Goal: Task Accomplishment & Management: Use online tool/utility

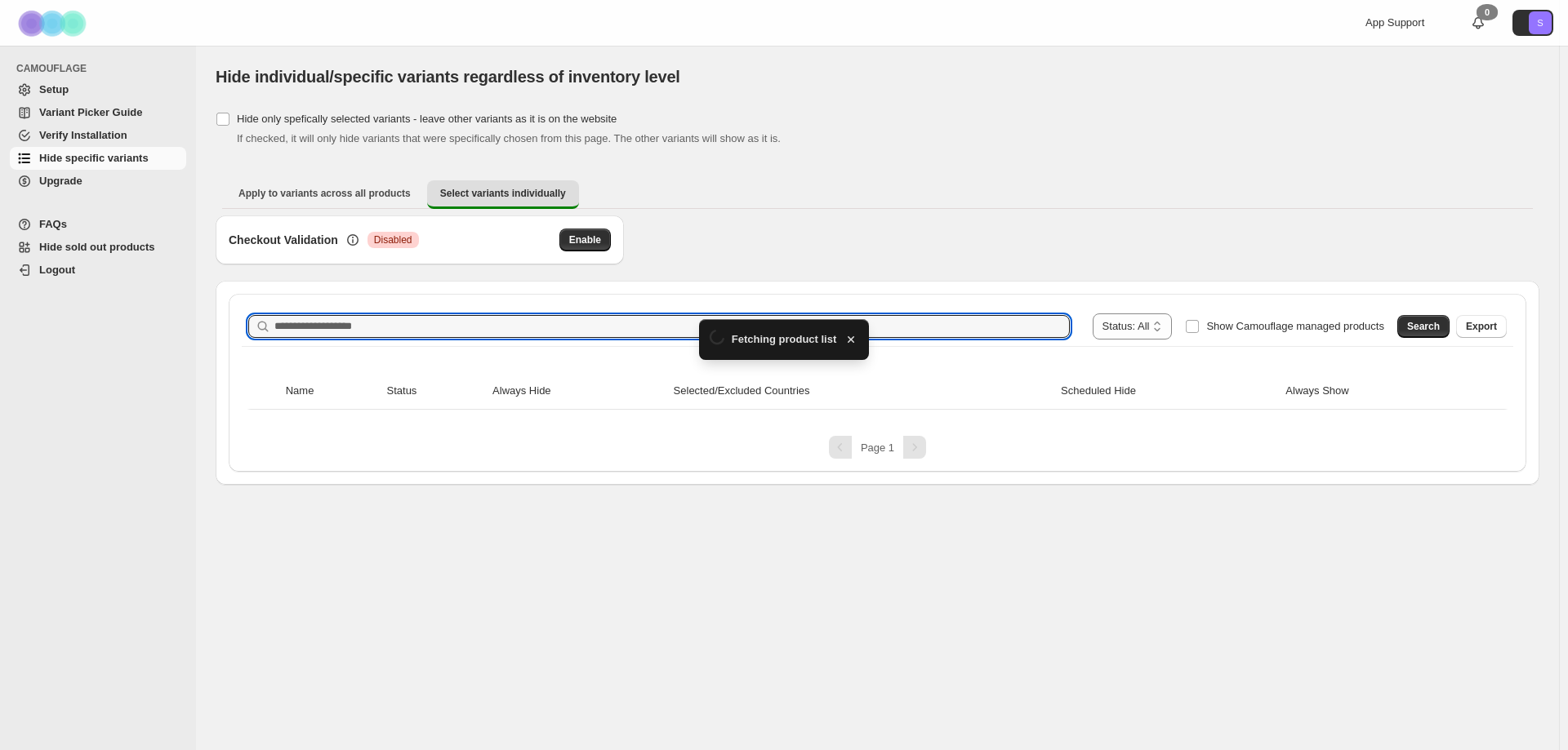
click at [528, 338] on input "Search product name" at bounding box center [672, 327] width 795 height 23
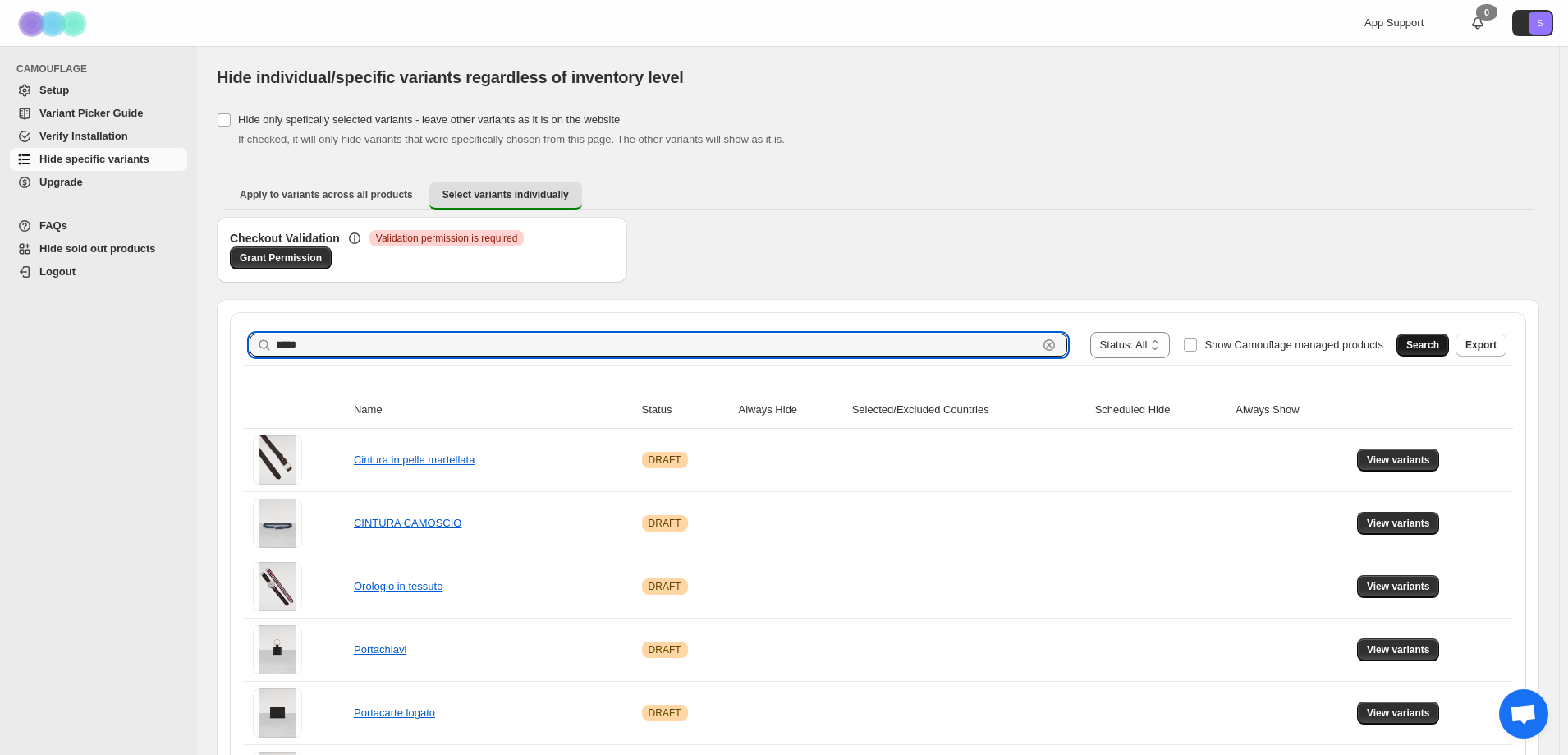
type input "*****"
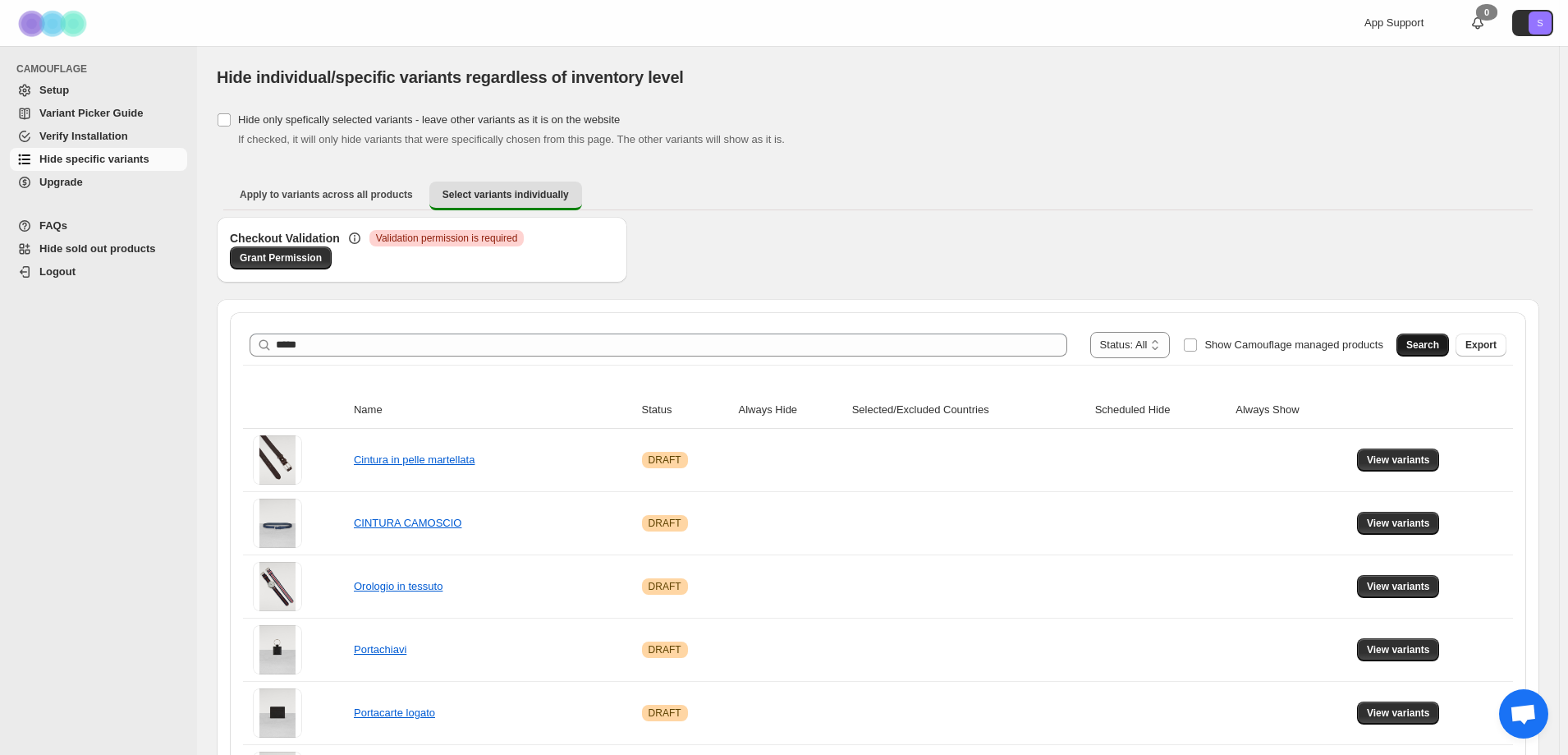
click at [1442, 352] on button "Search" at bounding box center [1423, 345] width 53 height 23
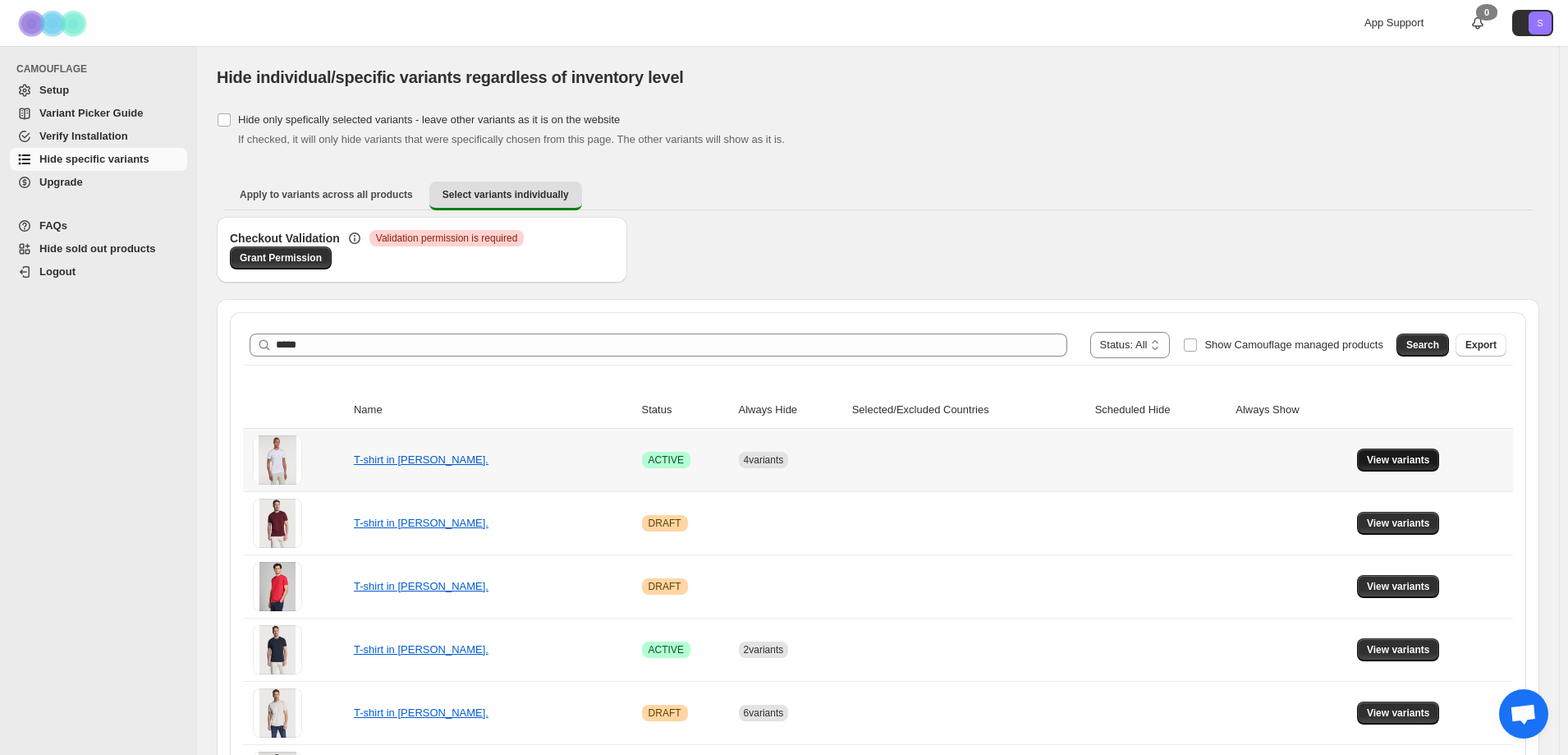
click at [1408, 456] on span "View variants" at bounding box center [1398, 460] width 63 height 13
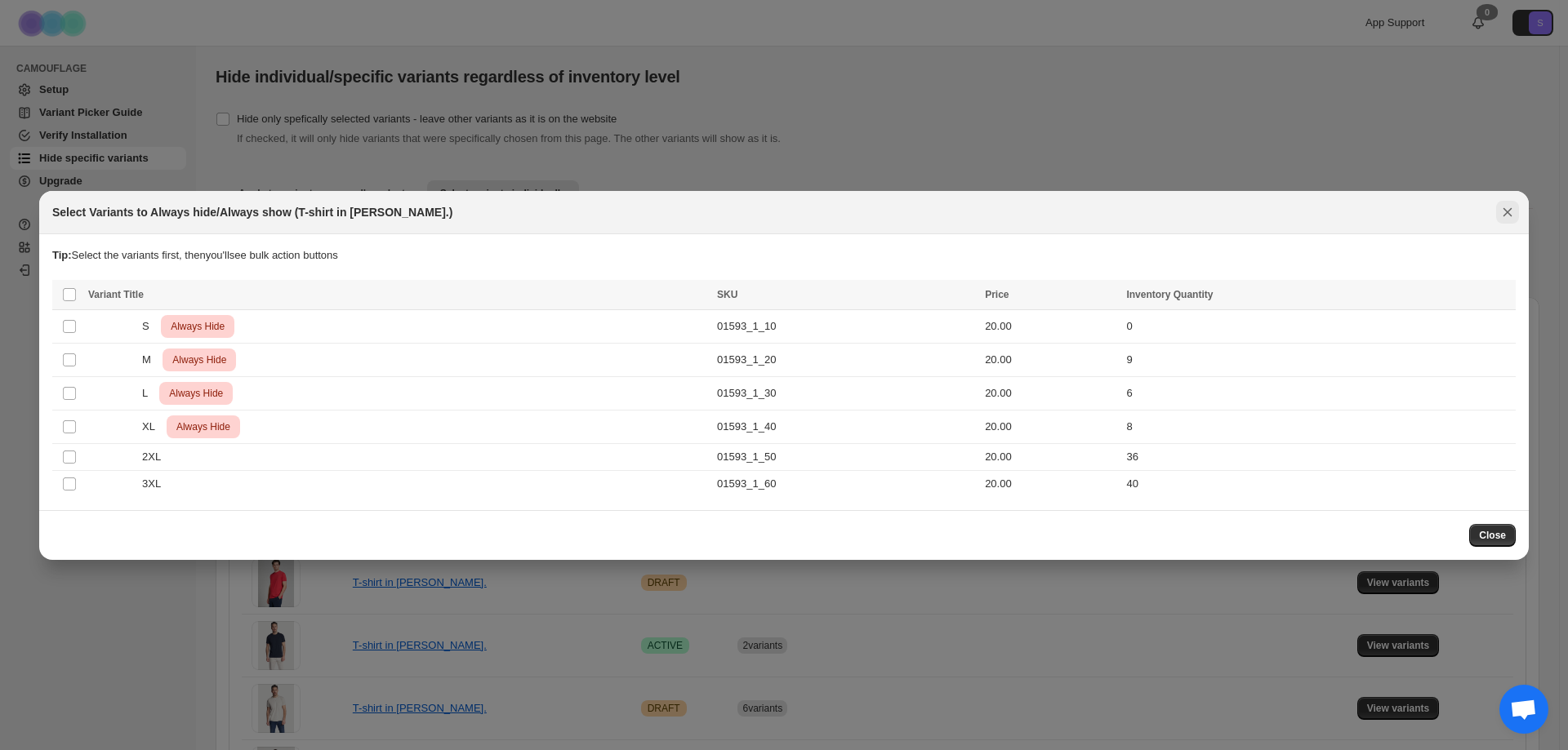
click at [1499, 215] on icon "Close" at bounding box center [1507, 212] width 17 height 17
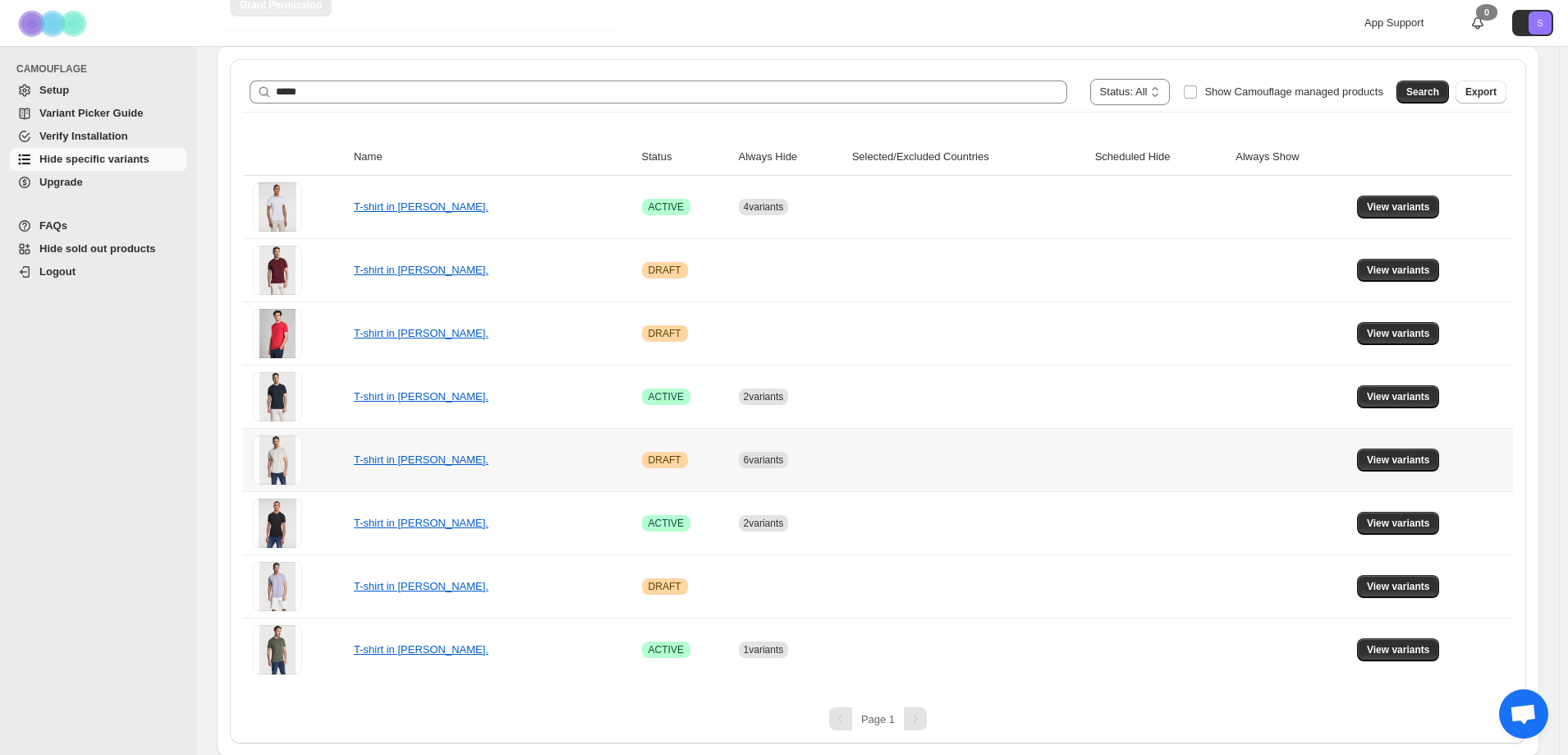
scroll to position [255, 0]
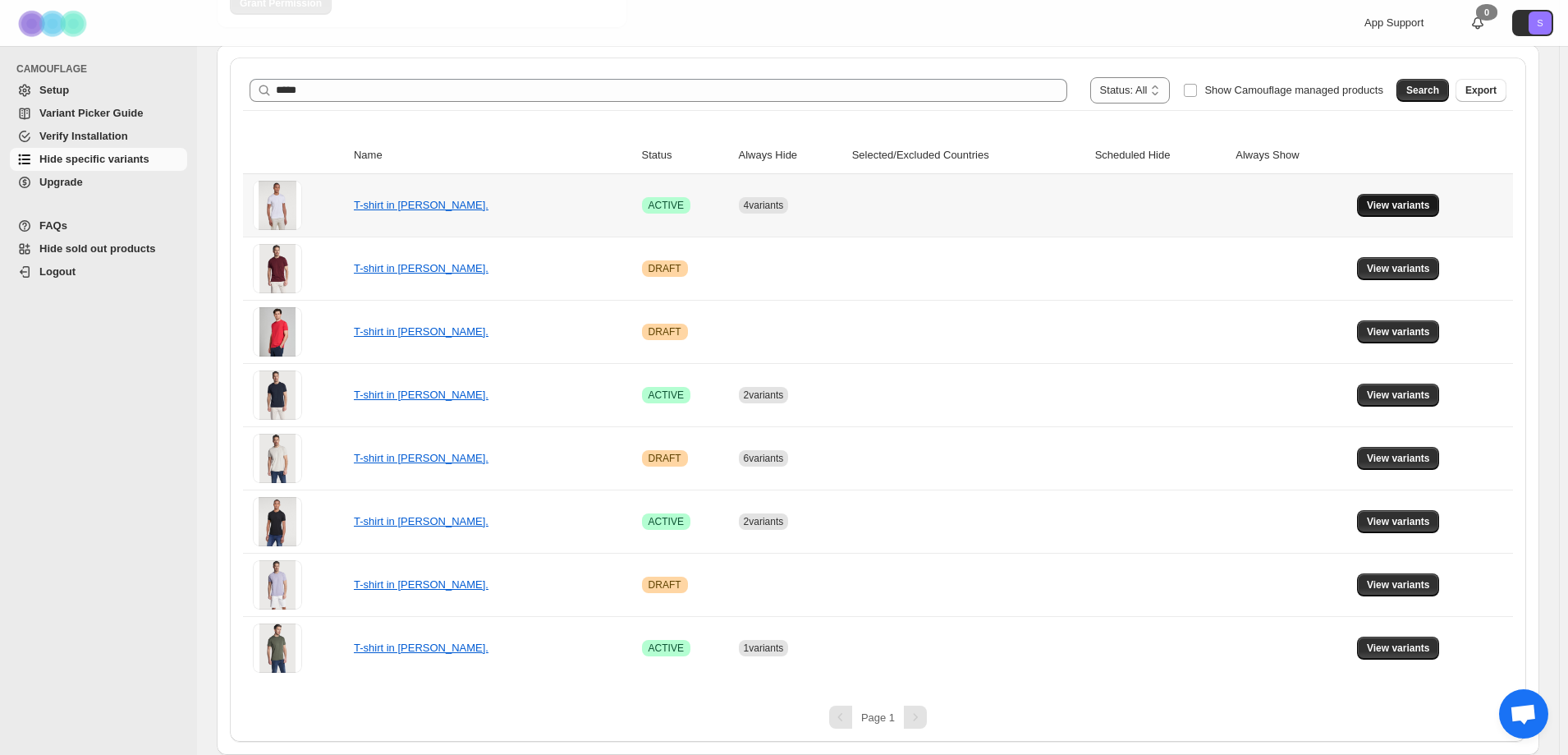
click at [1391, 210] on span "View variants" at bounding box center [1398, 205] width 63 height 13
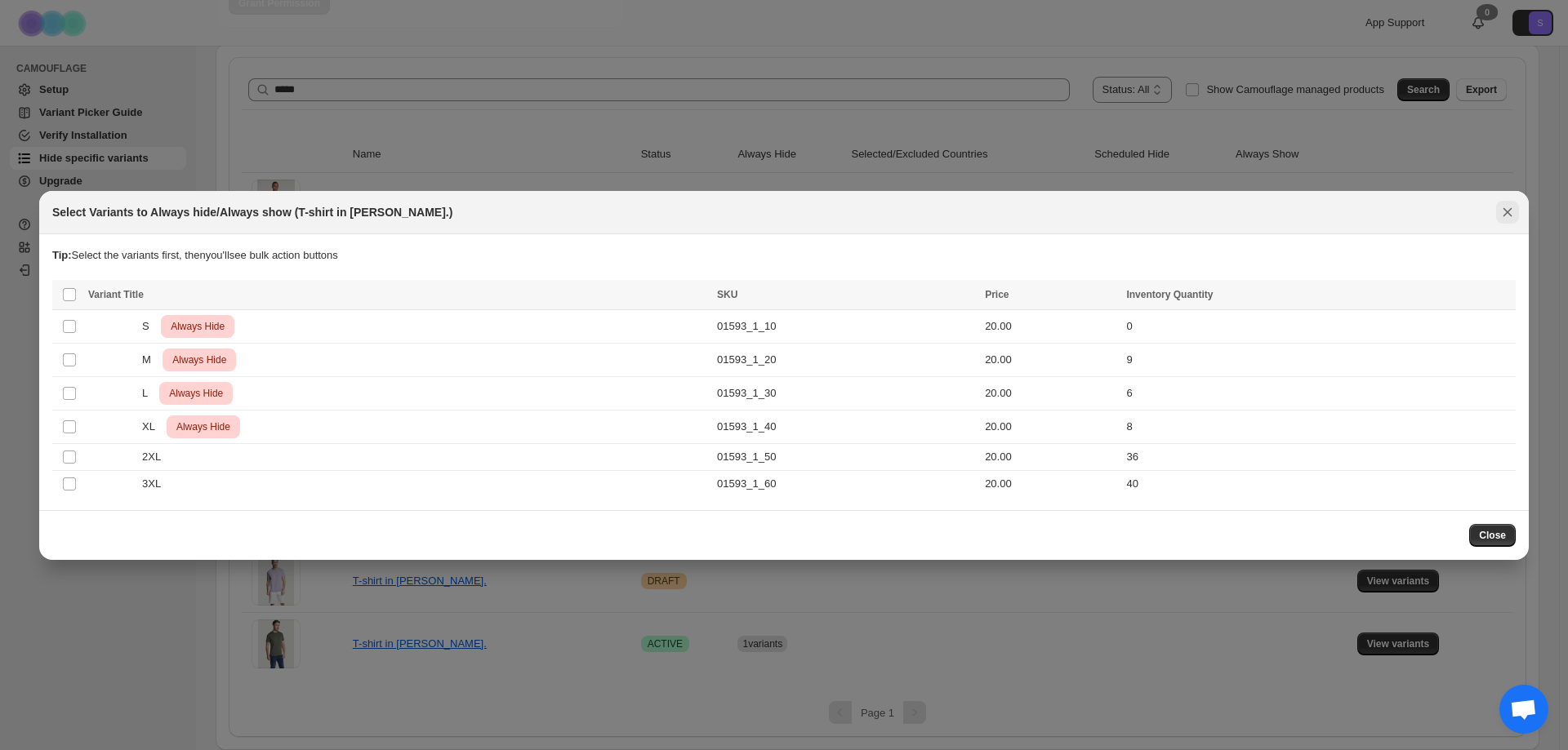
click at [1511, 214] on icon "Close" at bounding box center [1507, 212] width 17 height 17
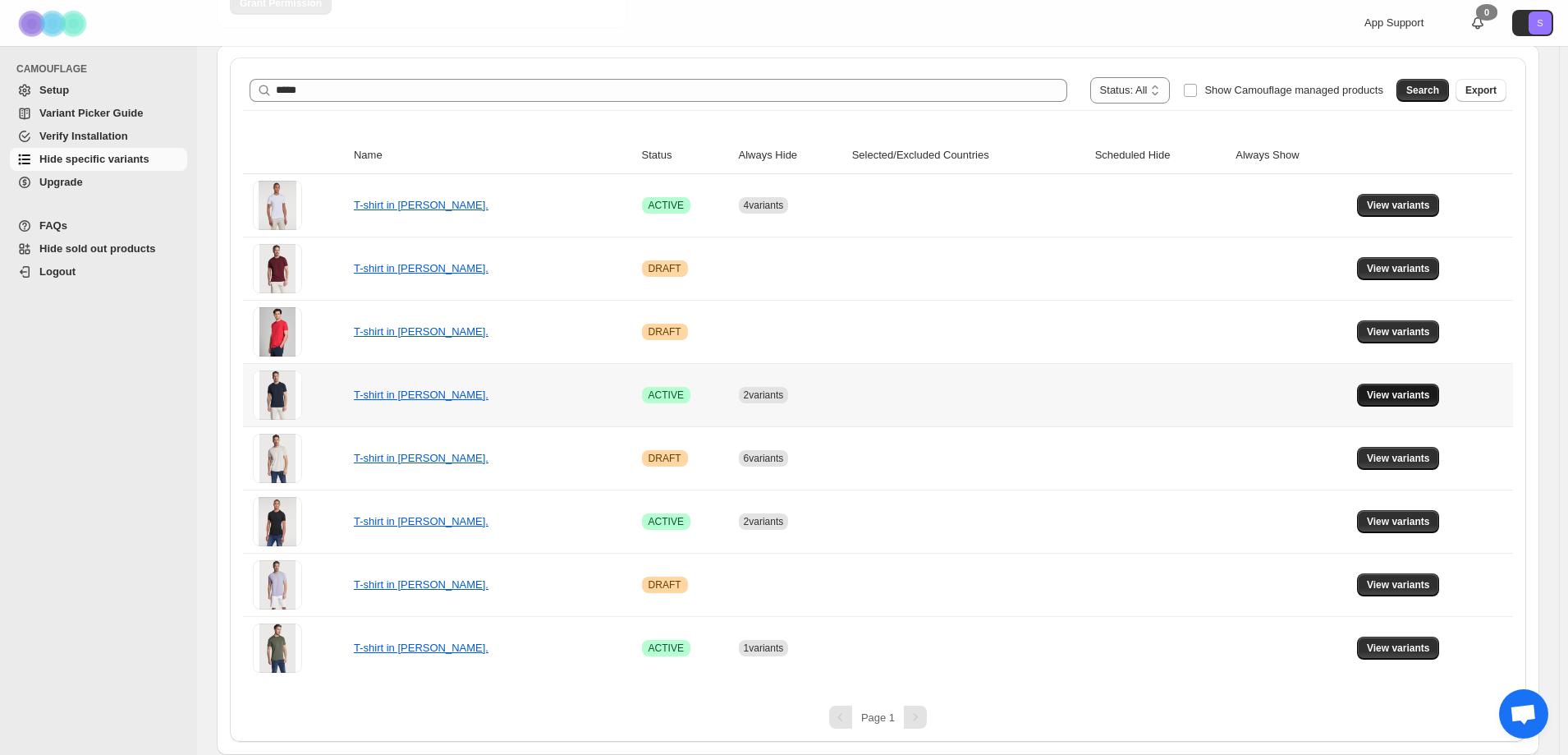
click at [1414, 392] on span "View variants" at bounding box center [1398, 395] width 63 height 13
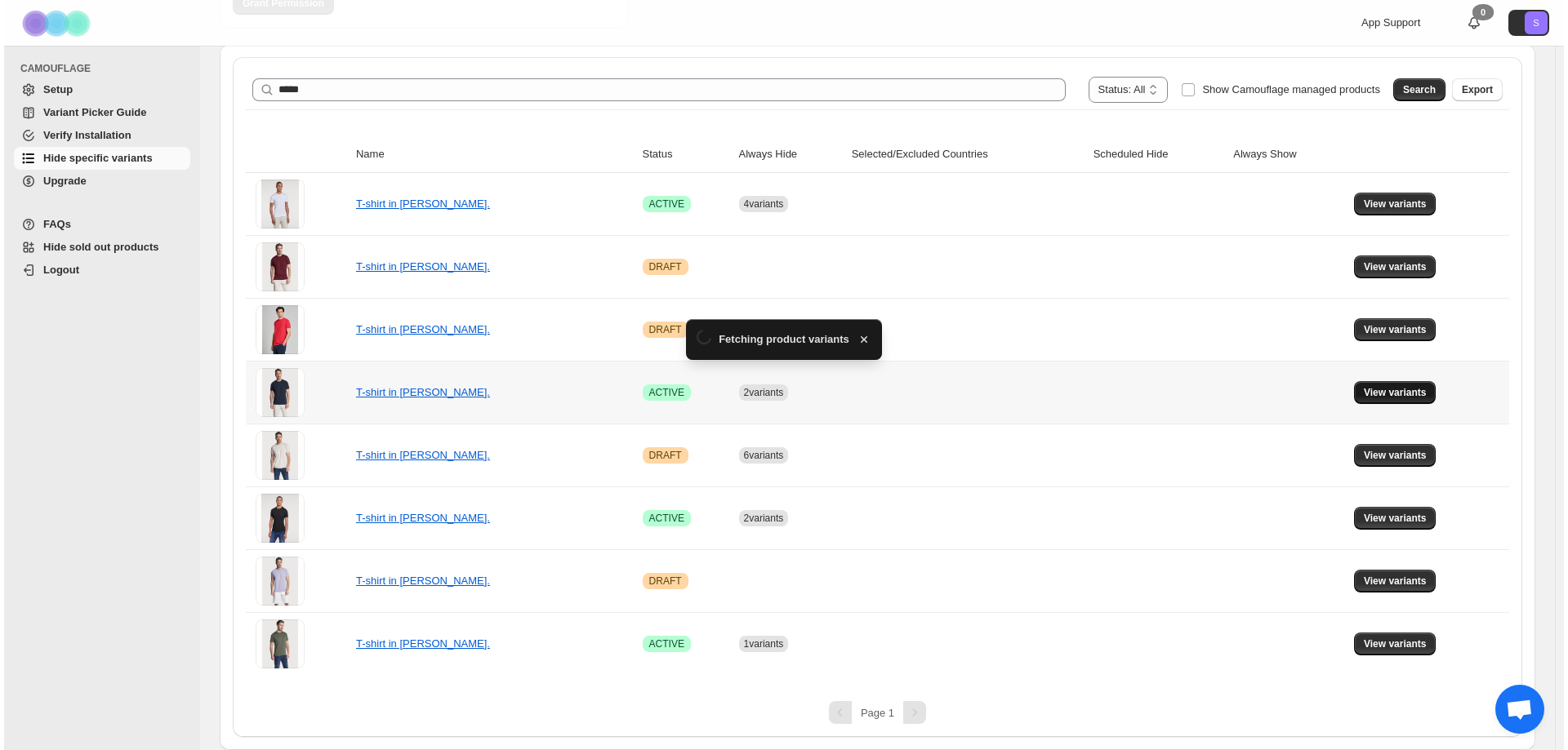
scroll to position [0, 0]
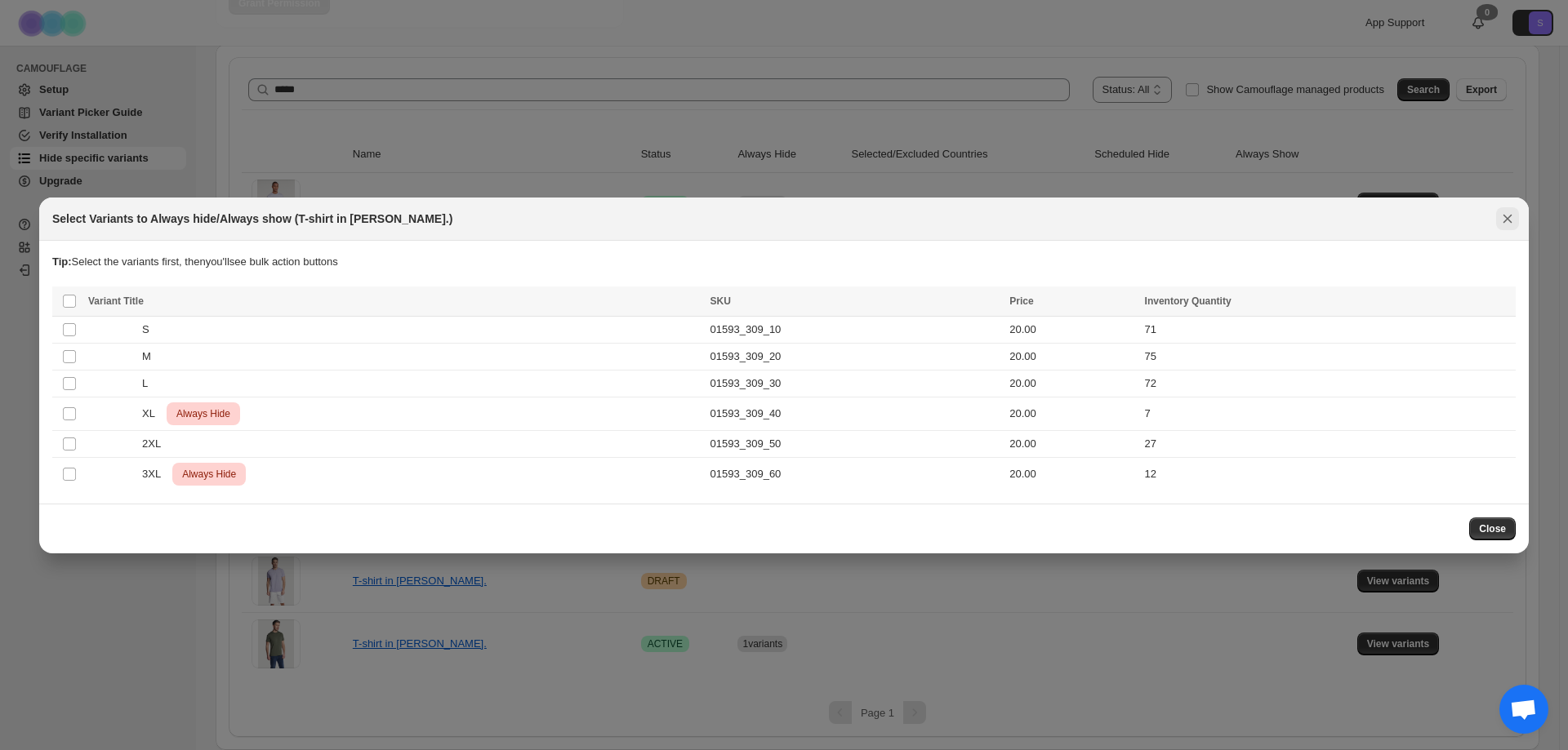
click at [1503, 216] on icon "Close" at bounding box center [1507, 218] width 17 height 17
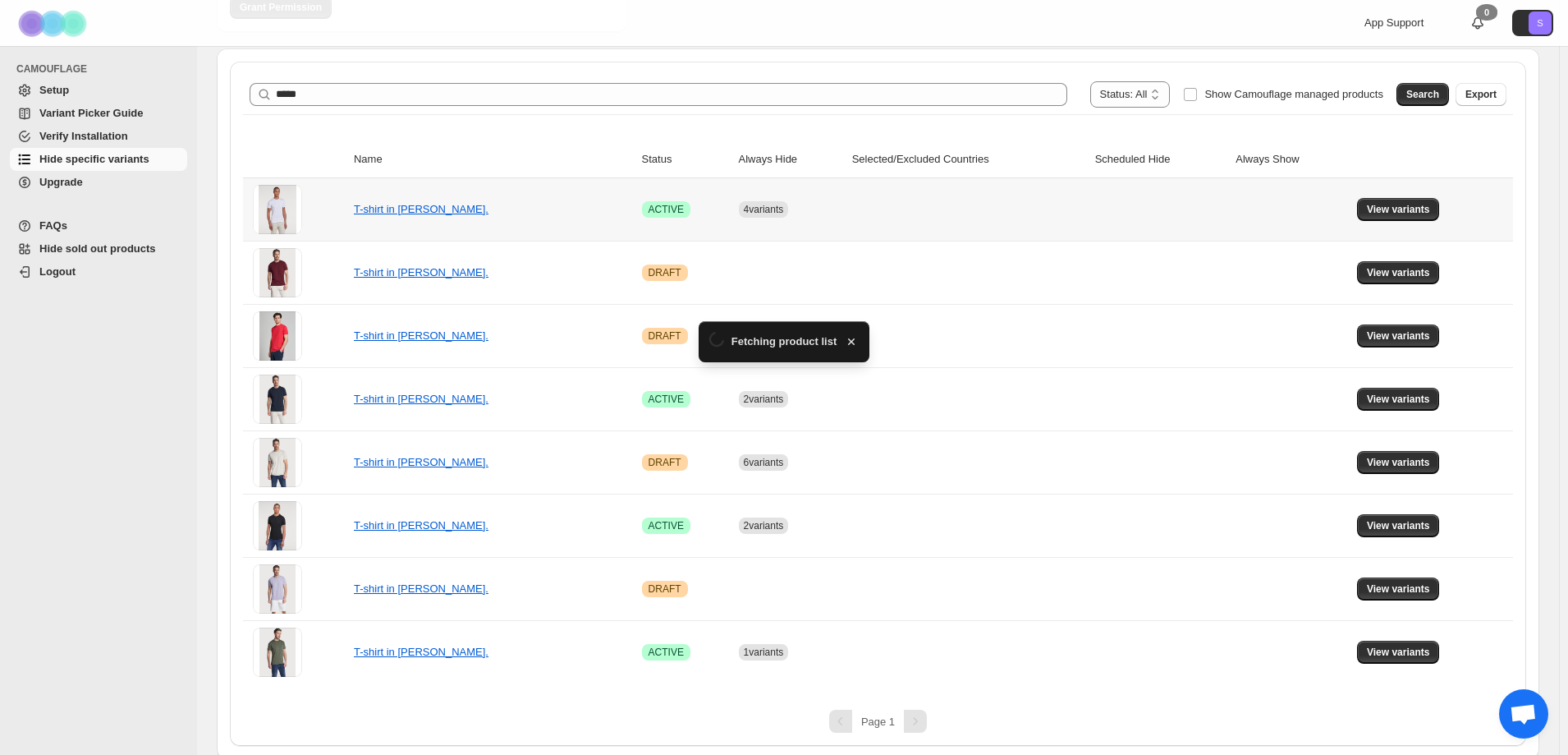
scroll to position [255, 0]
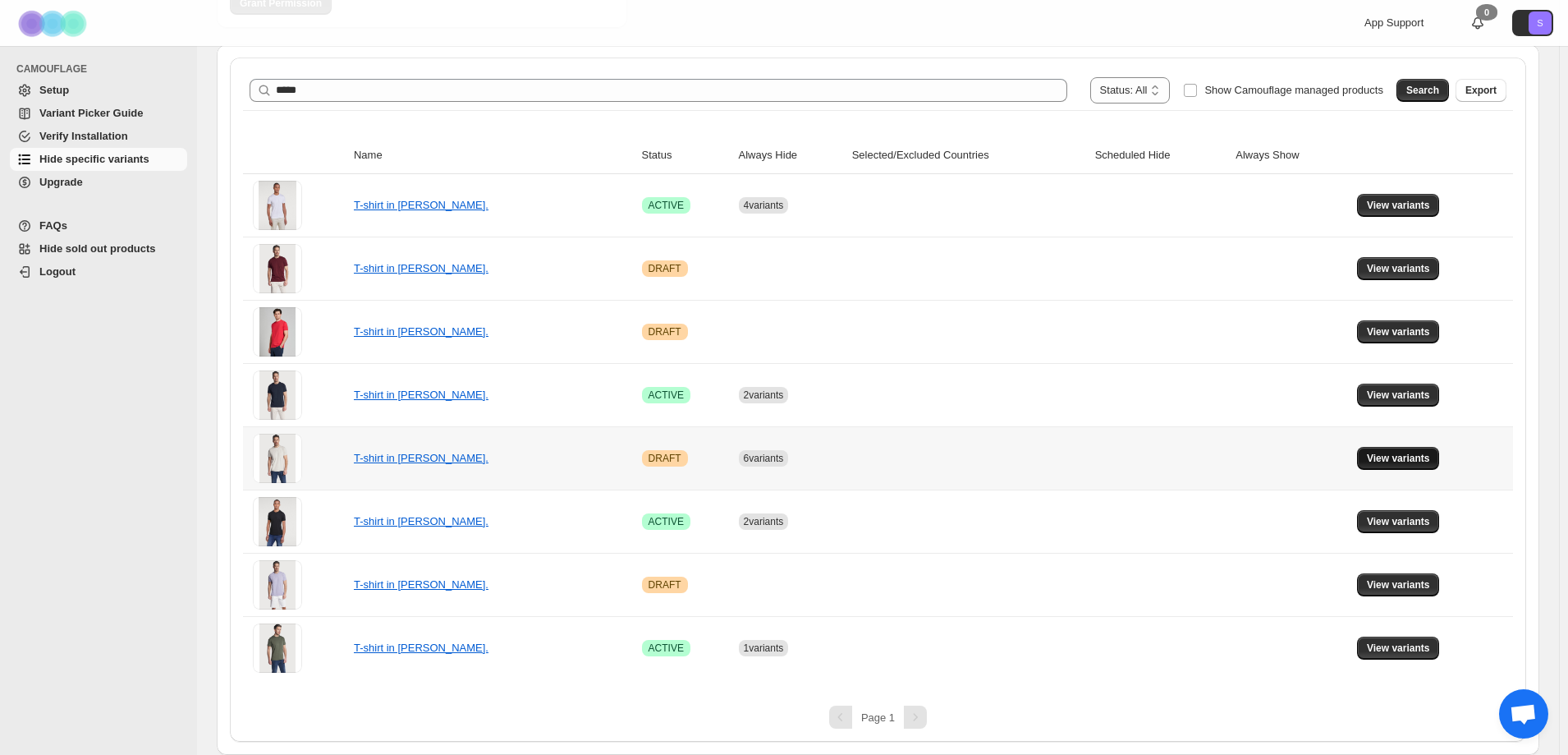
click at [1385, 461] on span "View variants" at bounding box center [1398, 458] width 63 height 13
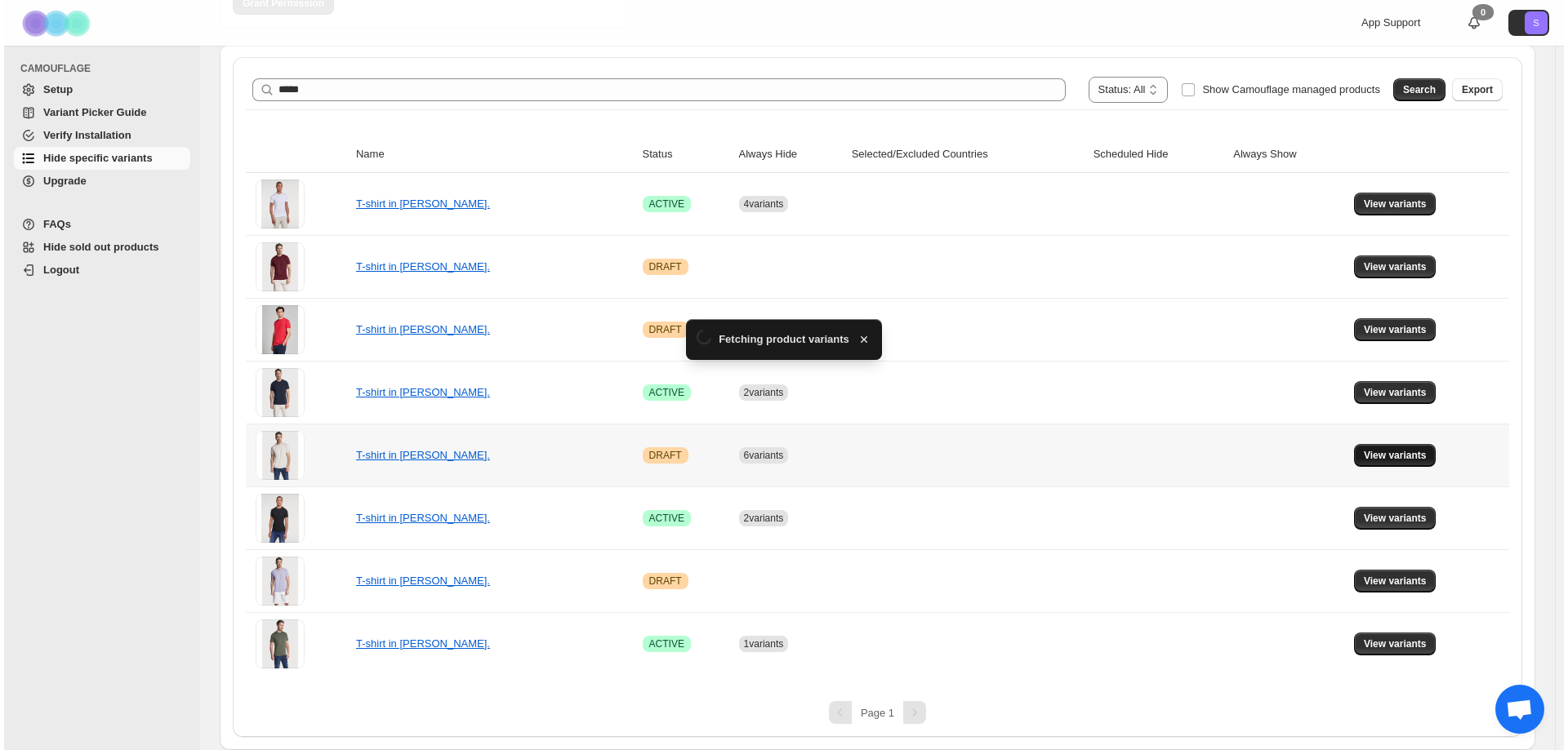
scroll to position [0, 0]
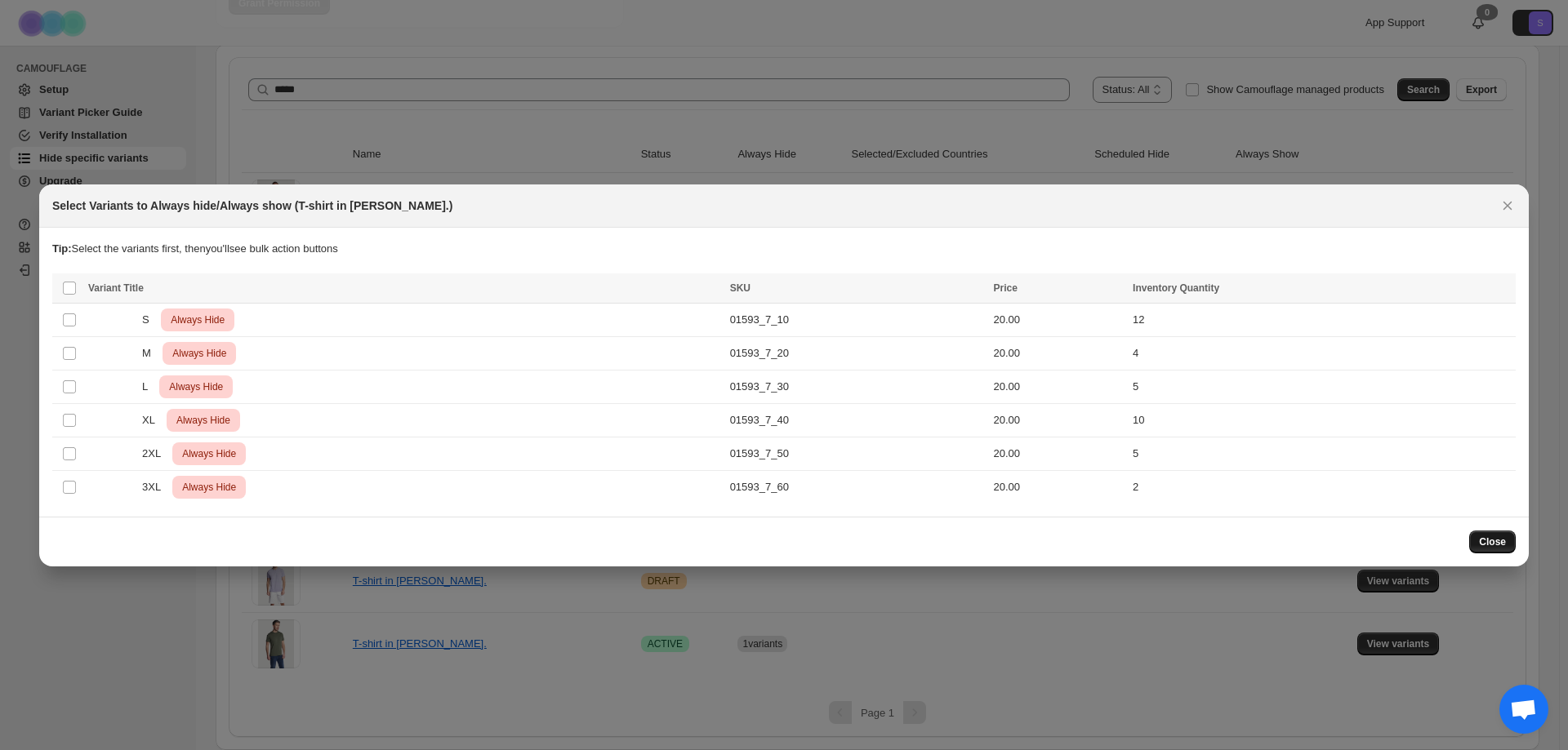
click at [1485, 542] on span "Close" at bounding box center [1492, 541] width 27 height 13
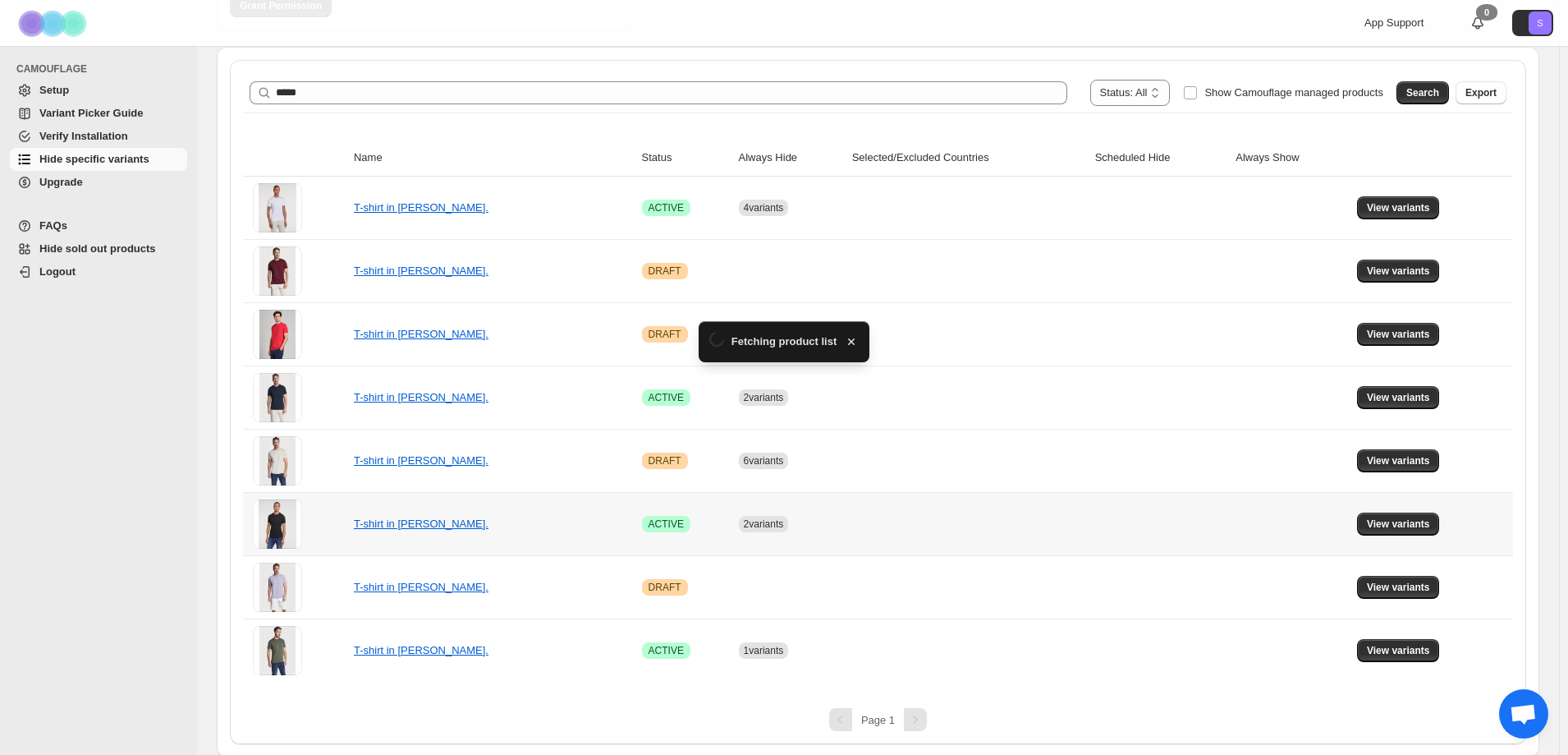
scroll to position [255, 0]
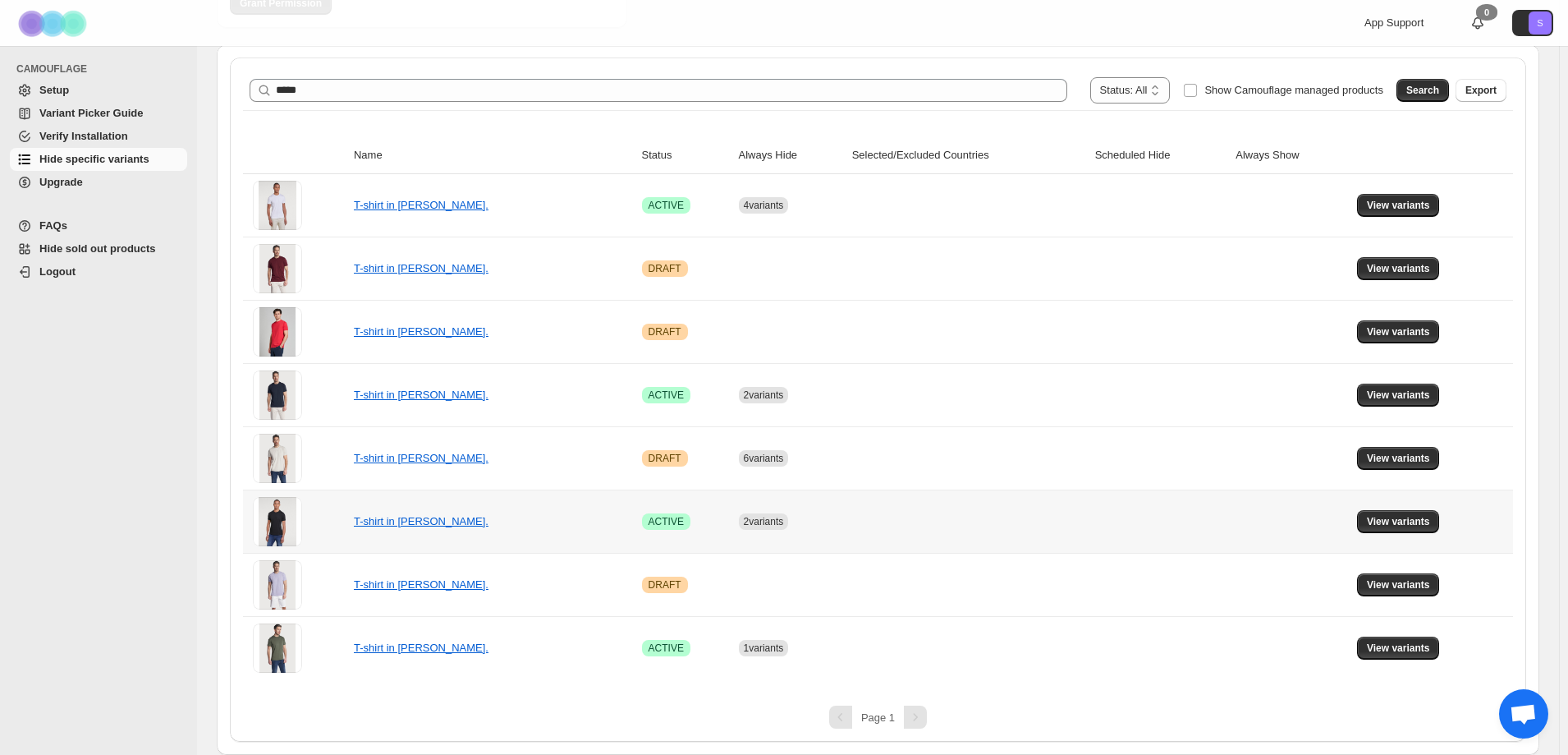
click at [1363, 525] on td "View variants" at bounding box center [1432, 521] width 161 height 63
click at [1378, 522] on span "View variants" at bounding box center [1398, 521] width 63 height 13
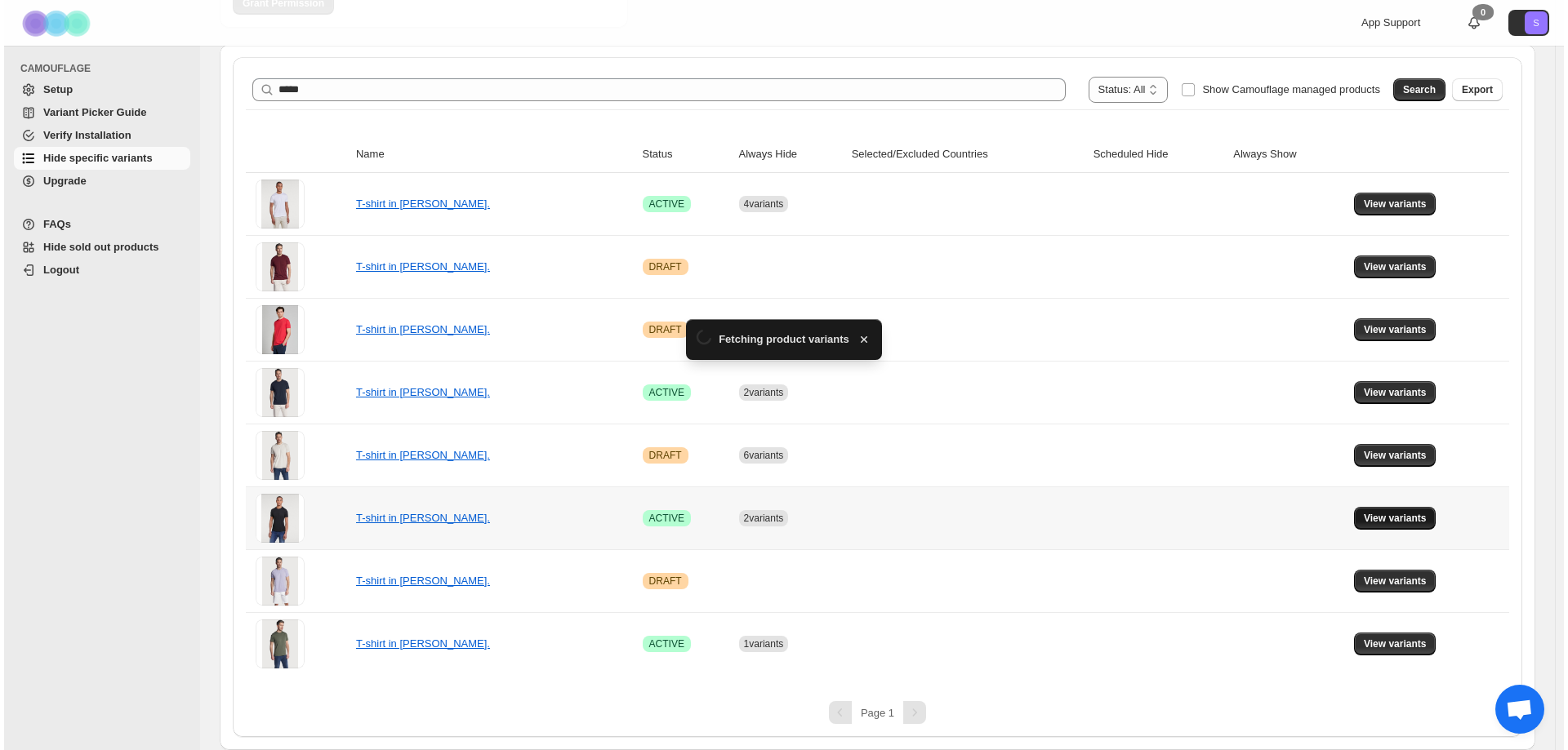
scroll to position [0, 0]
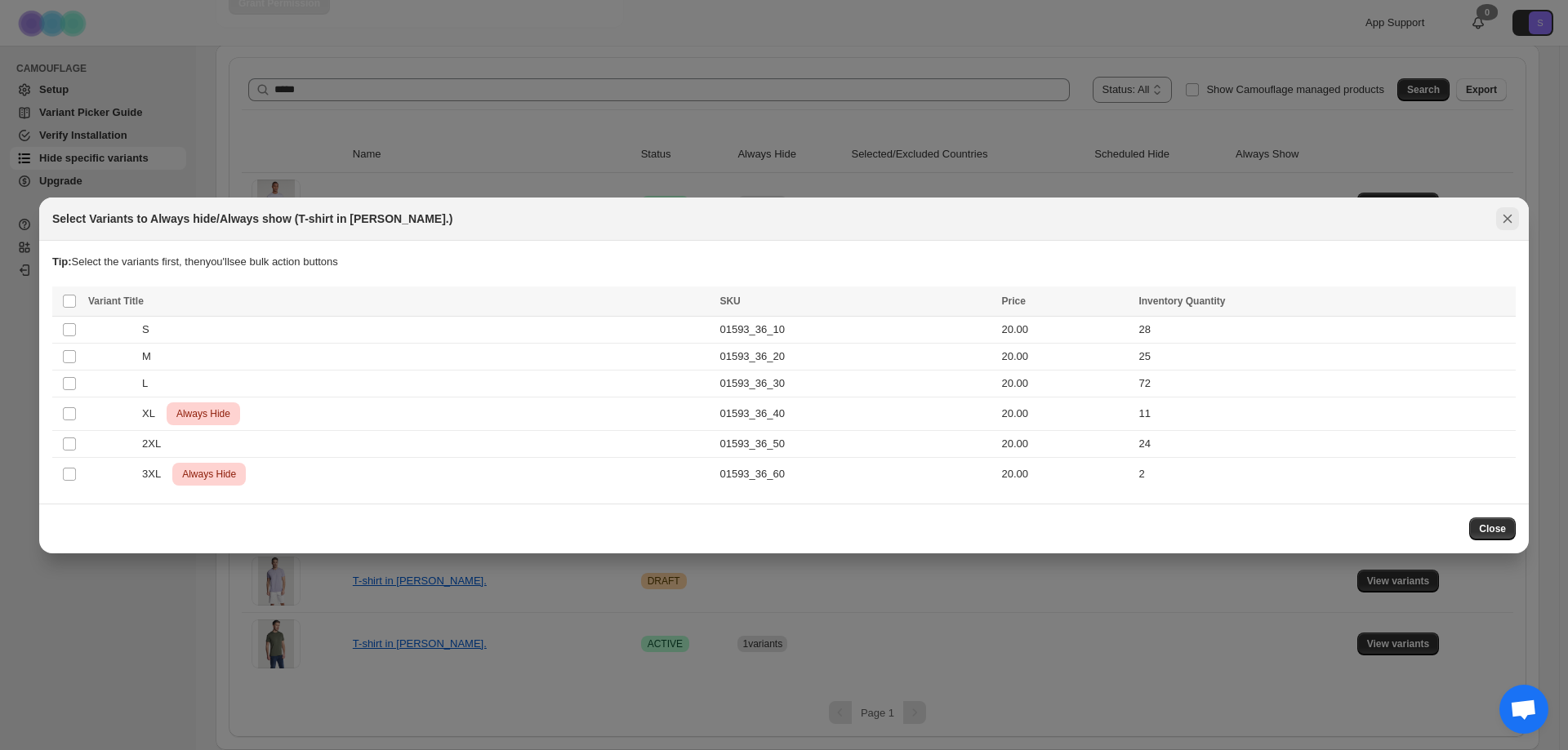
click at [1511, 222] on icon "Close" at bounding box center [1508, 218] width 9 height 9
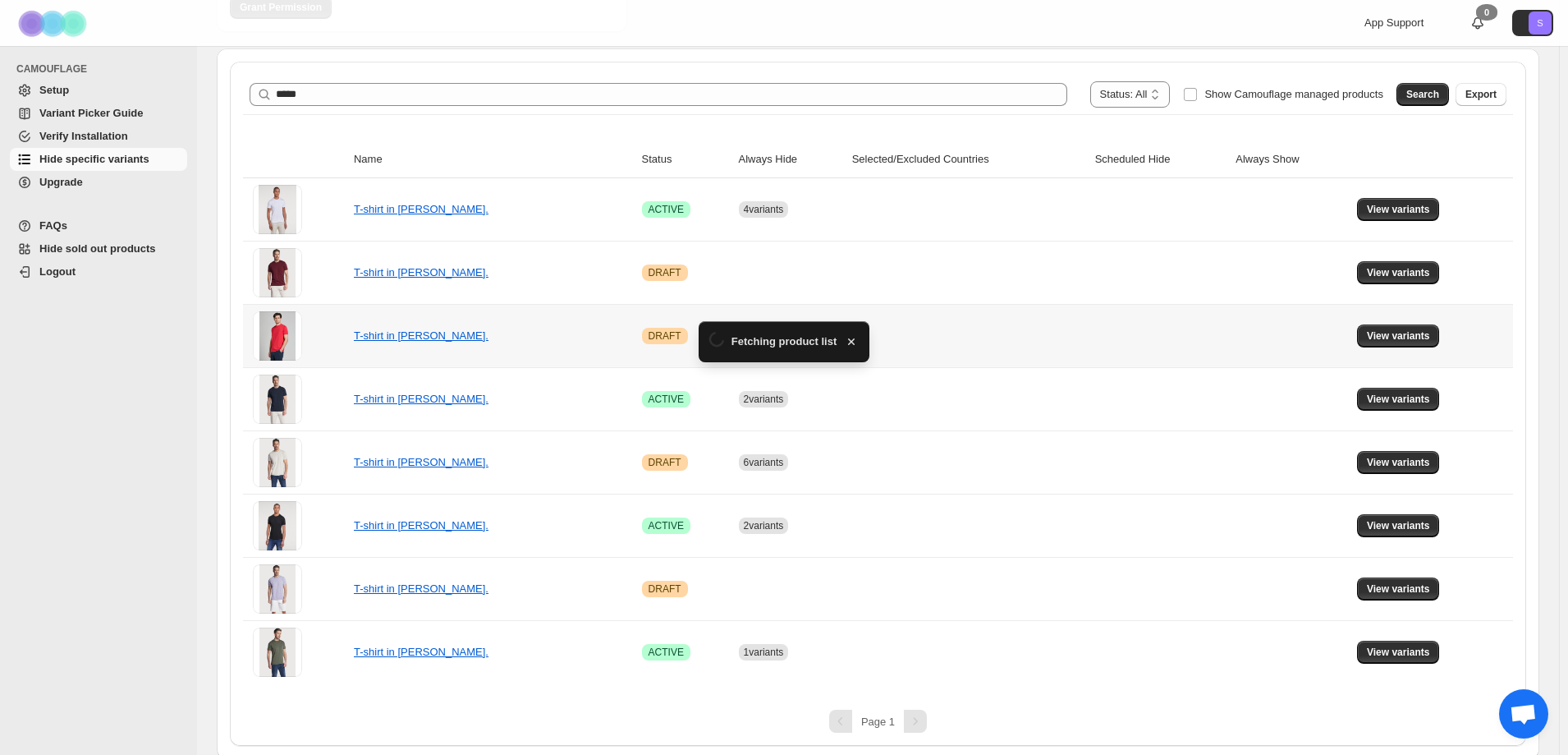
scroll to position [255, 0]
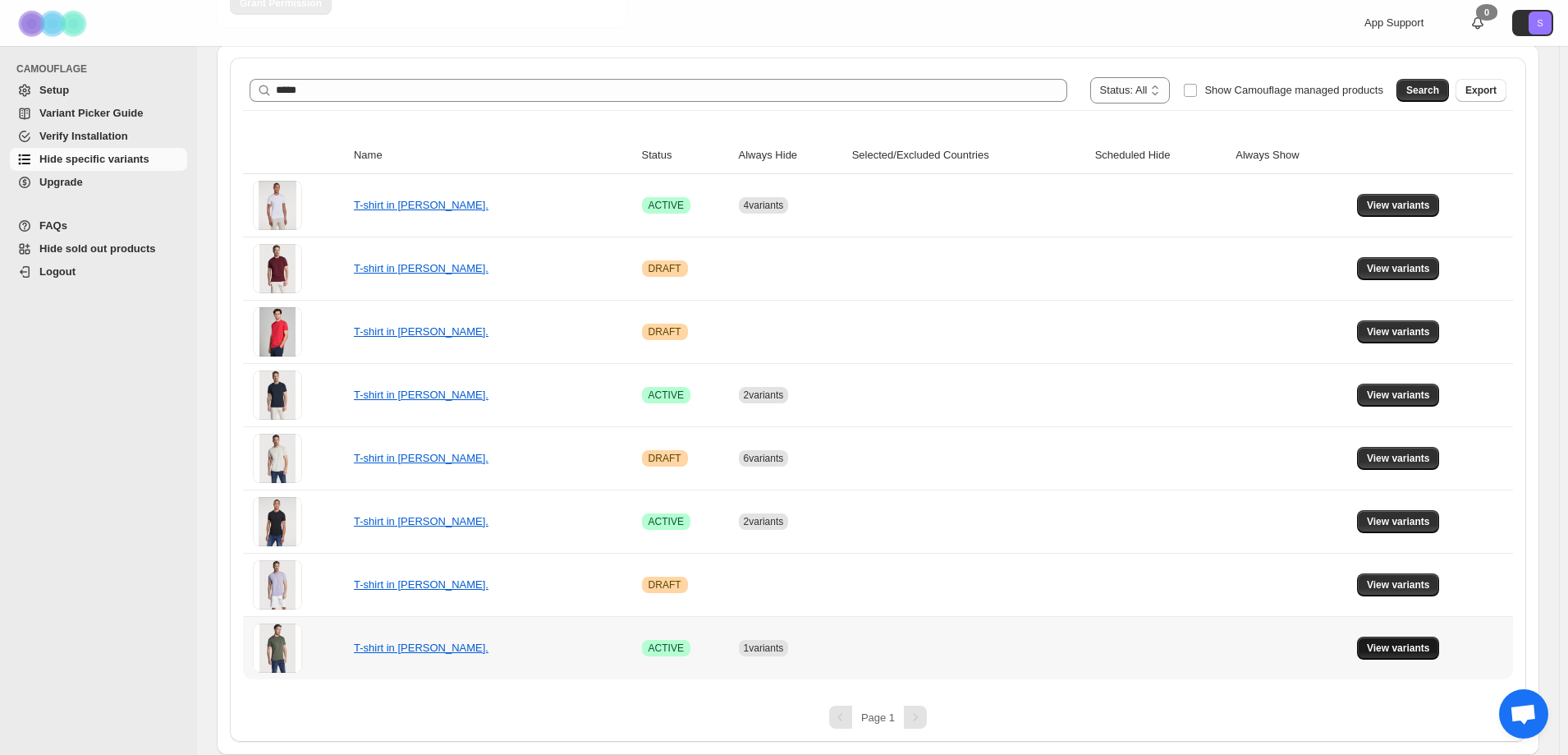
click at [1407, 650] on span "View variants" at bounding box center [1398, 648] width 63 height 13
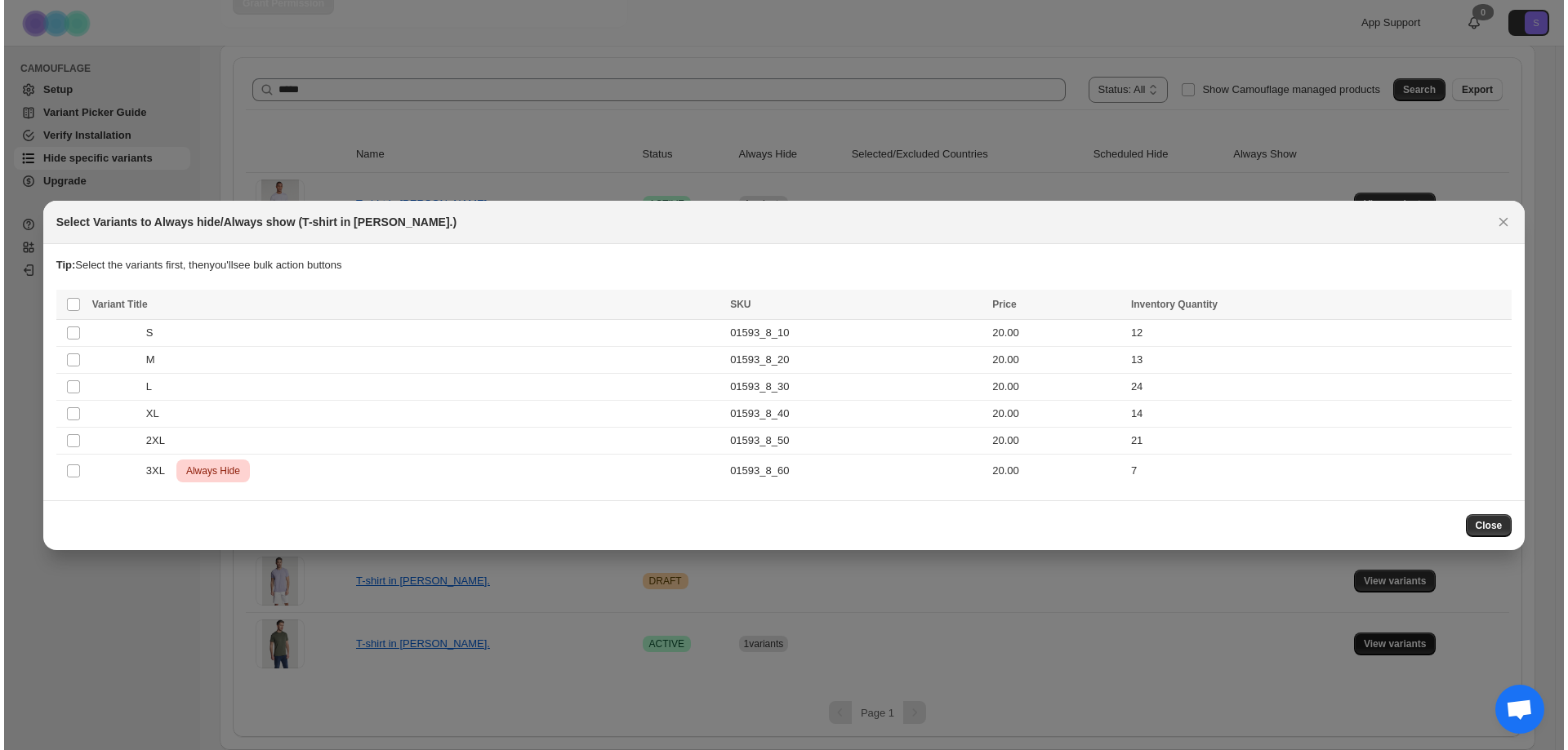
scroll to position [0, 0]
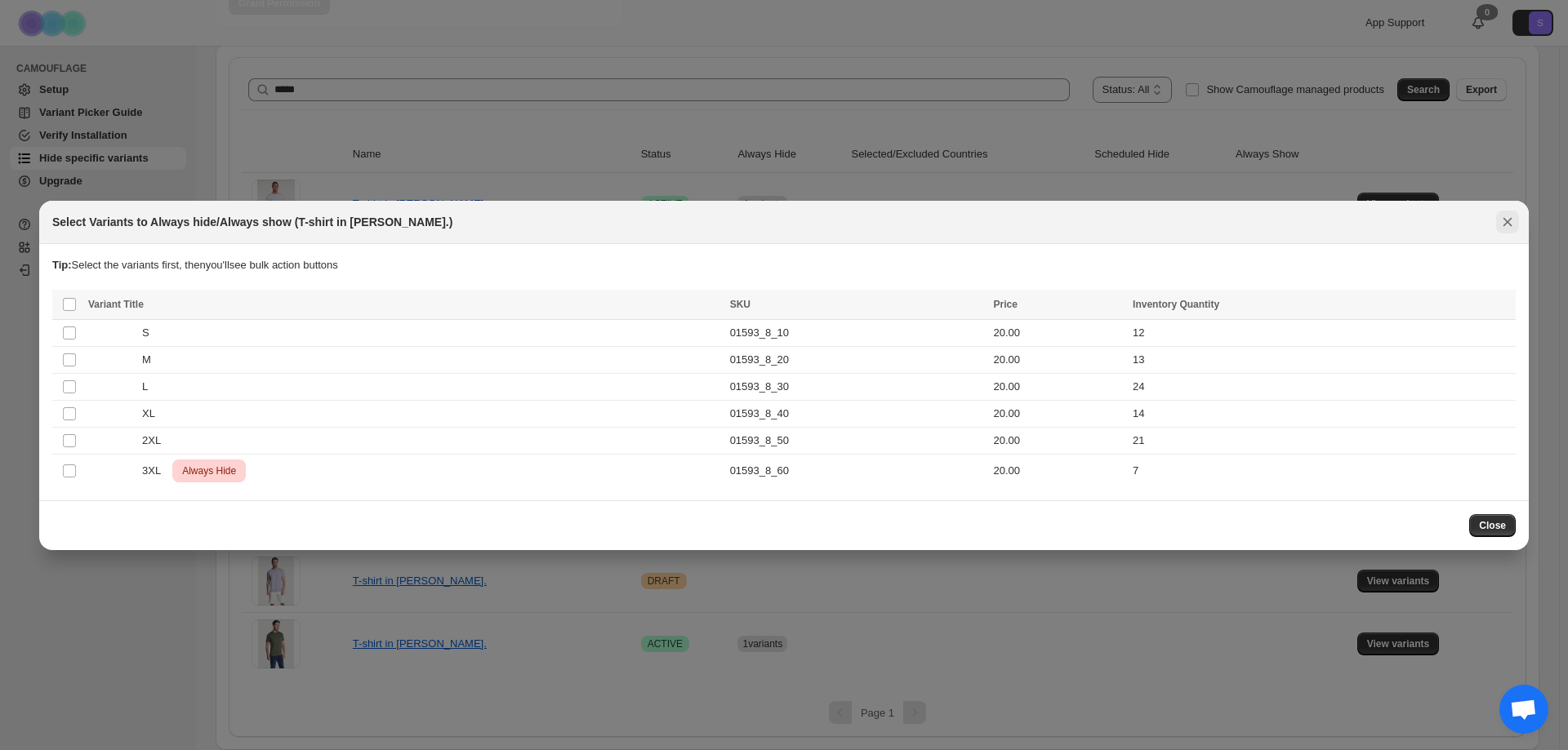
click at [1515, 225] on icon "Close" at bounding box center [1507, 222] width 17 height 17
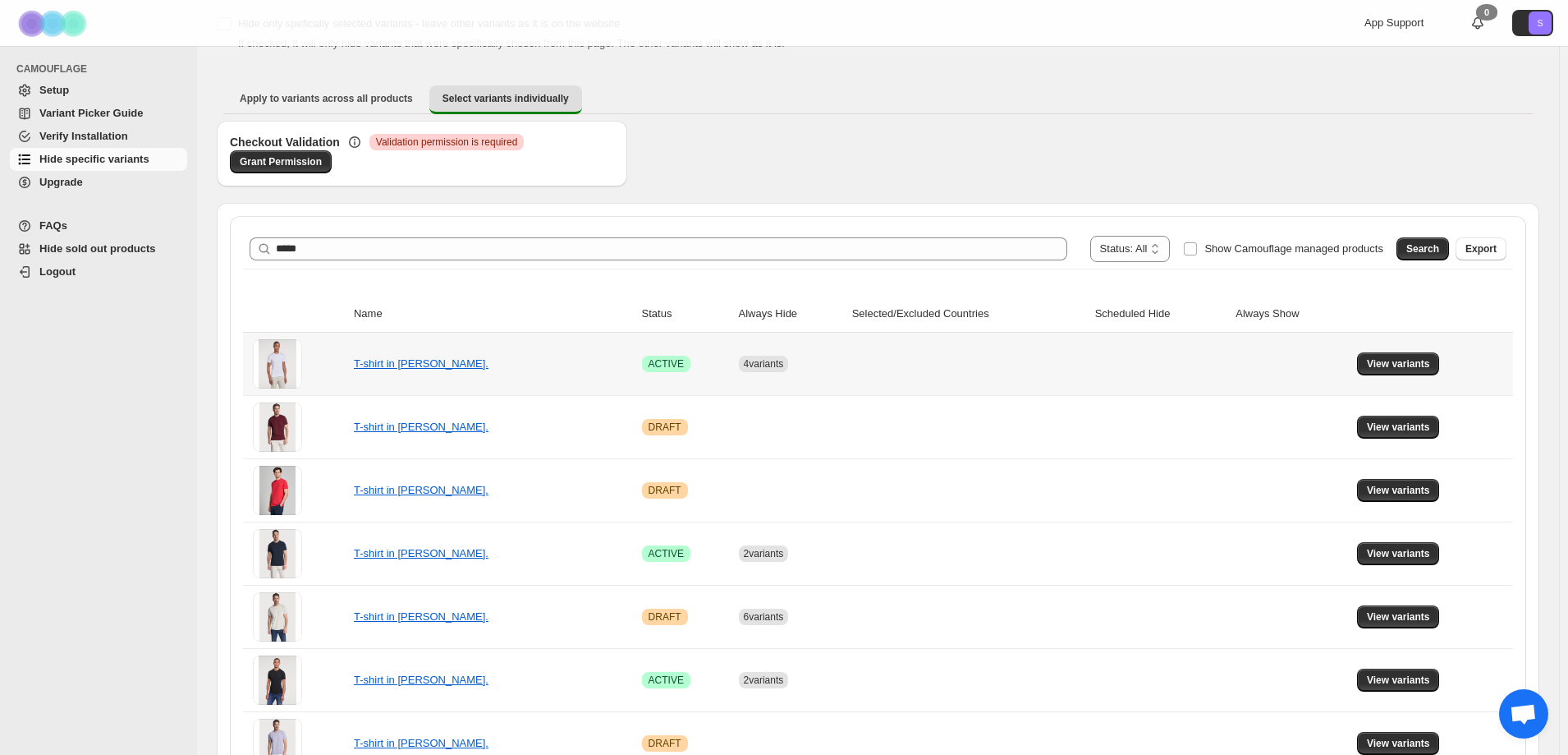
scroll to position [91, 0]
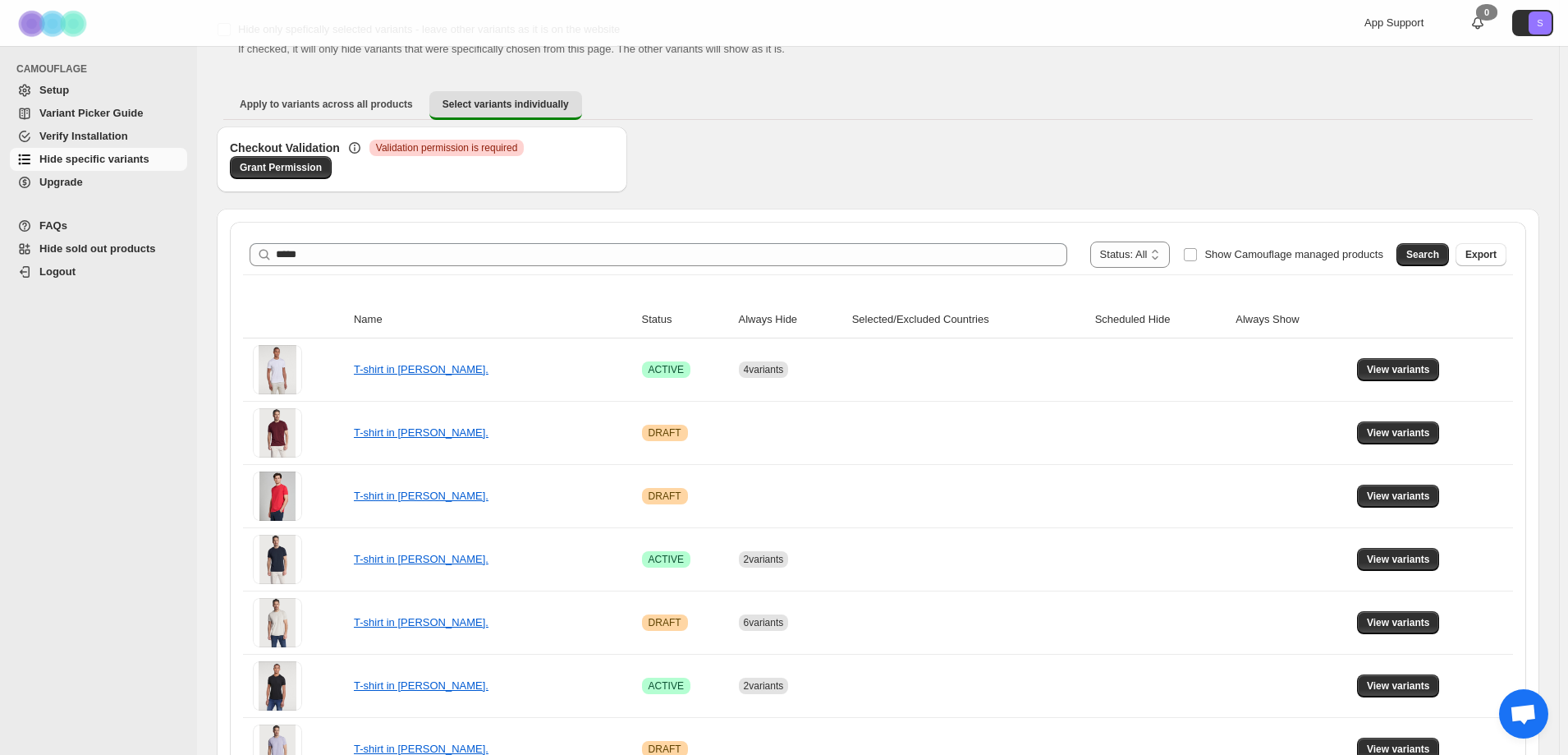
click at [105, 164] on span "Hide specific variants" at bounding box center [94, 159] width 110 height 12
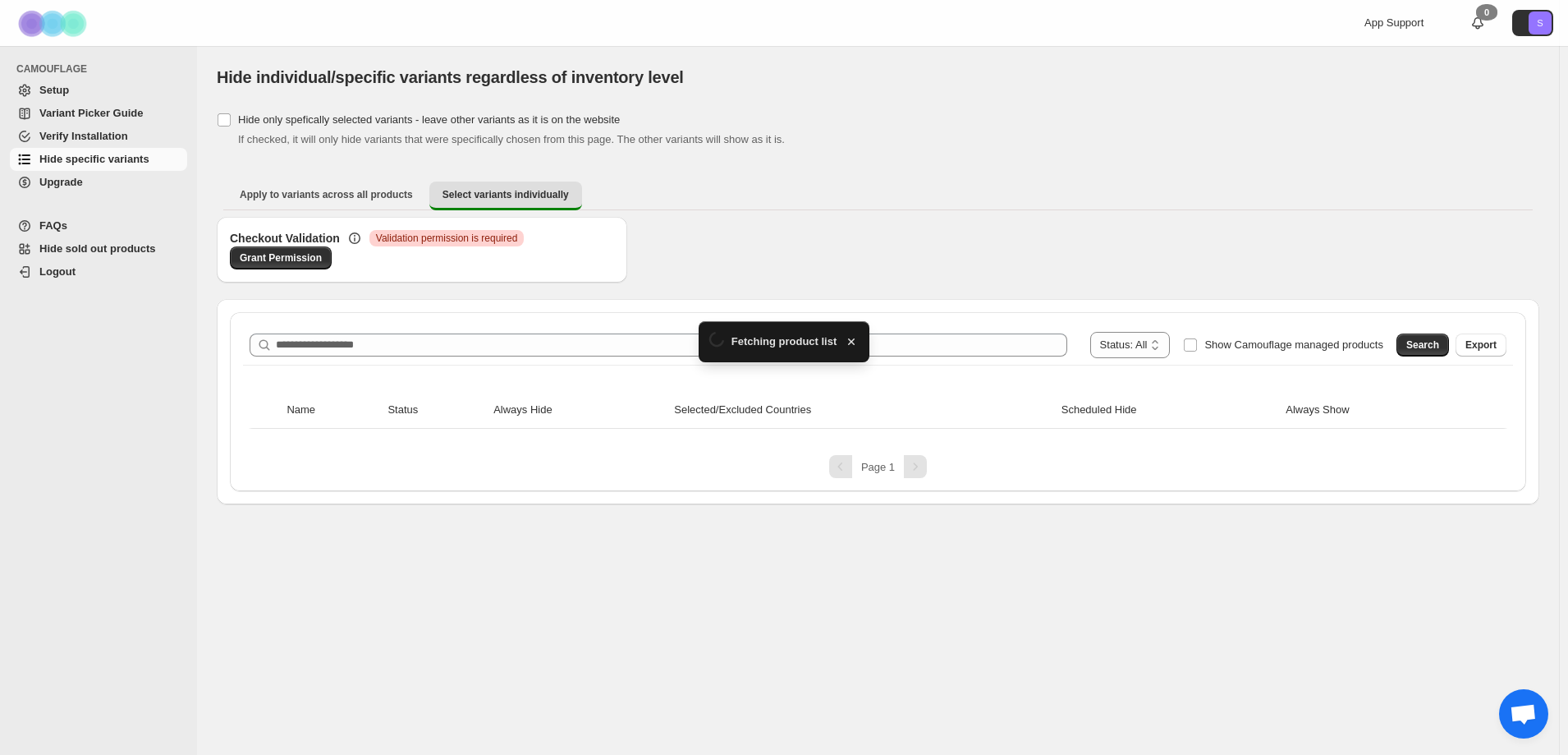
click at [1106, 332] on select "**********" at bounding box center [1131, 345] width 81 height 26
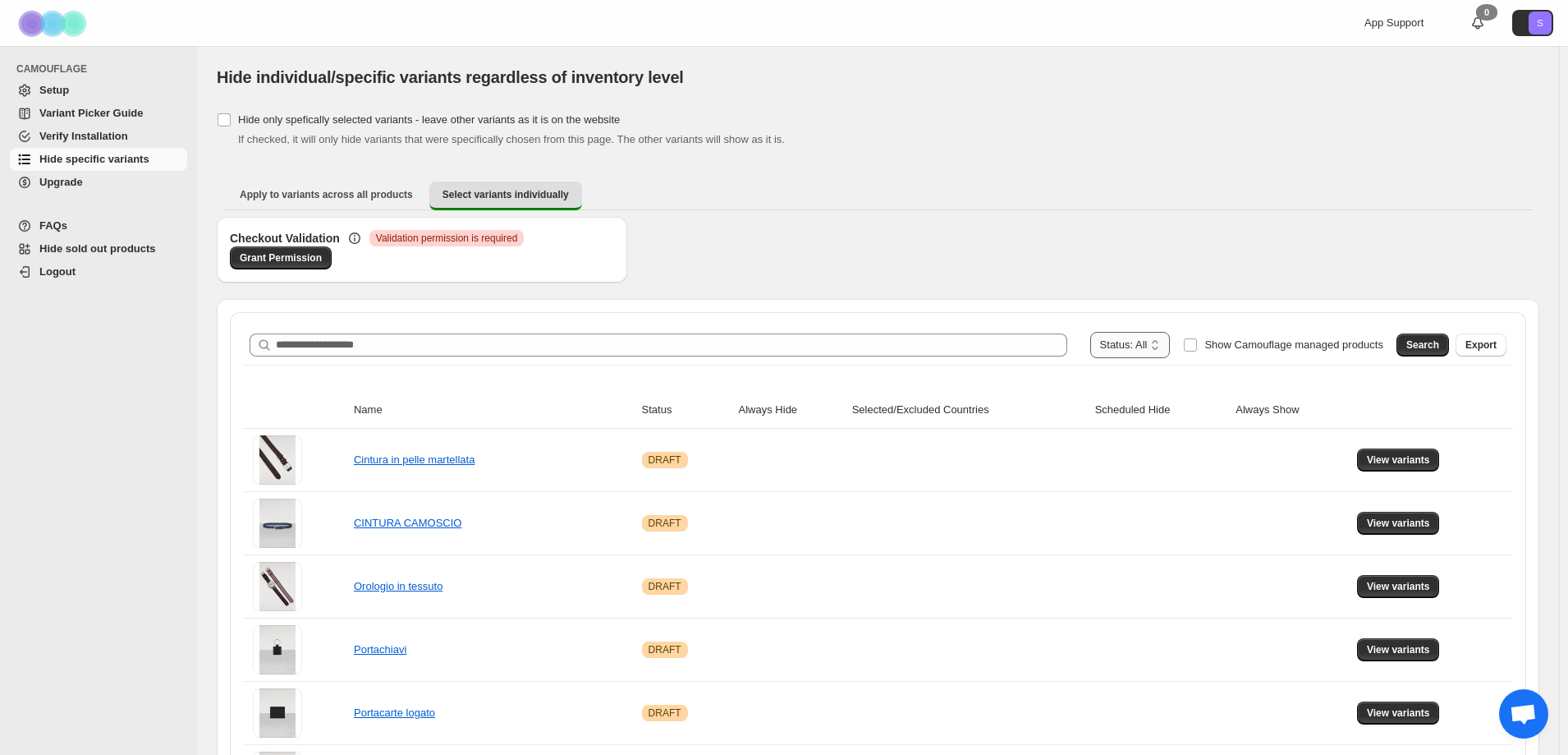
click at [1148, 345] on select "**********" at bounding box center [1131, 345] width 81 height 26
select select "******"
click at [1124, 332] on select "**********" at bounding box center [1131, 345] width 81 height 26
click at [1433, 337] on button "Search" at bounding box center [1423, 345] width 53 height 23
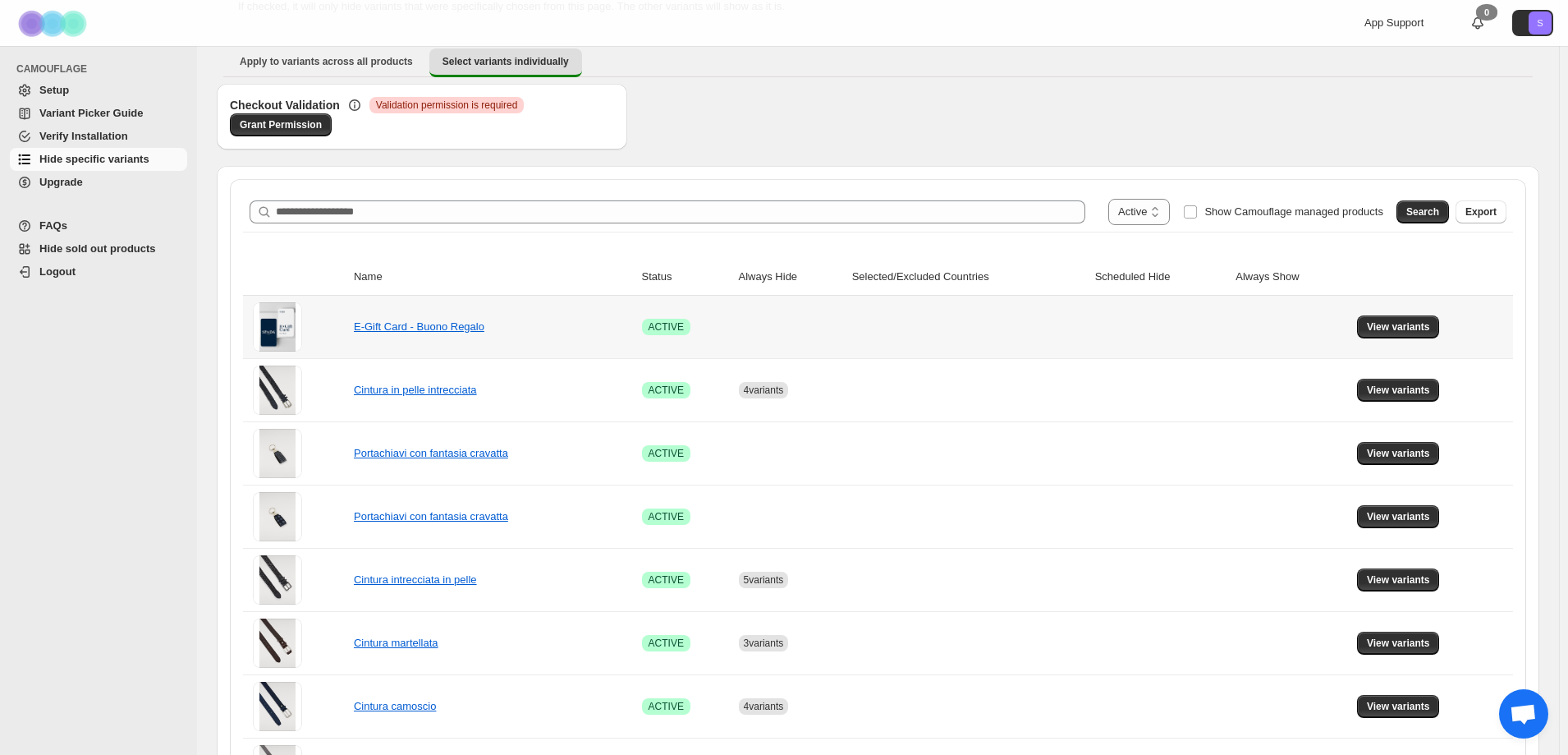
scroll to position [164, 0]
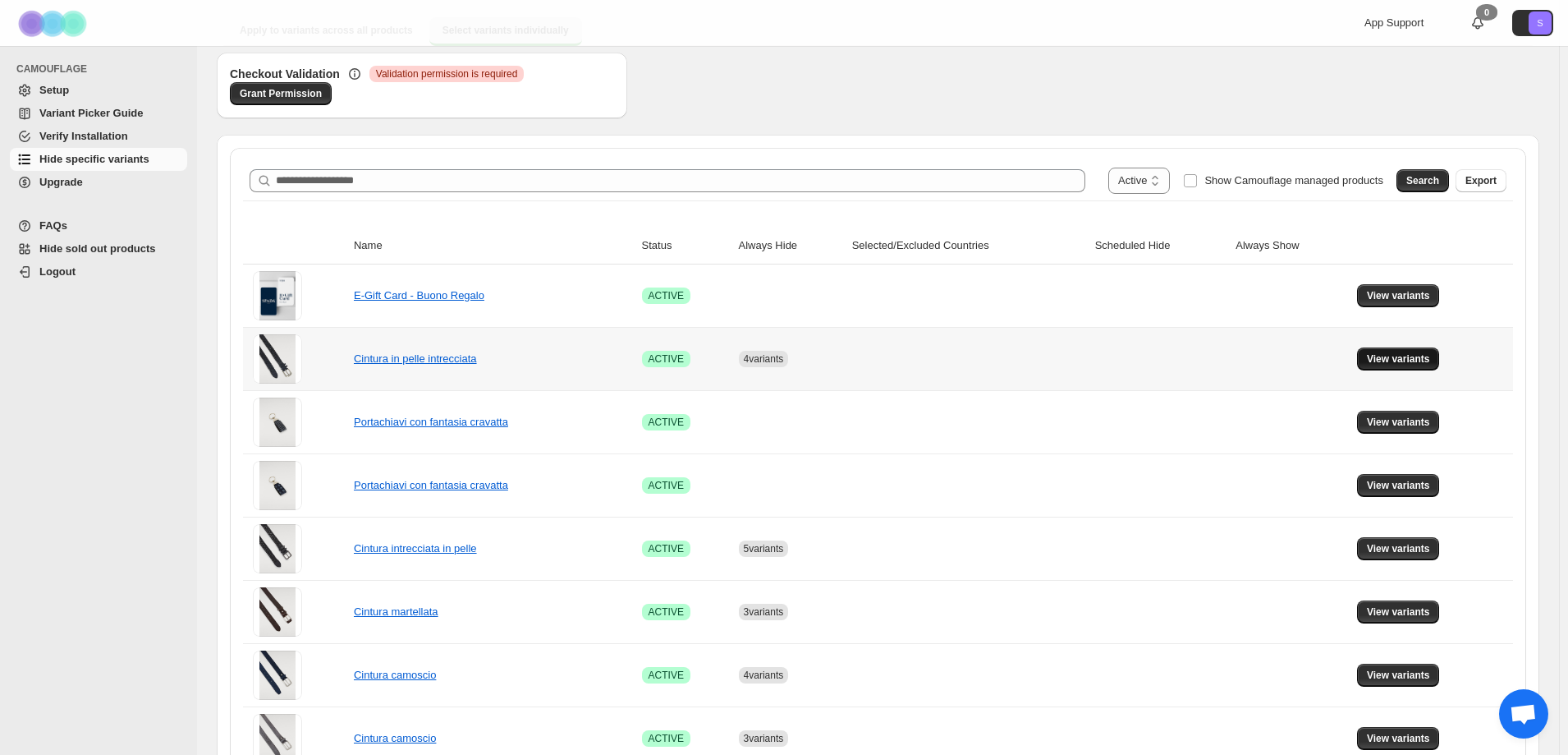
click at [1426, 363] on span "View variants" at bounding box center [1398, 359] width 63 height 13
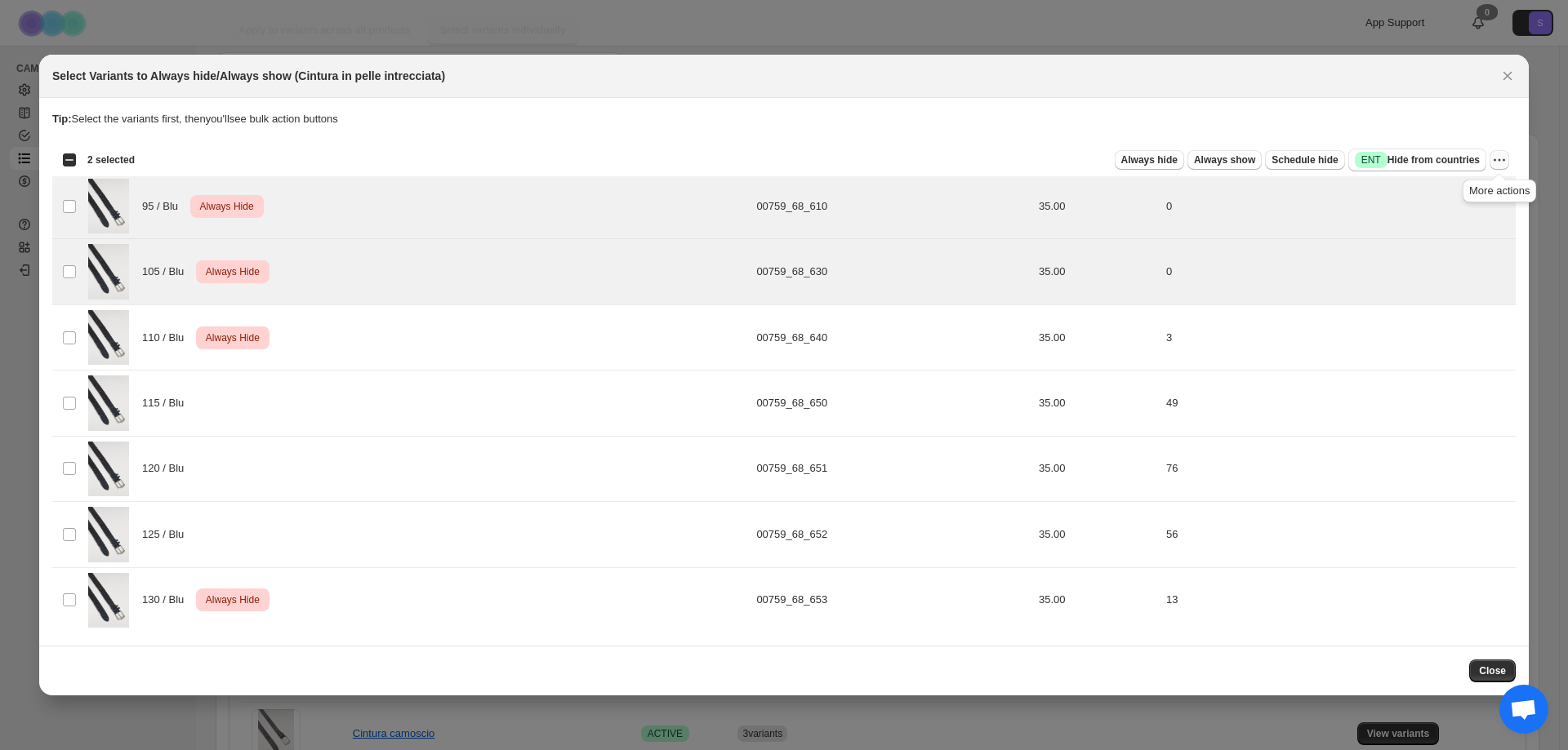
click at [1495, 161] on icon "More actions" at bounding box center [1499, 160] width 17 height 17
click at [1461, 194] on span "Undo always hide" at bounding box center [1423, 191] width 84 height 12
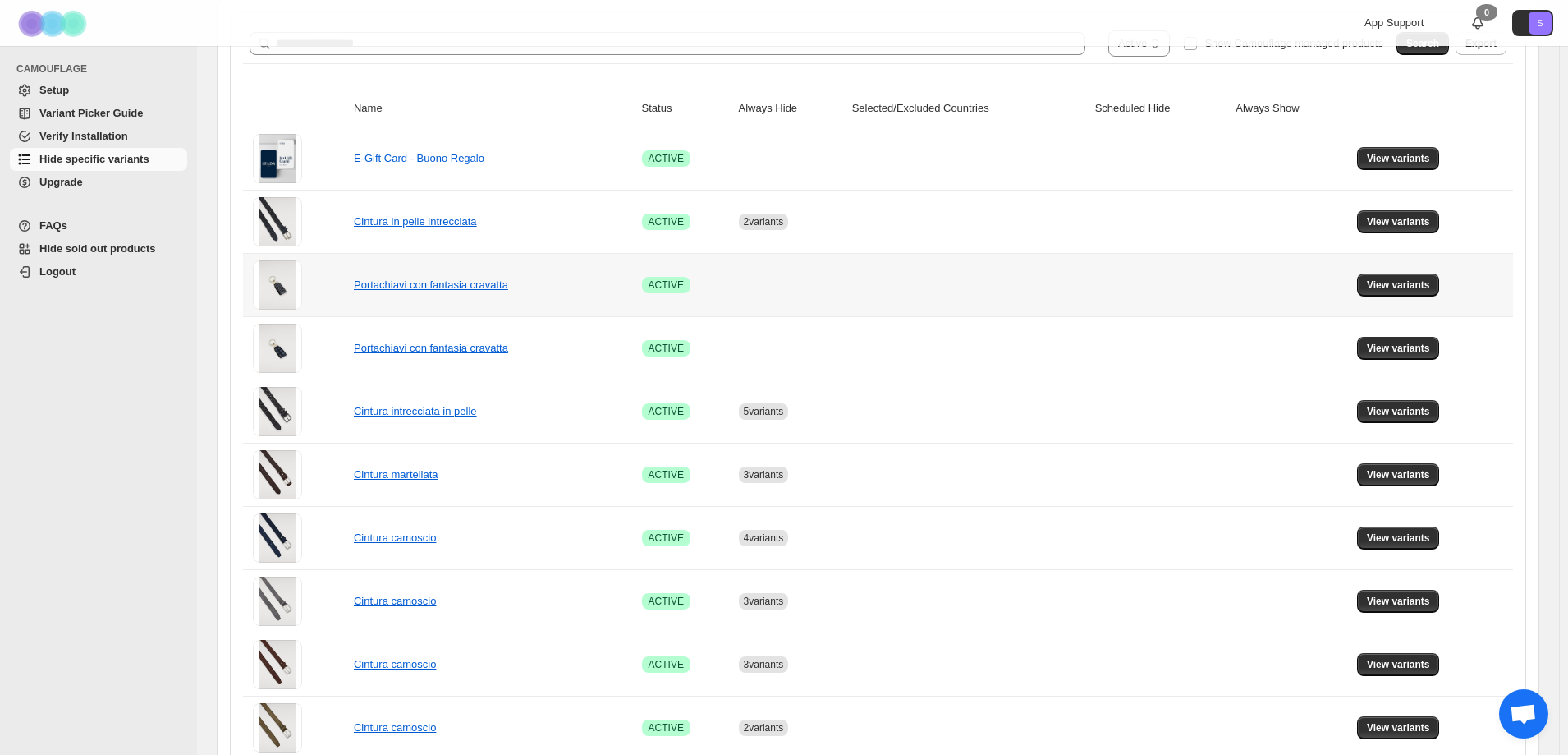
scroll to position [329, 0]
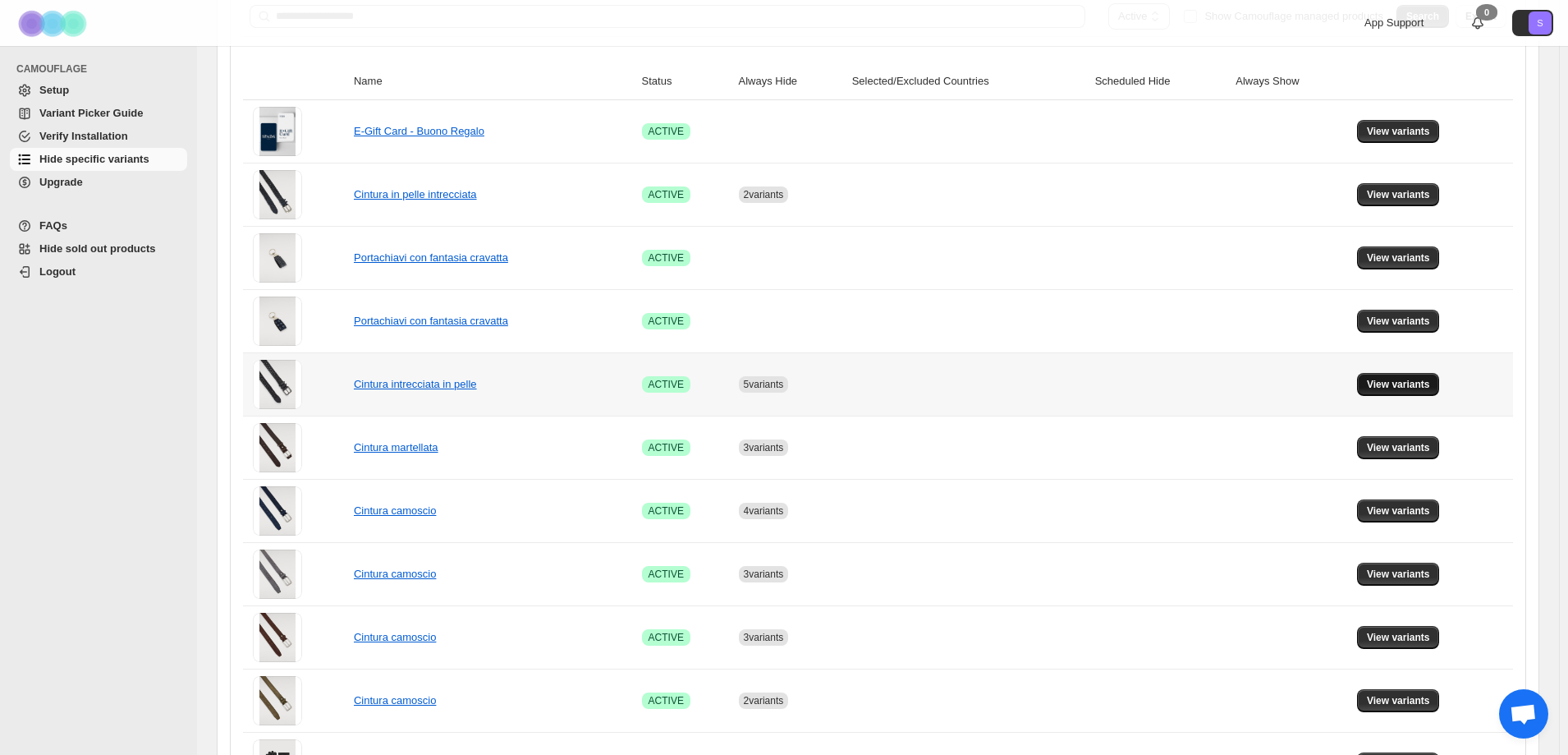
click at [1400, 388] on span "View variants" at bounding box center [1398, 384] width 63 height 13
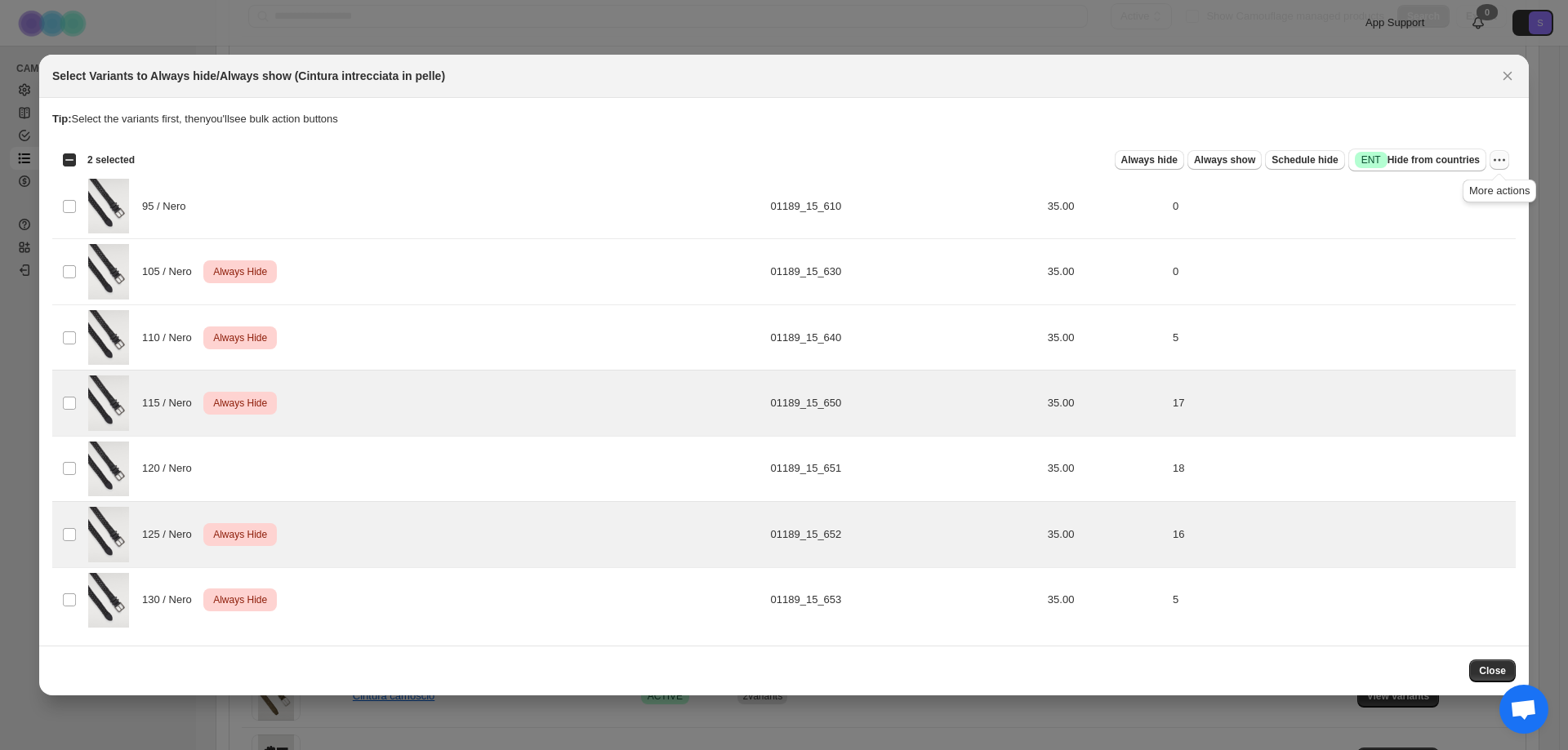
click at [1494, 156] on button "More actions" at bounding box center [1499, 160] width 19 height 19
click at [1466, 196] on span "Undo always hide" at bounding box center [1440, 191] width 119 height 17
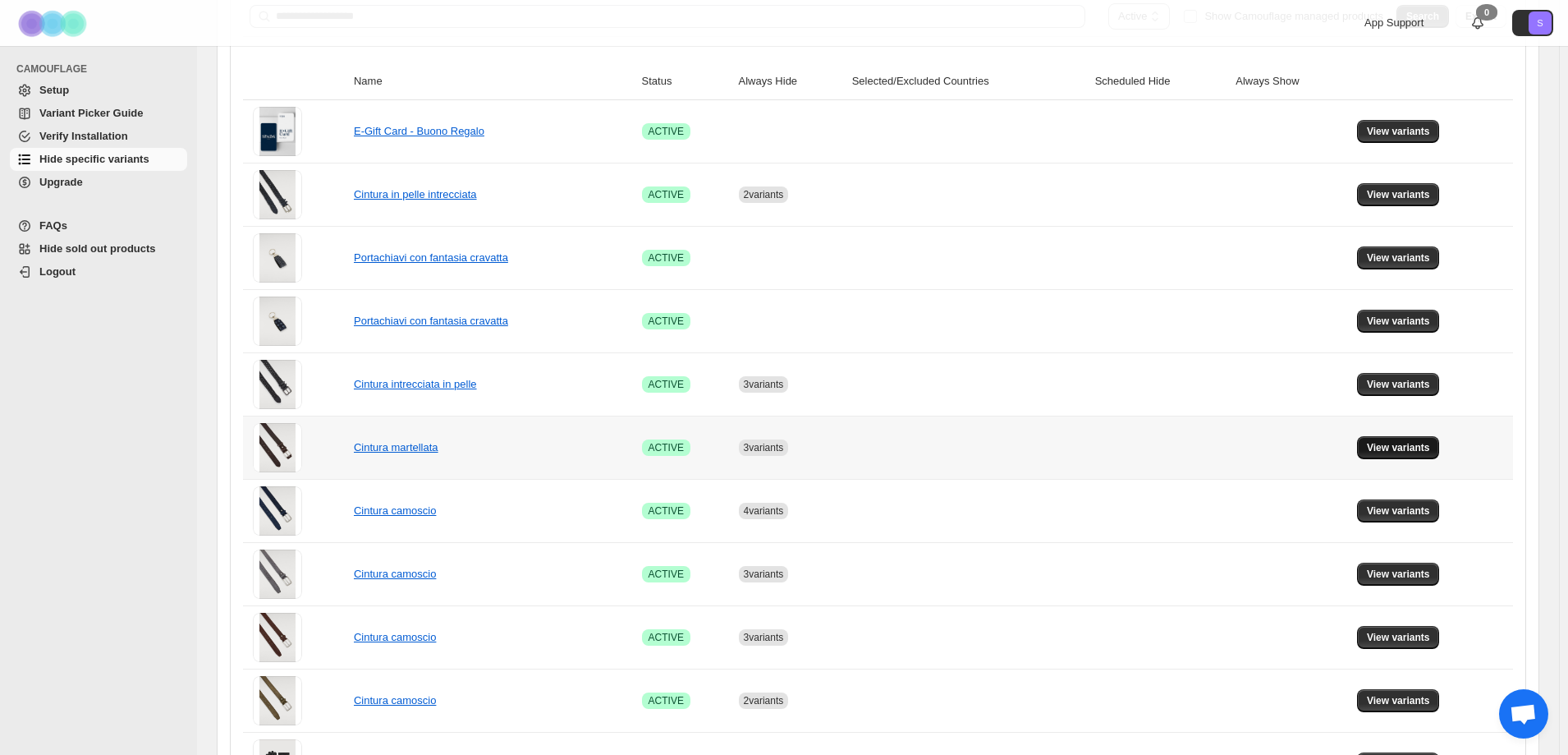
click at [1409, 449] on span "View variants" at bounding box center [1398, 447] width 63 height 13
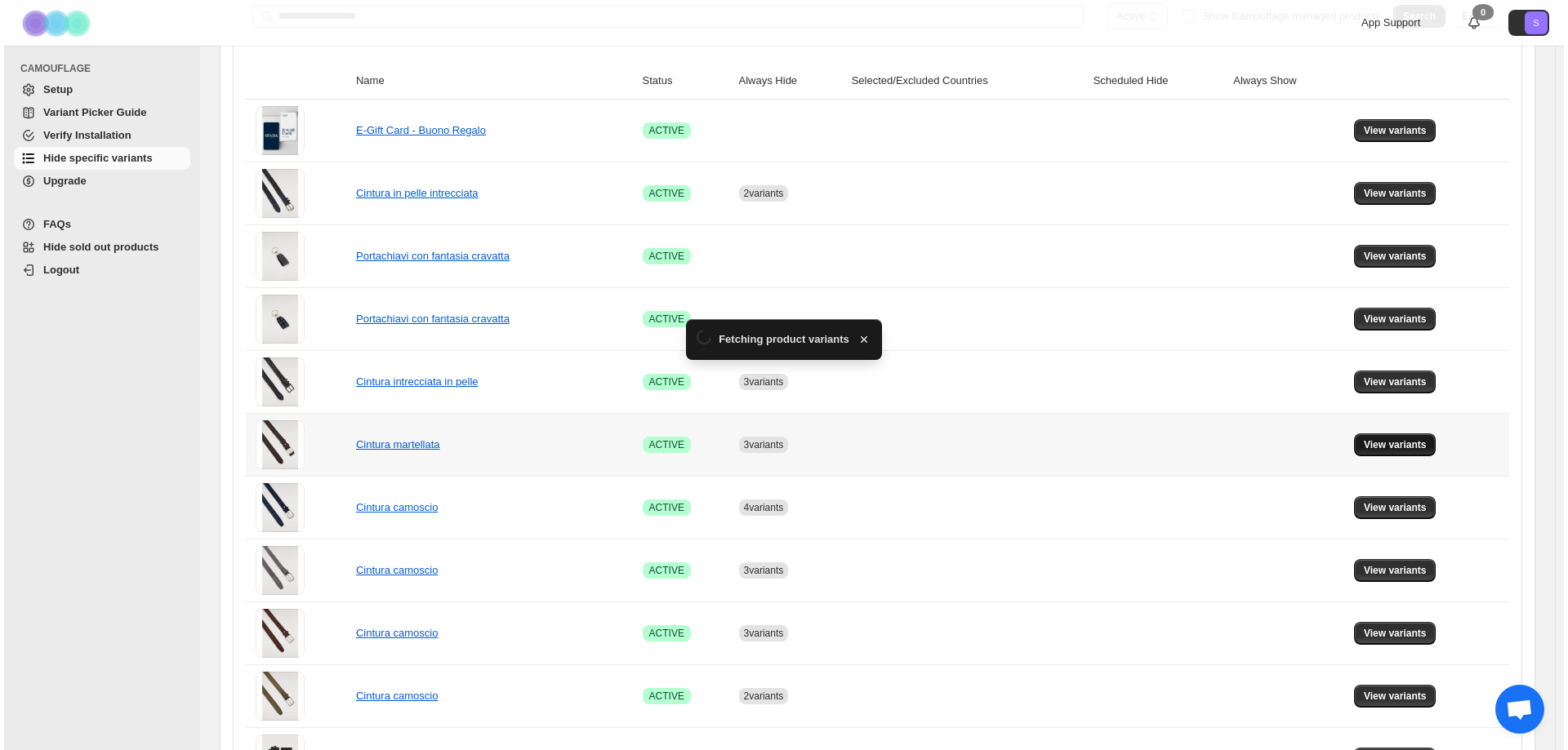
scroll to position [0, 0]
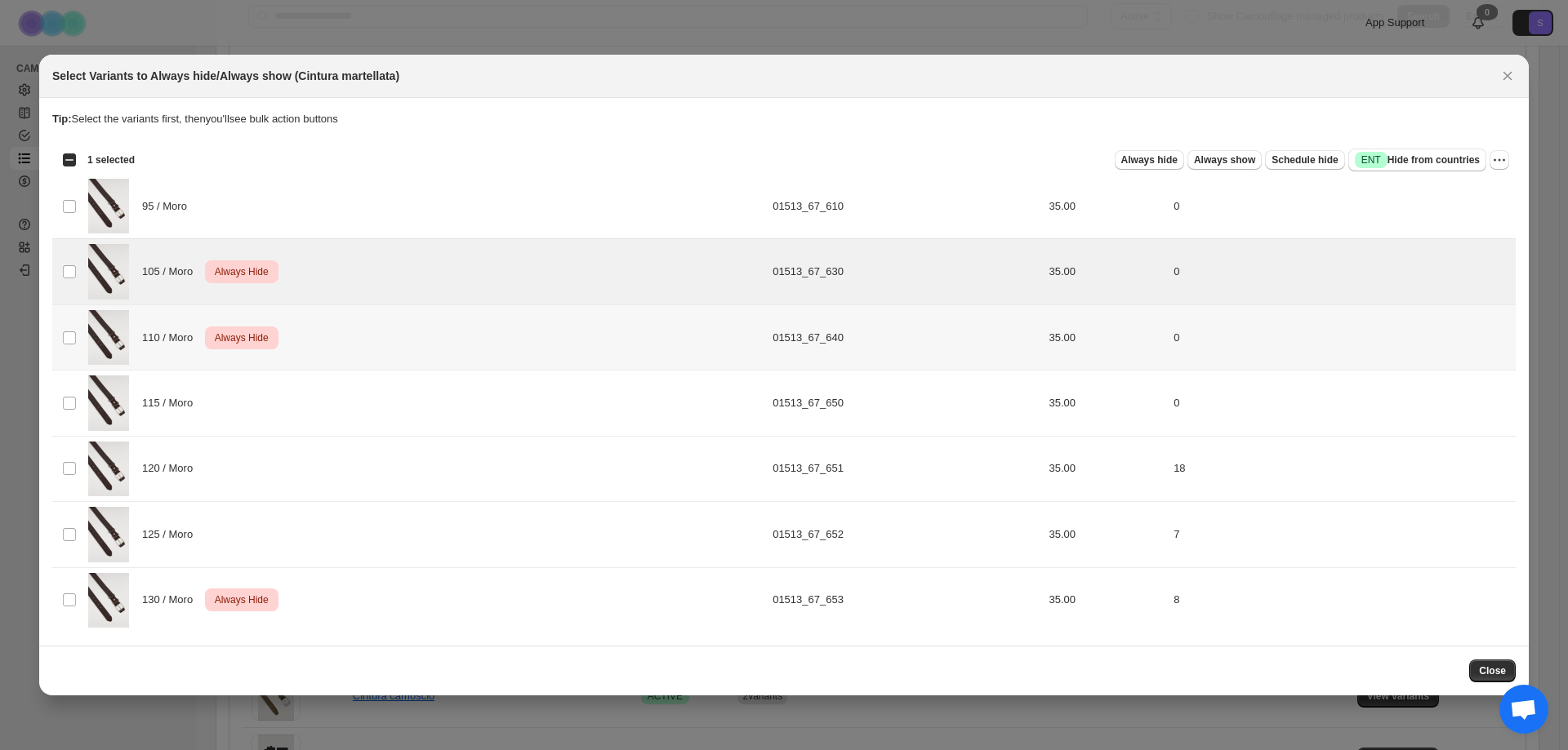
click at [62, 324] on td "Select product variant" at bounding box center [68, 337] width 31 height 65
click at [1497, 167] on icon "More actions" at bounding box center [1499, 160] width 17 height 17
click at [1432, 190] on span "Undo always hide" at bounding box center [1423, 191] width 84 height 12
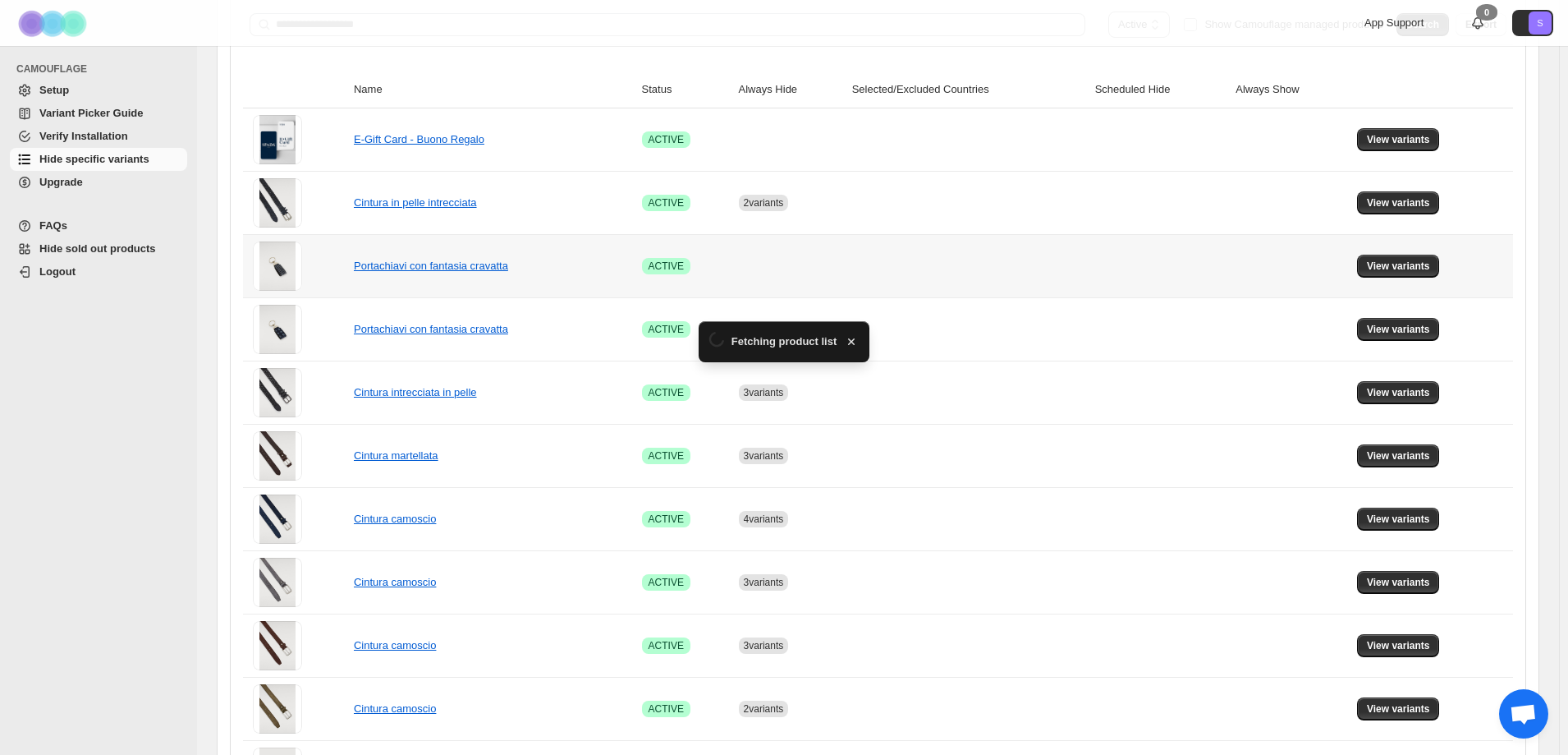
scroll to position [329, 0]
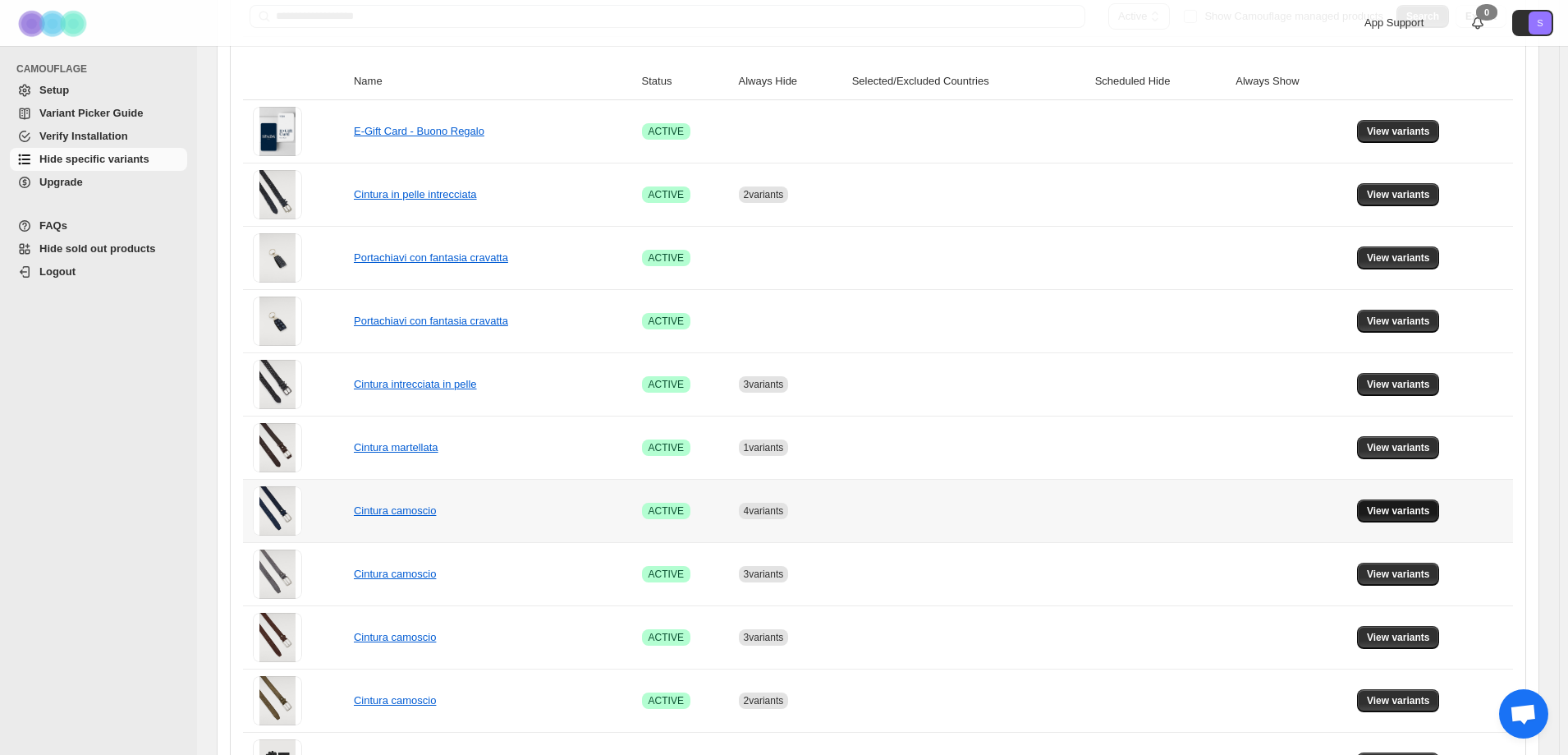
click at [1409, 508] on span "View variants" at bounding box center [1398, 511] width 63 height 13
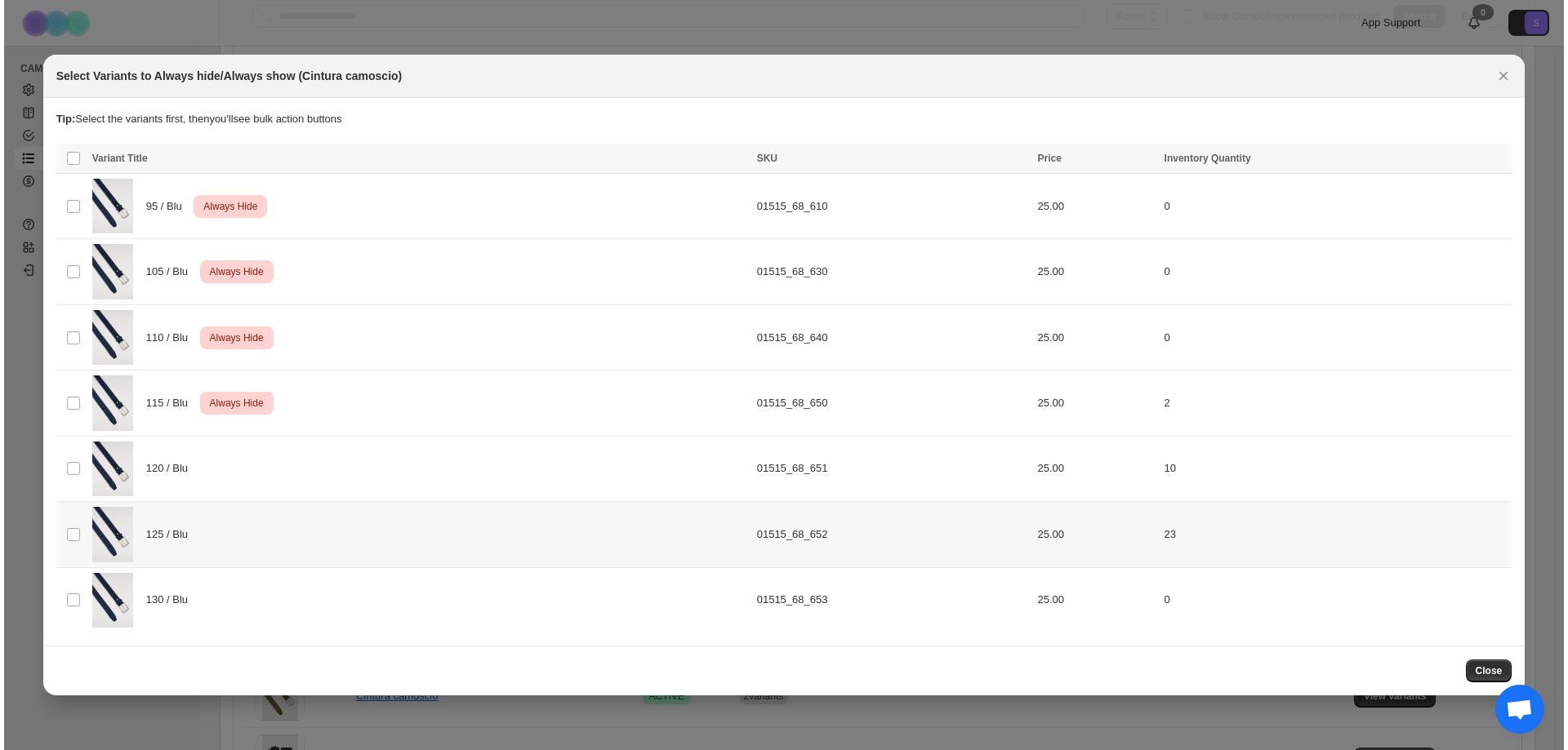
scroll to position [0, 0]
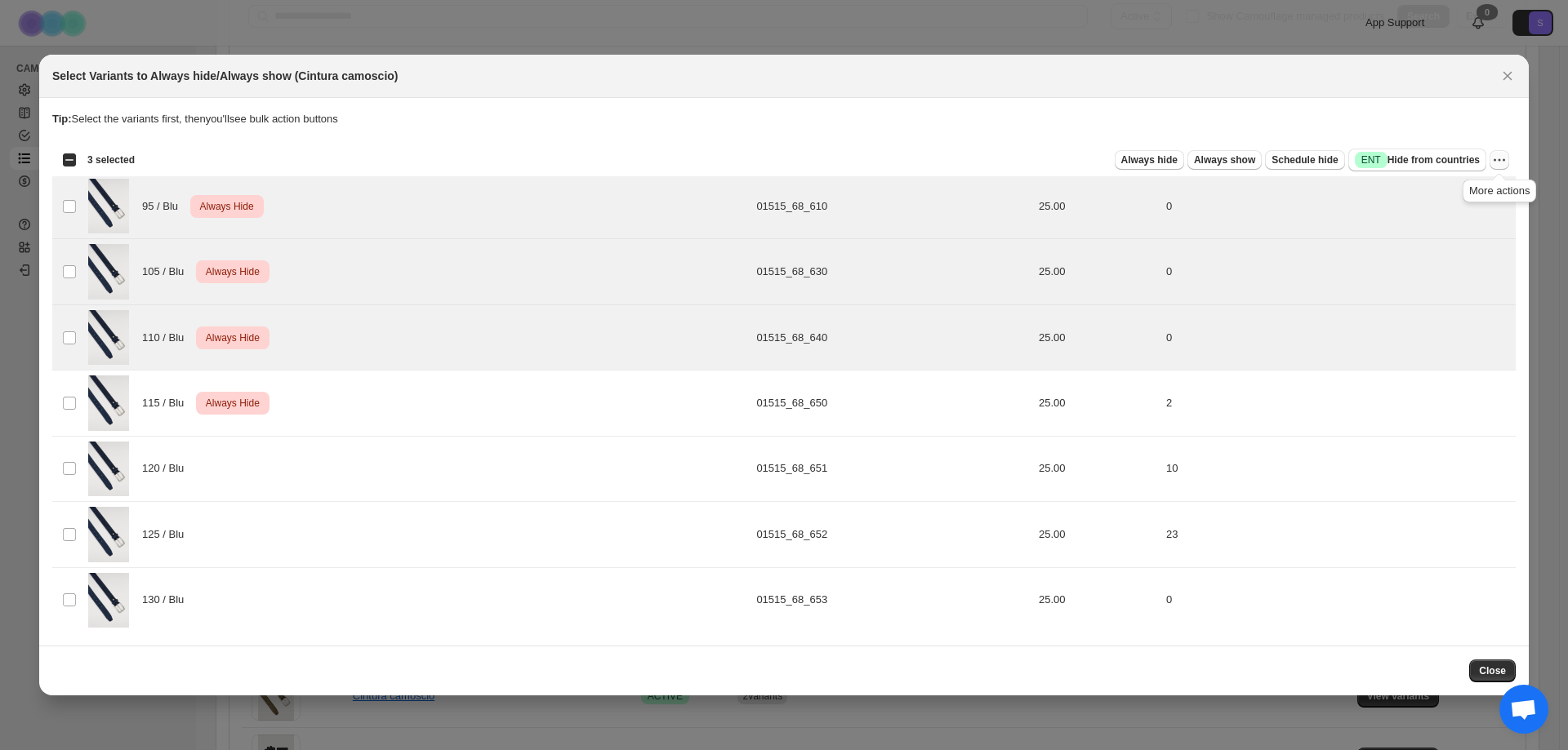
click at [1507, 168] on icon "More actions" at bounding box center [1499, 160] width 17 height 17
click at [1415, 194] on span "Undo always hide" at bounding box center [1423, 191] width 84 height 12
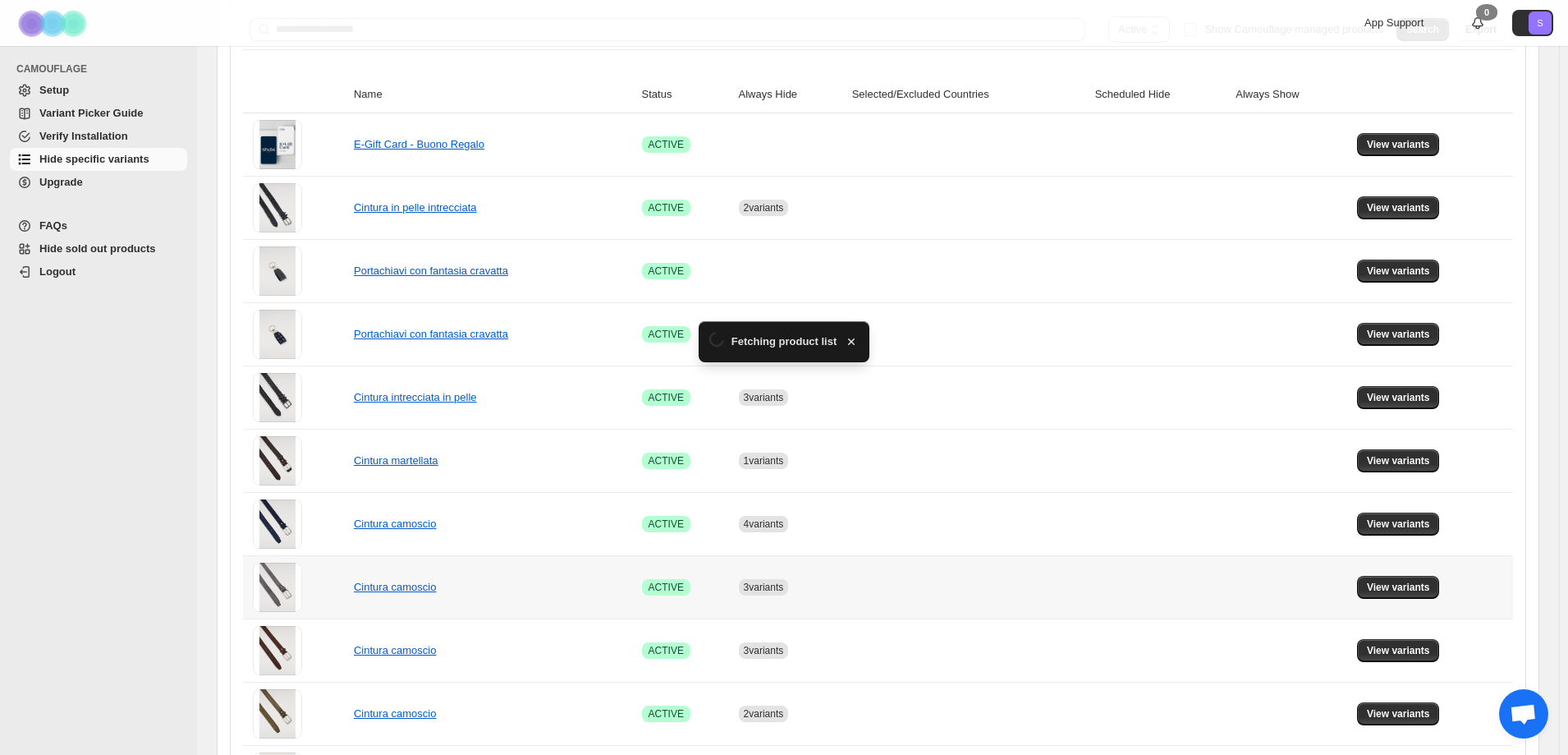
scroll to position [329, 0]
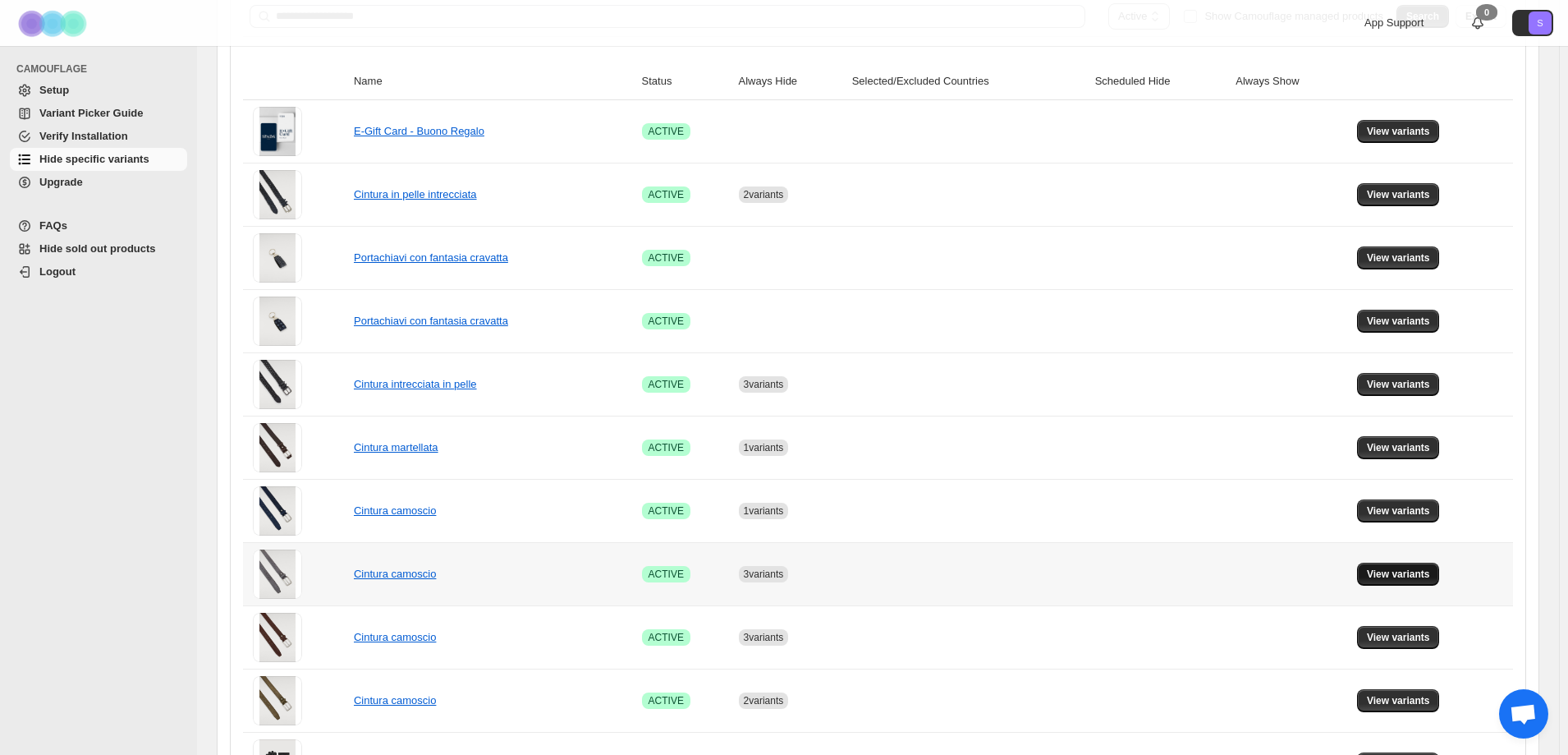
click at [1404, 574] on span "View variants" at bounding box center [1398, 574] width 63 height 13
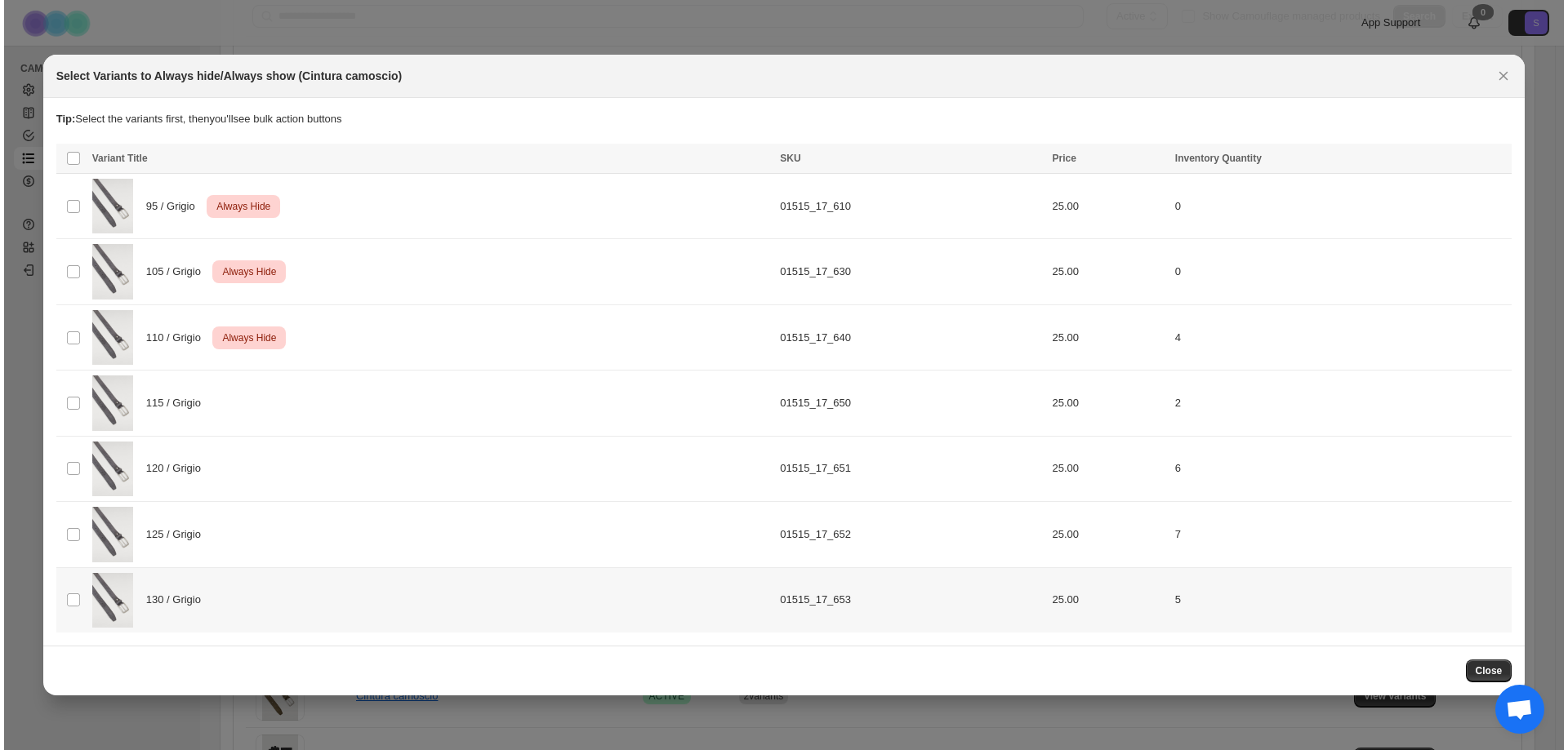
scroll to position [0, 0]
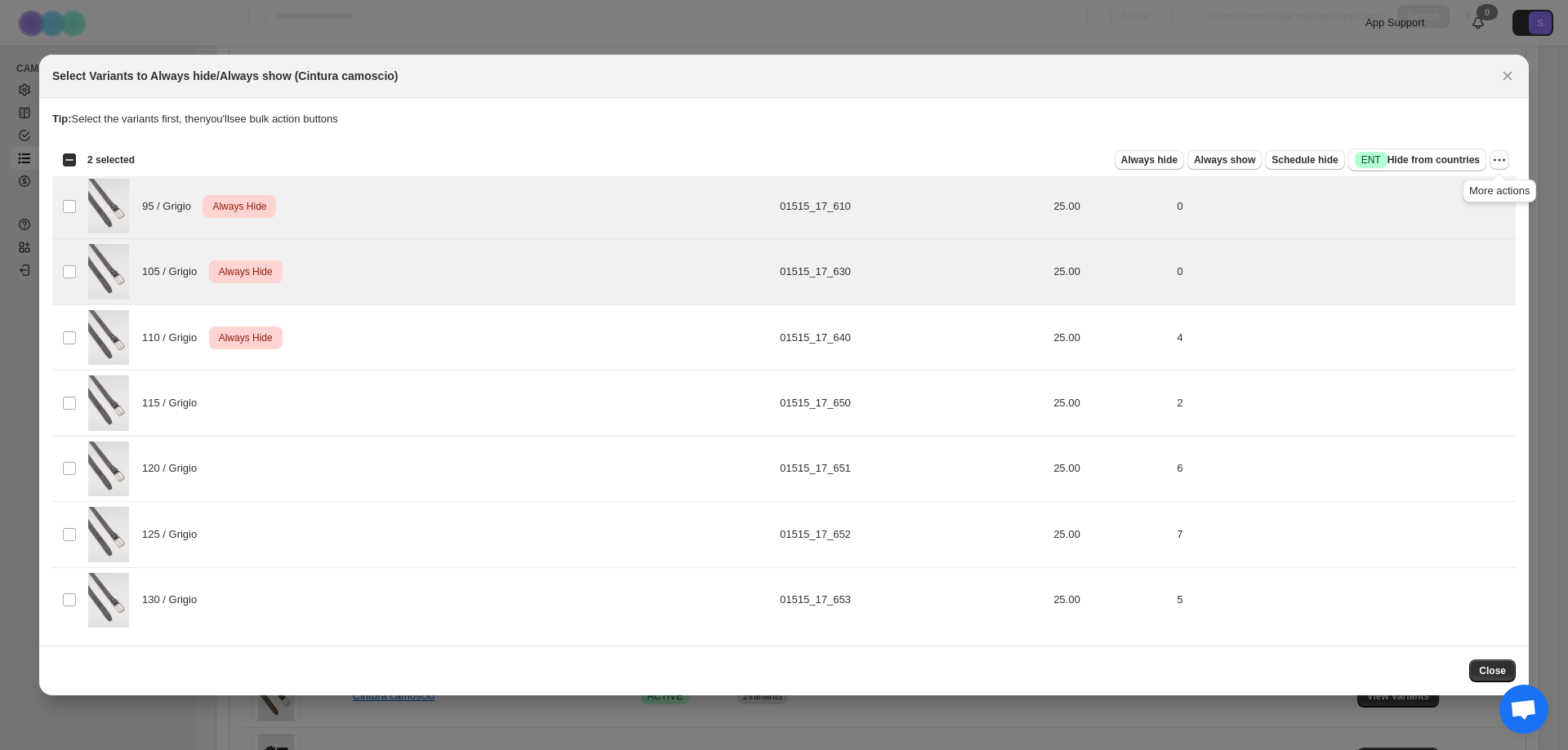
click at [1500, 160] on icon "More actions" at bounding box center [1499, 159] width 3 height 3
click at [1431, 214] on span "Undo always show" at bounding box center [1425, 219] width 88 height 12
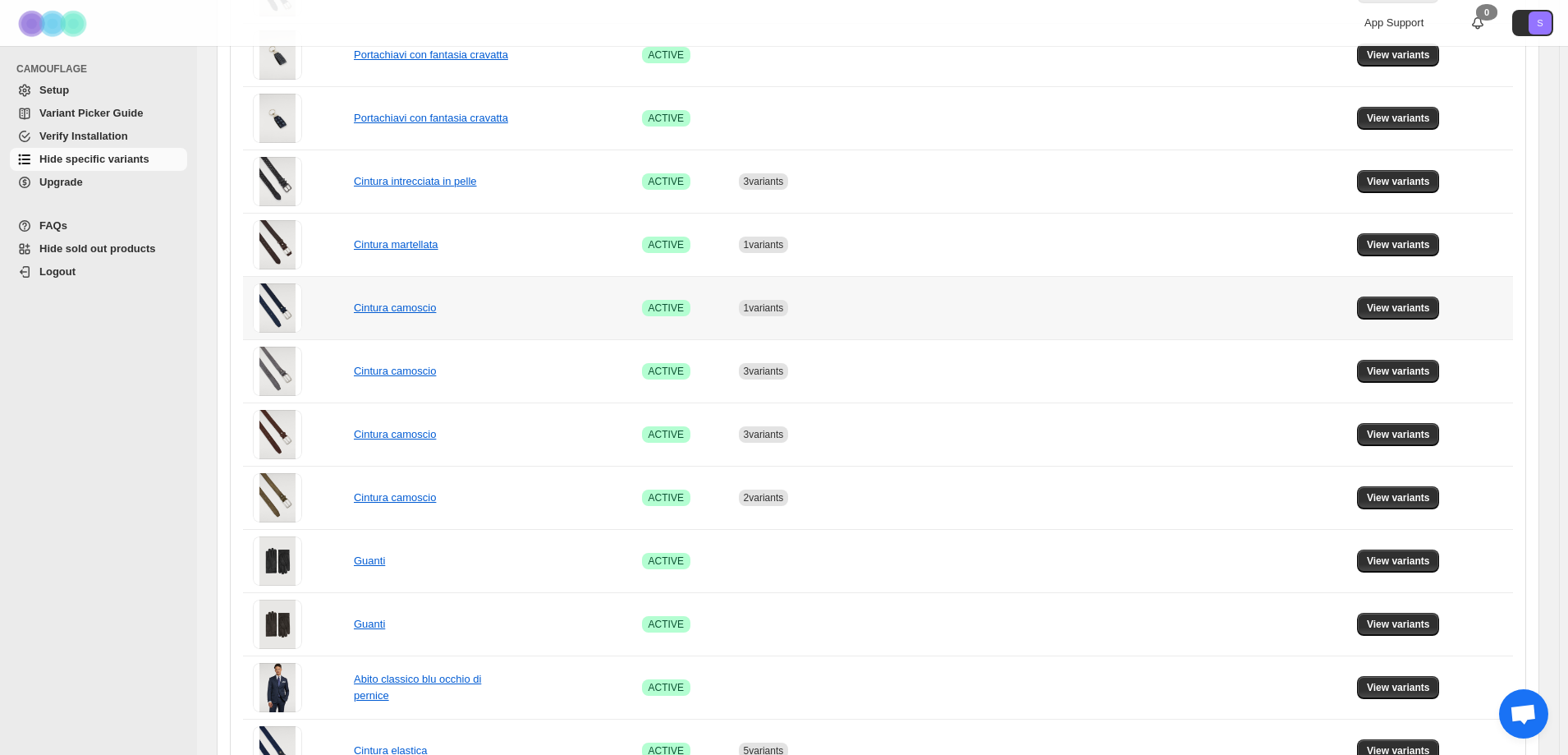
scroll to position [575, 0]
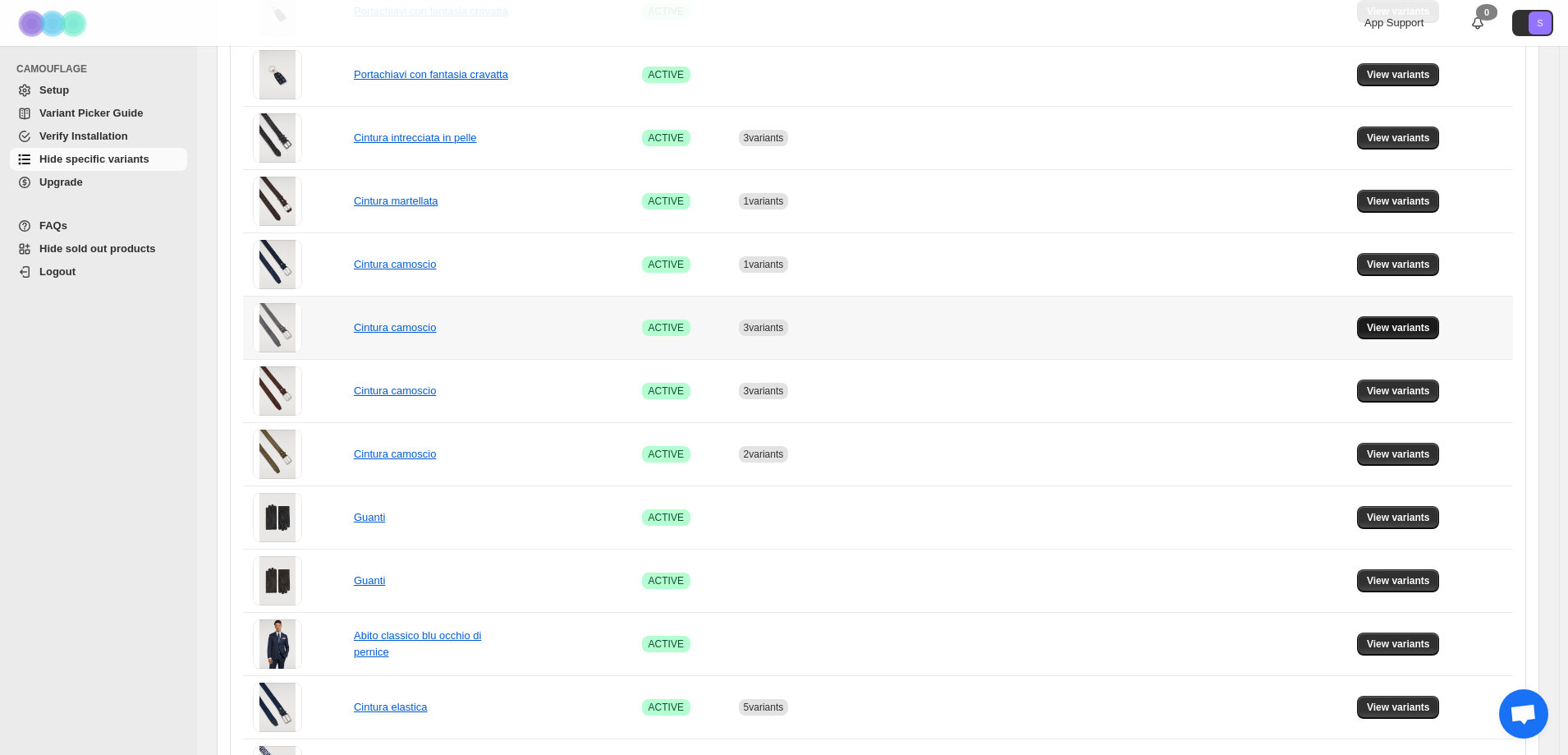
click at [1398, 321] on button "View variants" at bounding box center [1398, 328] width 83 height 23
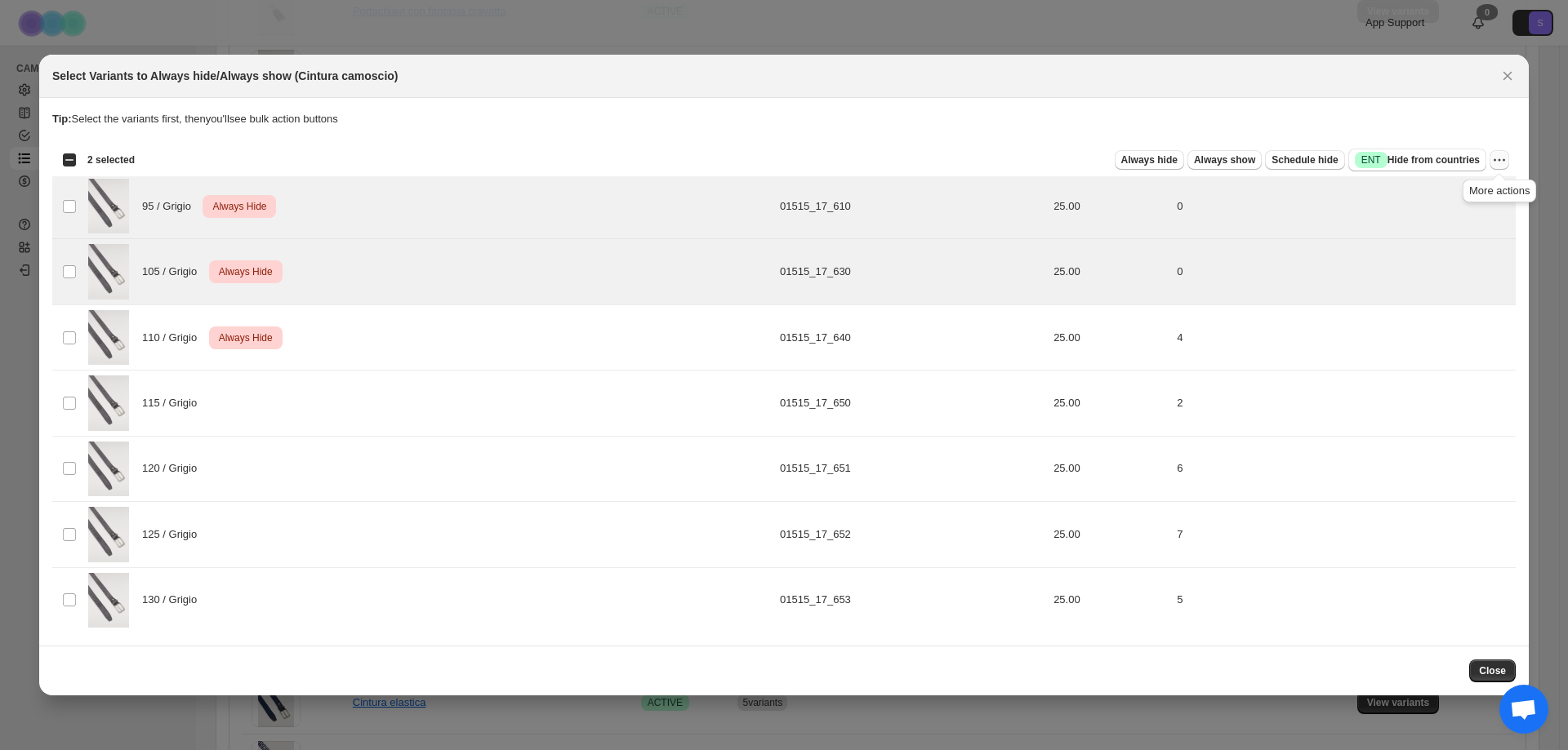
click at [1502, 159] on icon "More actions" at bounding box center [1499, 160] width 17 height 17
click at [1470, 195] on span "Undo always hide" at bounding box center [1440, 191] width 119 height 17
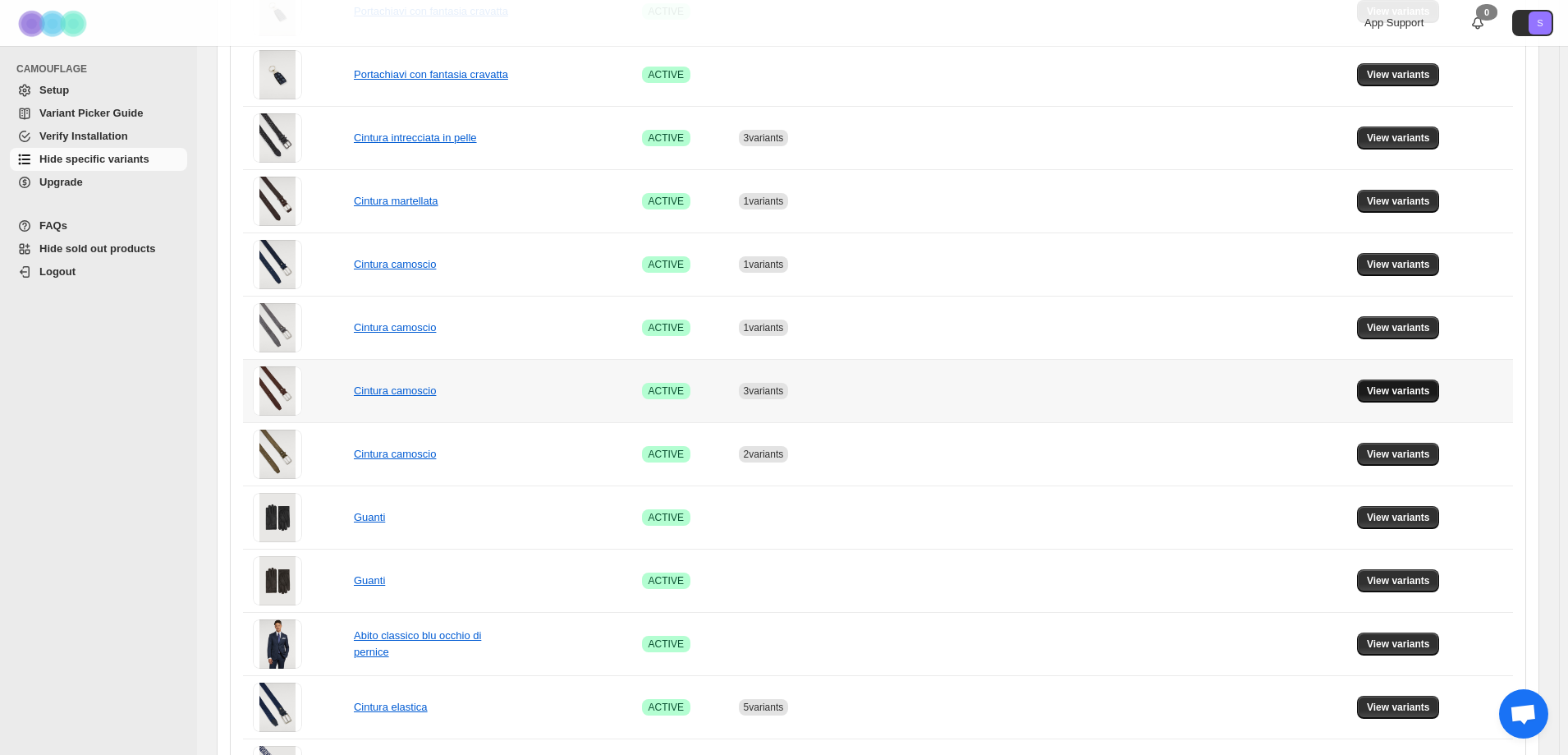
click at [1397, 392] on span "View variants" at bounding box center [1398, 390] width 63 height 13
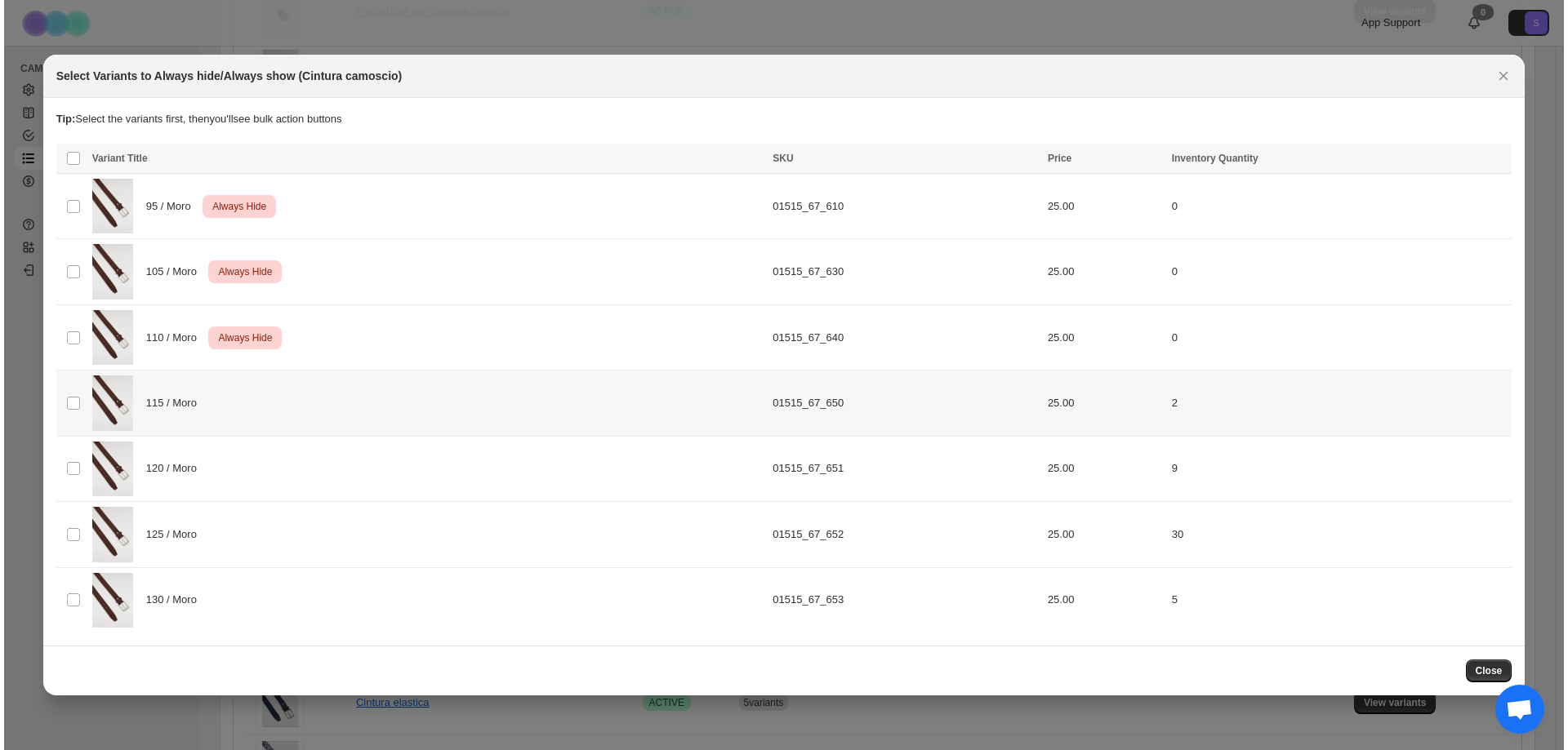
scroll to position [0, 0]
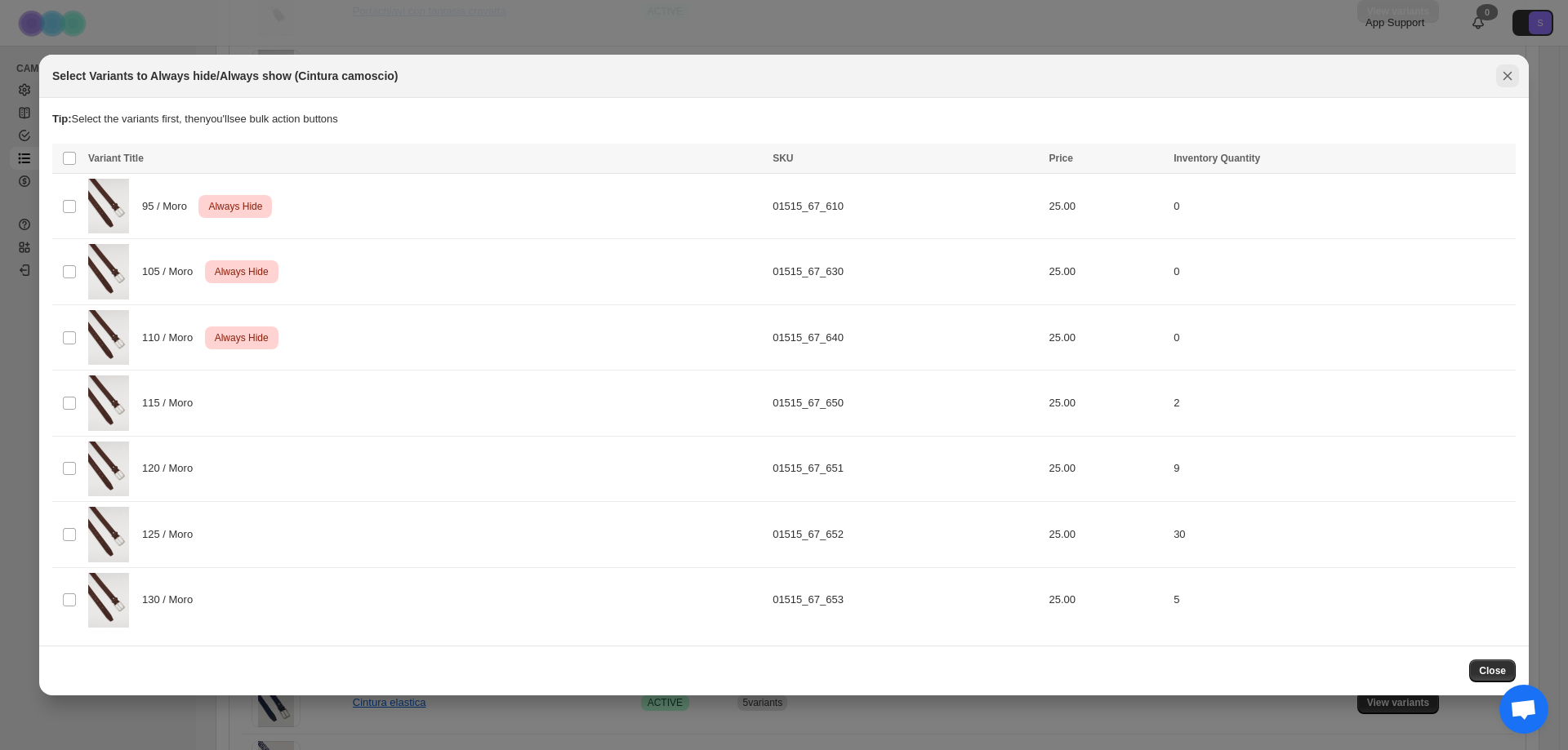
click at [1502, 78] on icon "Close" at bounding box center [1507, 76] width 17 height 17
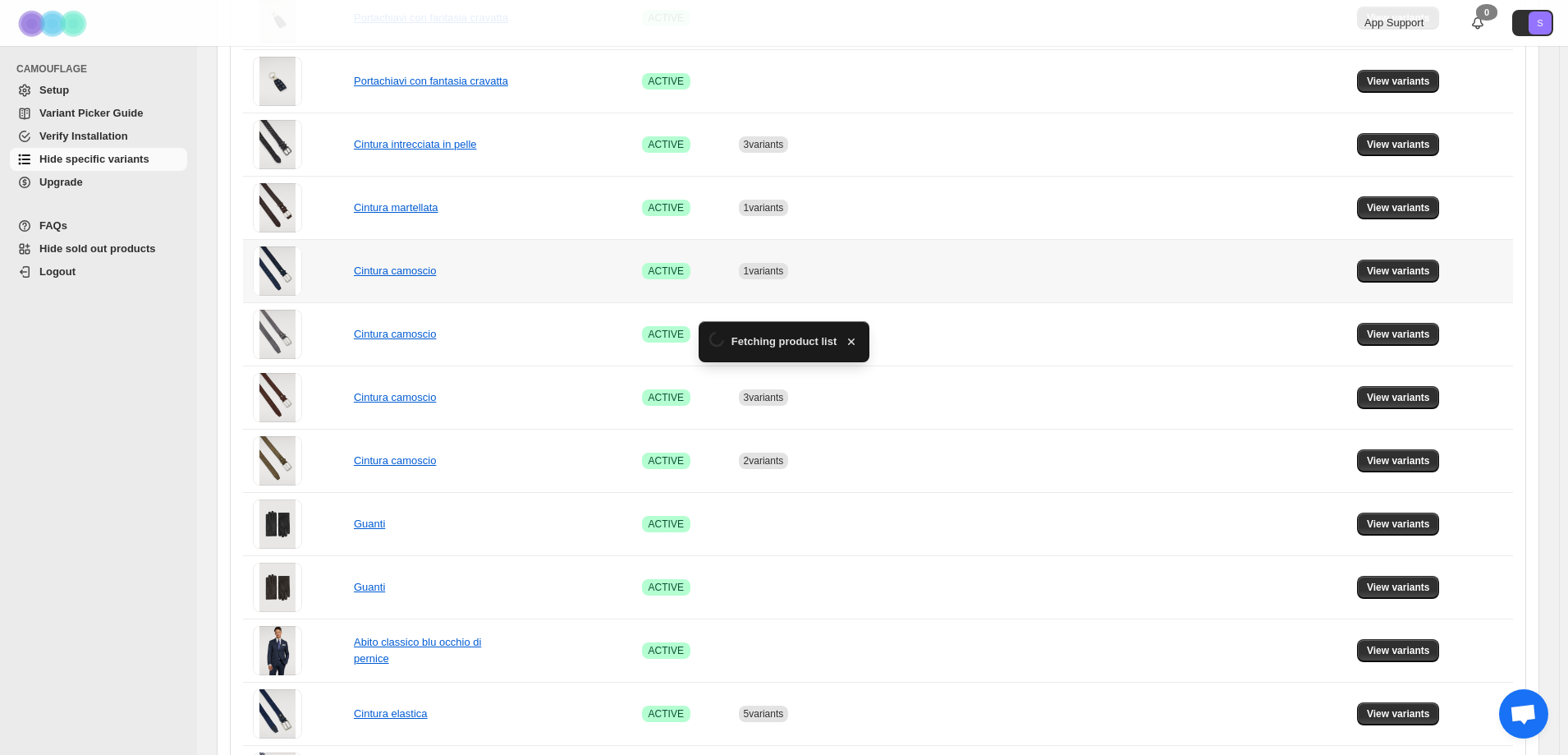
scroll to position [575, 0]
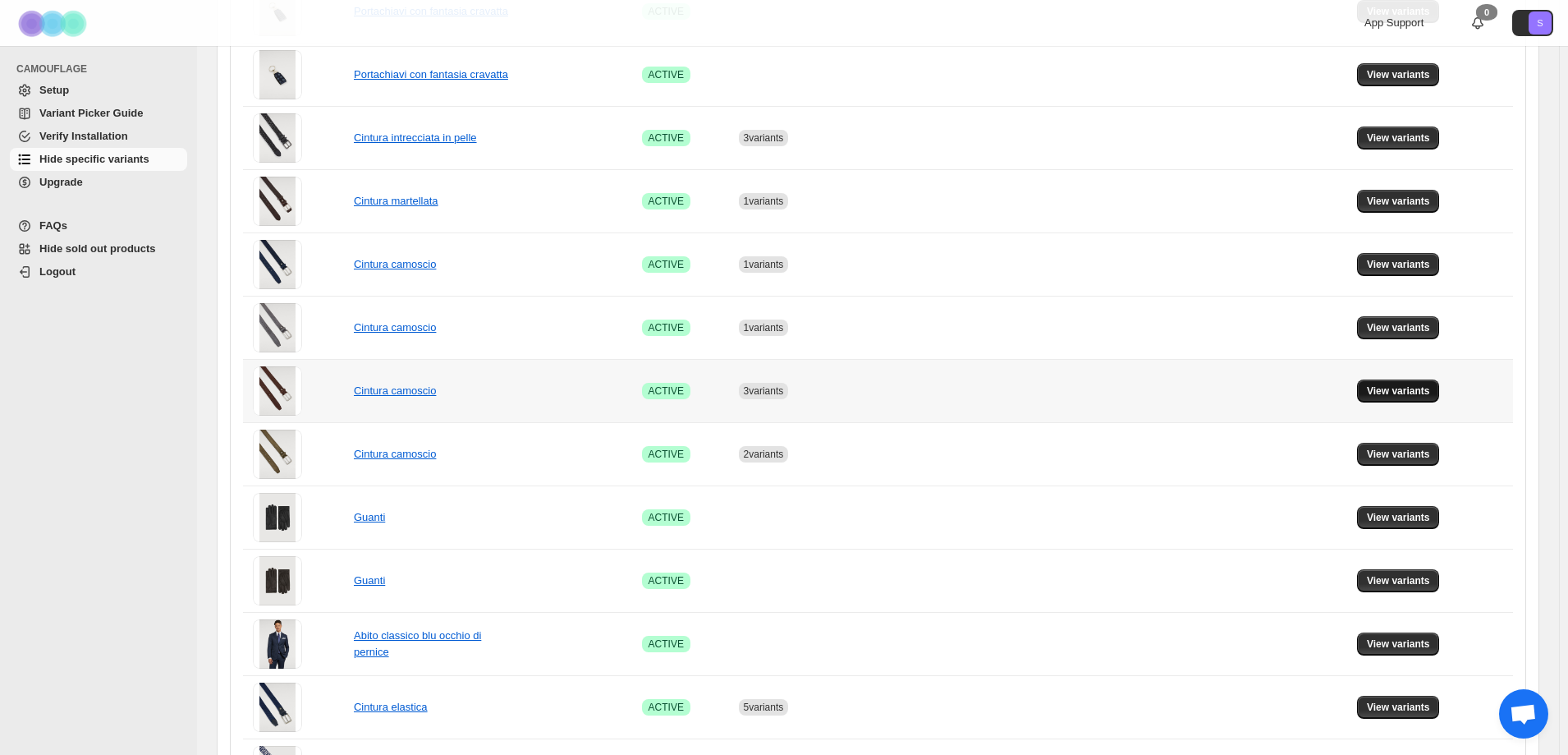
click at [1419, 396] on span "View variants" at bounding box center [1398, 390] width 63 height 13
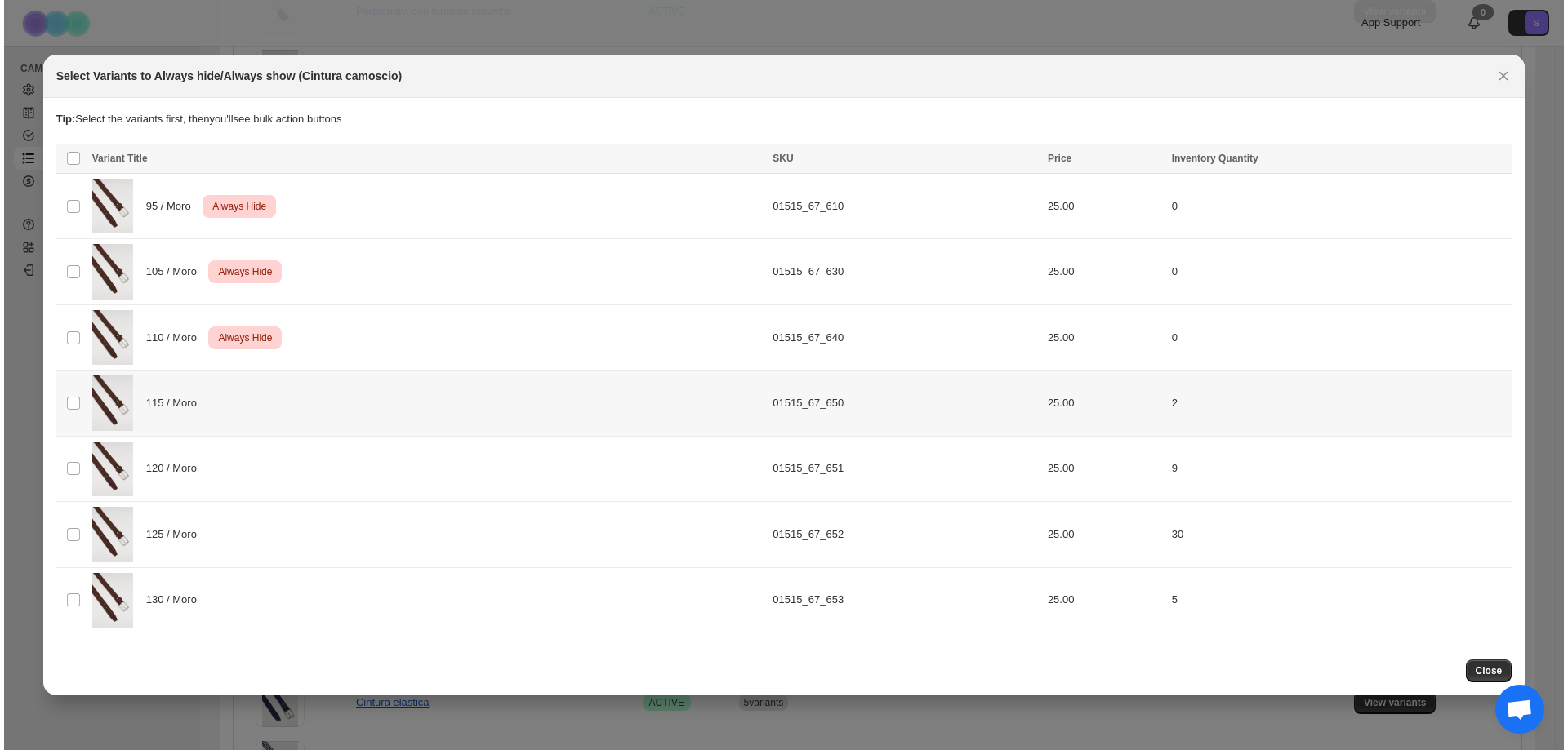
scroll to position [0, 0]
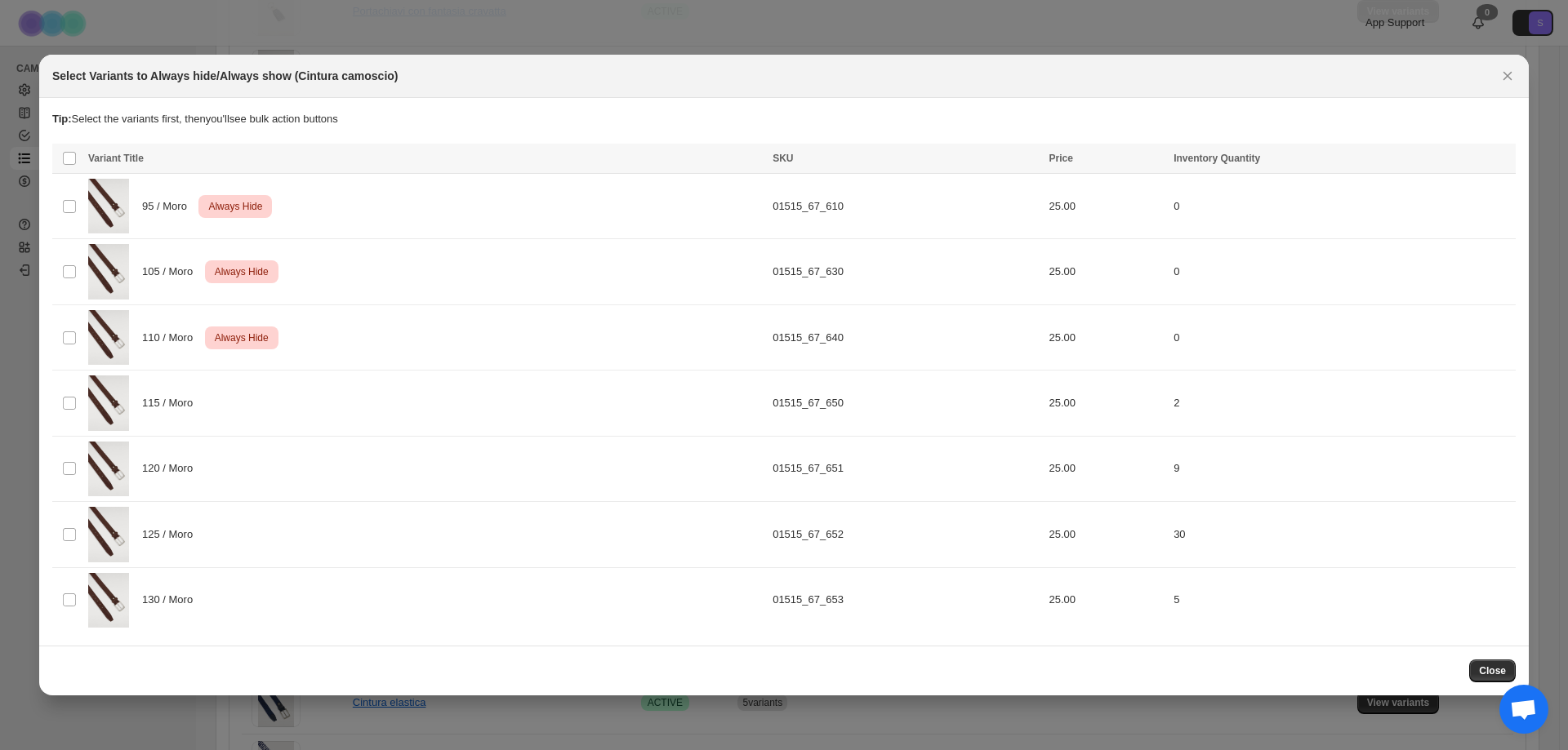
click at [1519, 79] on div "Select Variants to Always hide/Always show (Cintura camoscio)" at bounding box center [784, 77] width 1489 height 44
click at [1505, 81] on icon "Close" at bounding box center [1507, 76] width 17 height 17
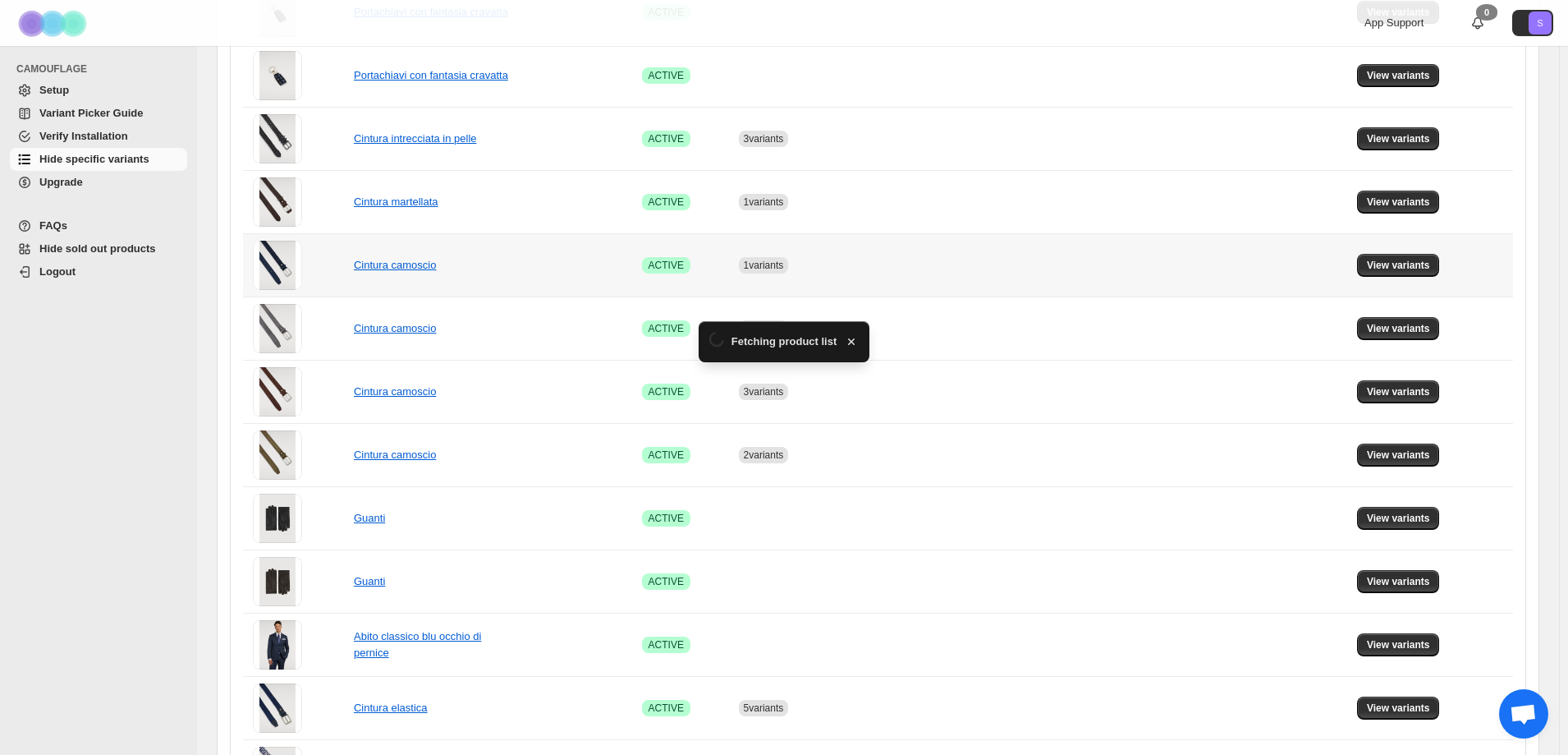
scroll to position [575, 0]
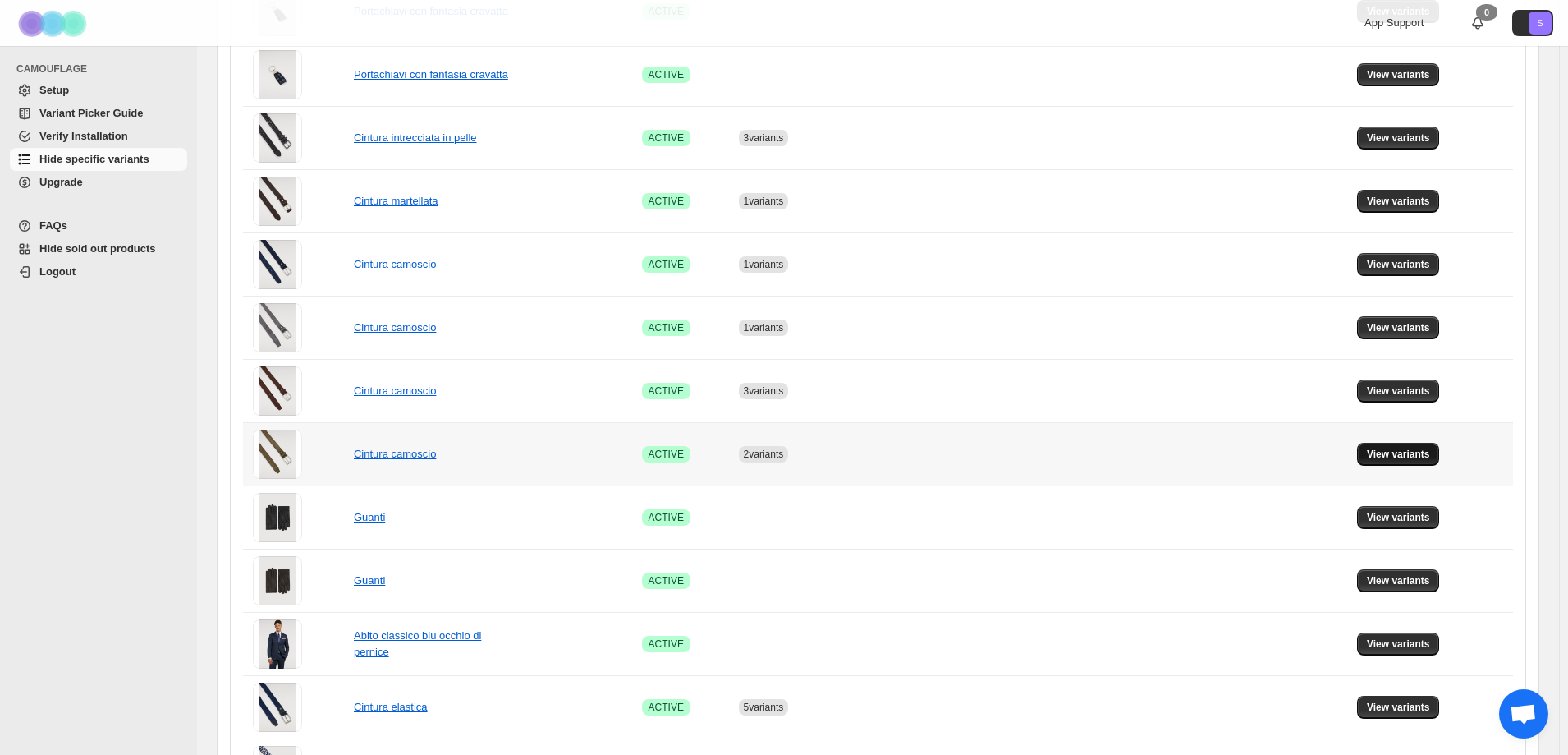
click at [1429, 452] on span "View variants" at bounding box center [1398, 454] width 63 height 13
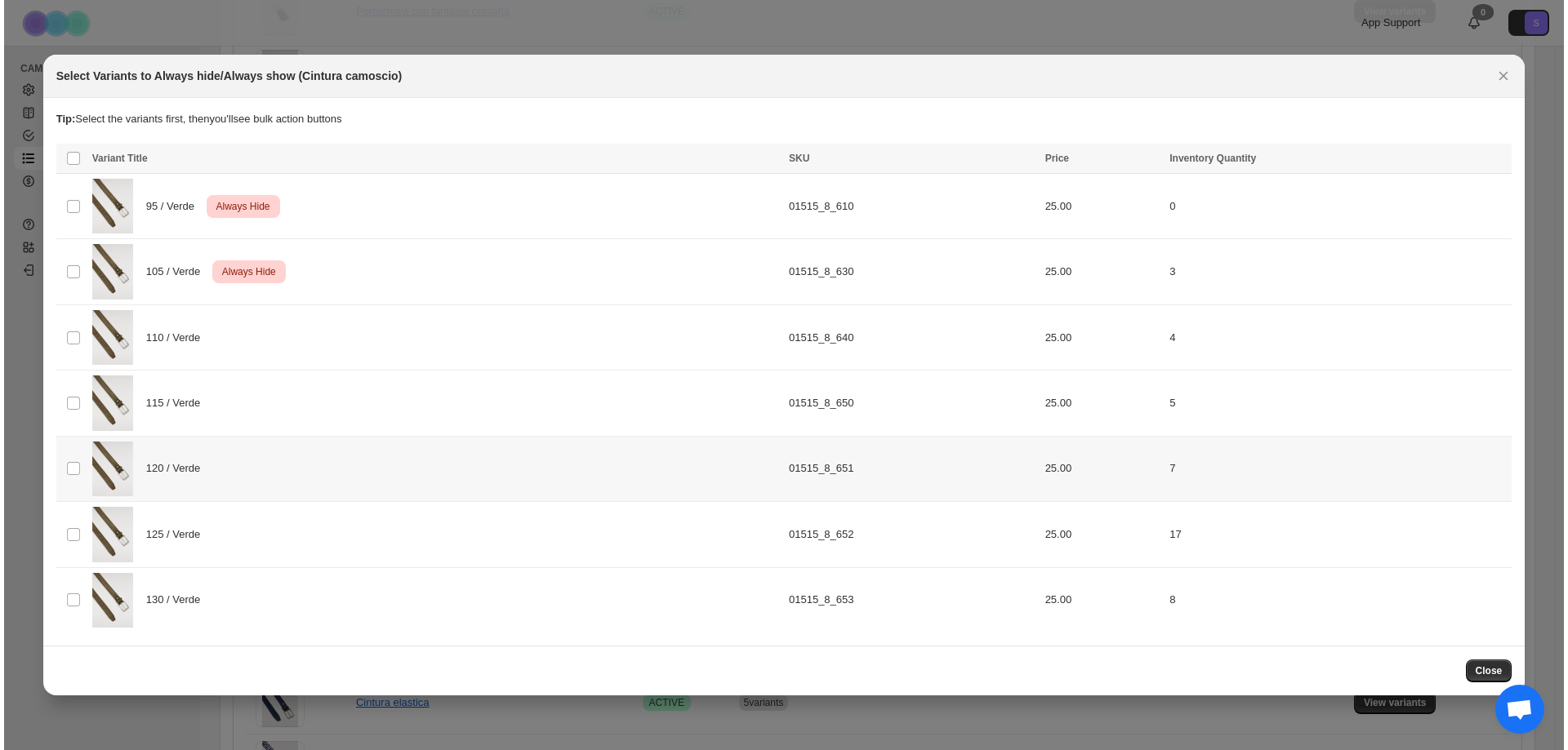
scroll to position [0, 0]
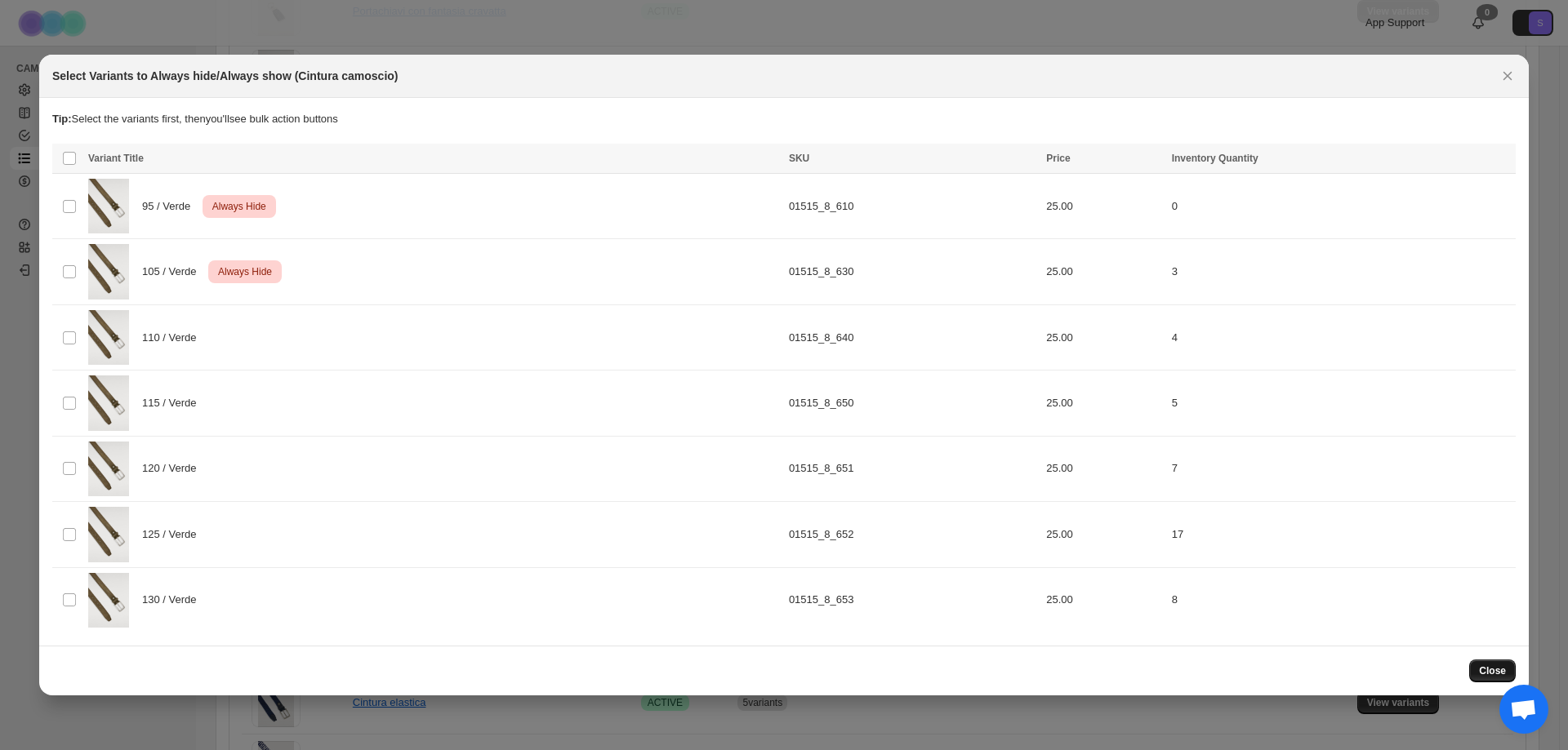
click at [1490, 664] on button "Close" at bounding box center [1492, 671] width 46 height 23
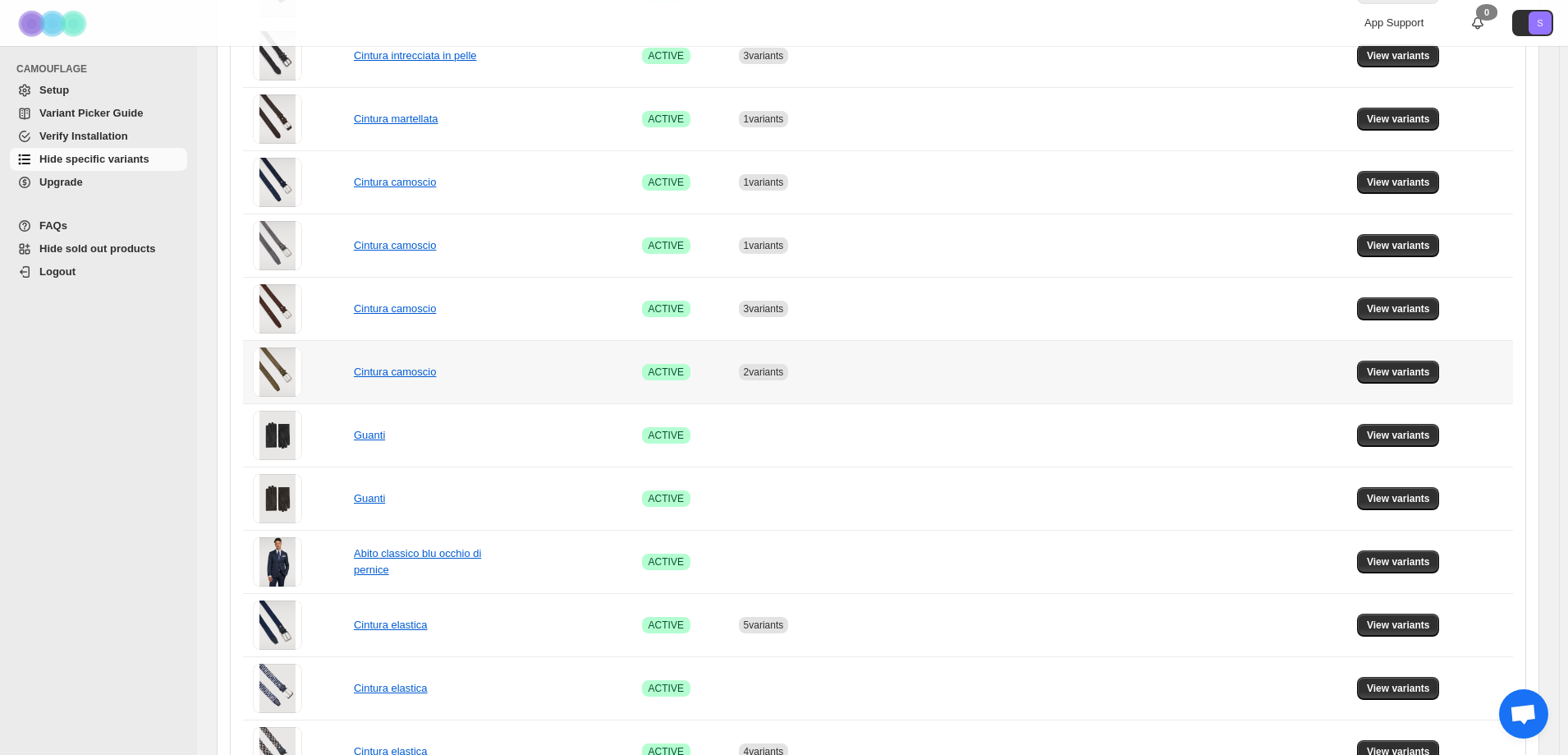
scroll to position [739, 0]
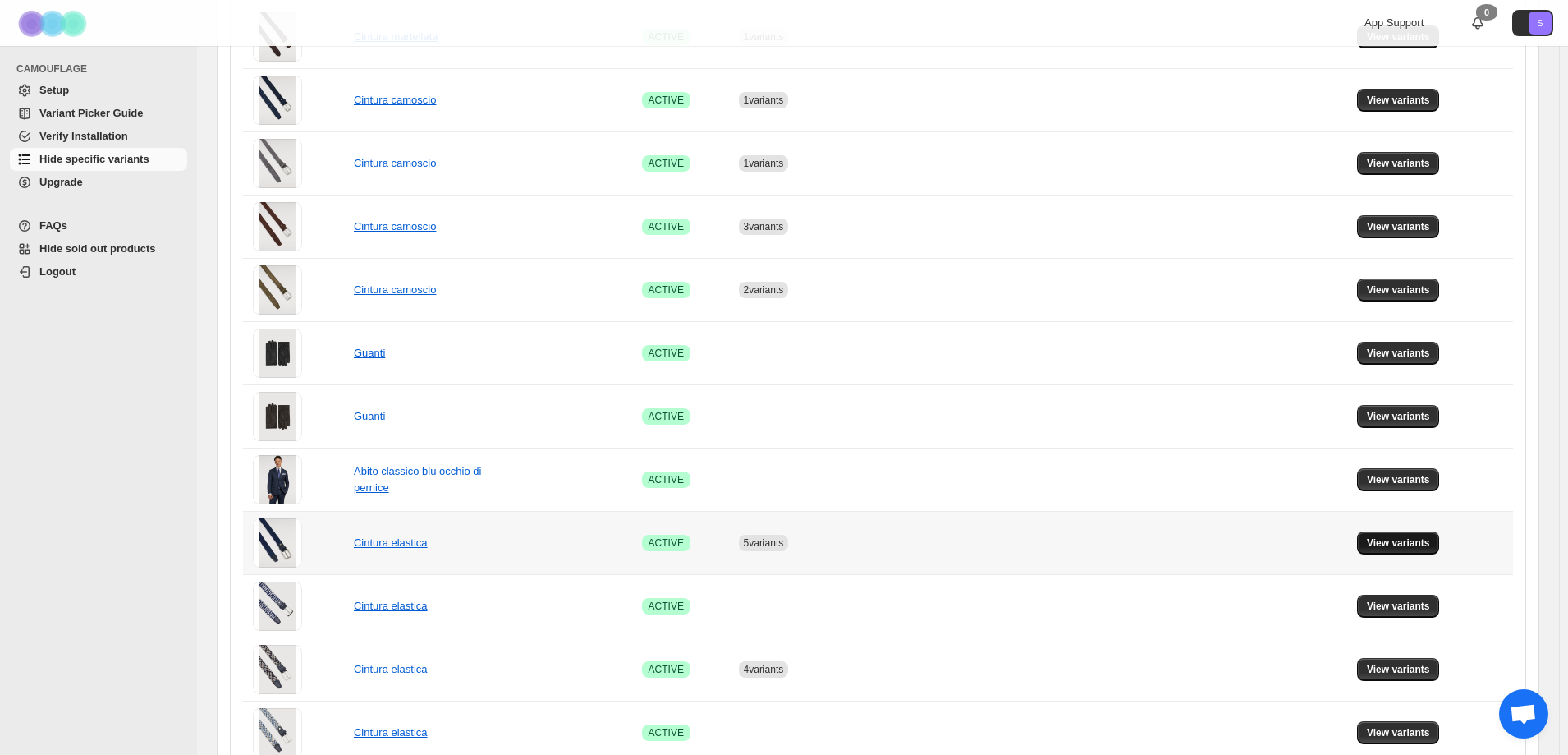
click at [1402, 549] on button "View variants" at bounding box center [1398, 543] width 83 height 23
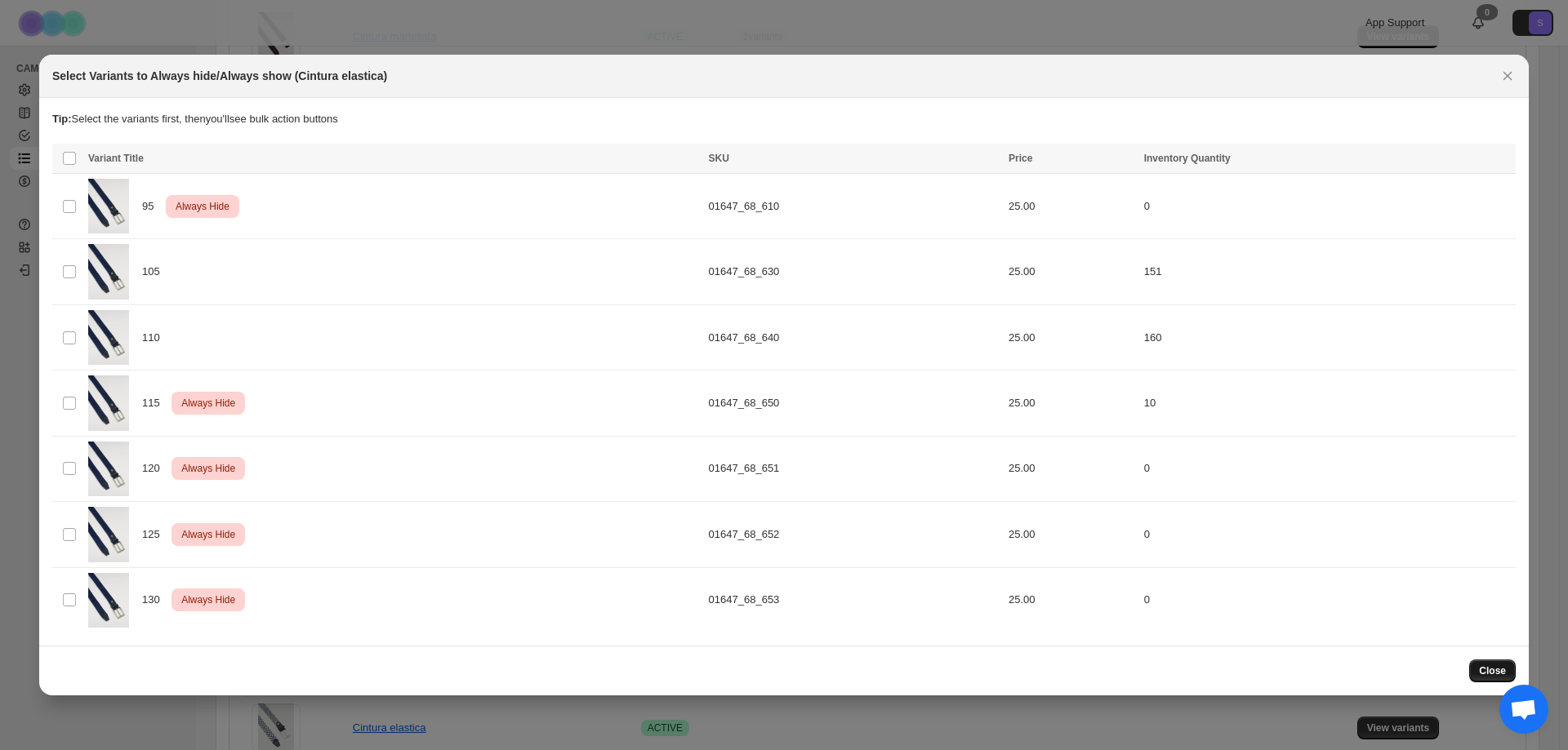
click at [1489, 670] on span "Close" at bounding box center [1492, 671] width 27 height 13
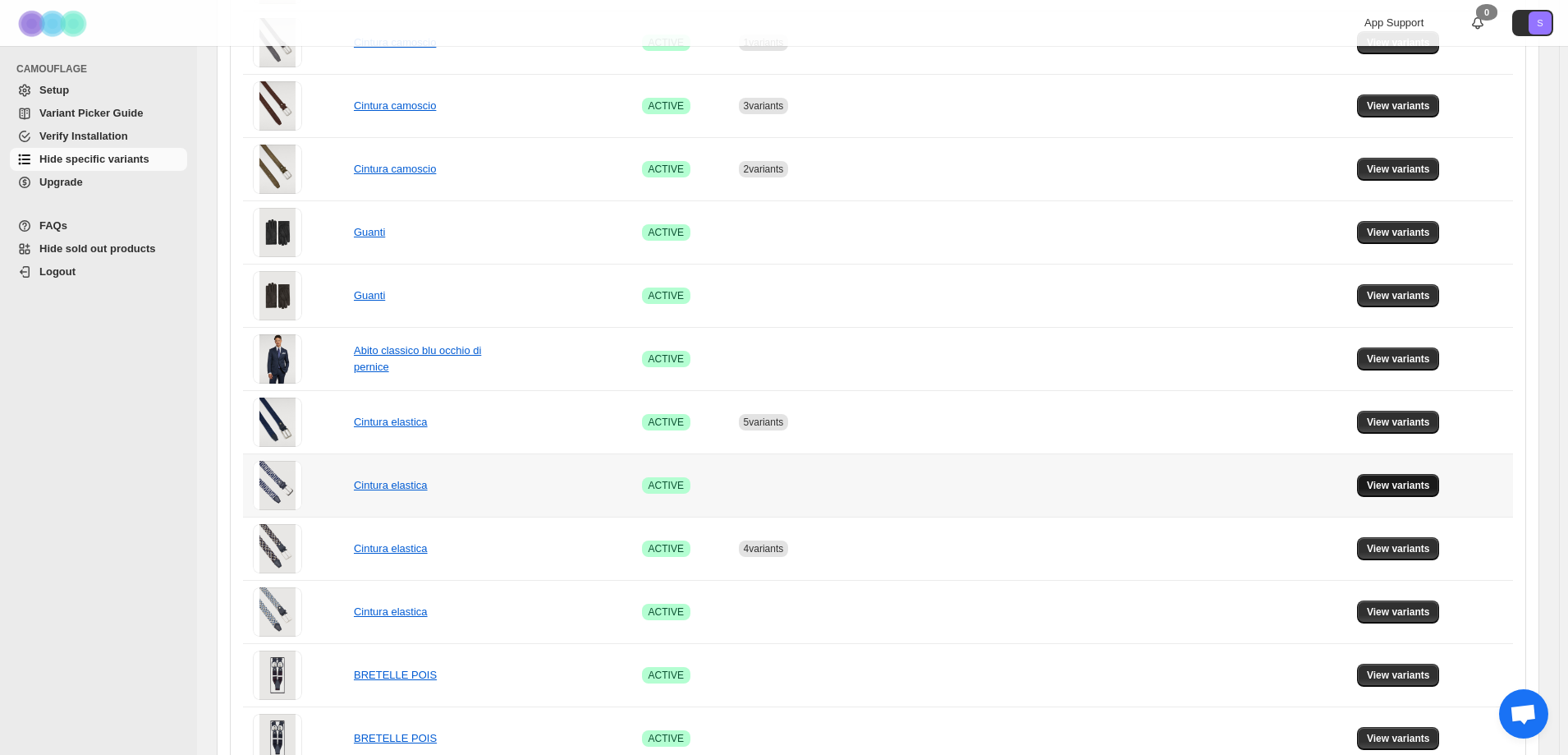
scroll to position [904, 0]
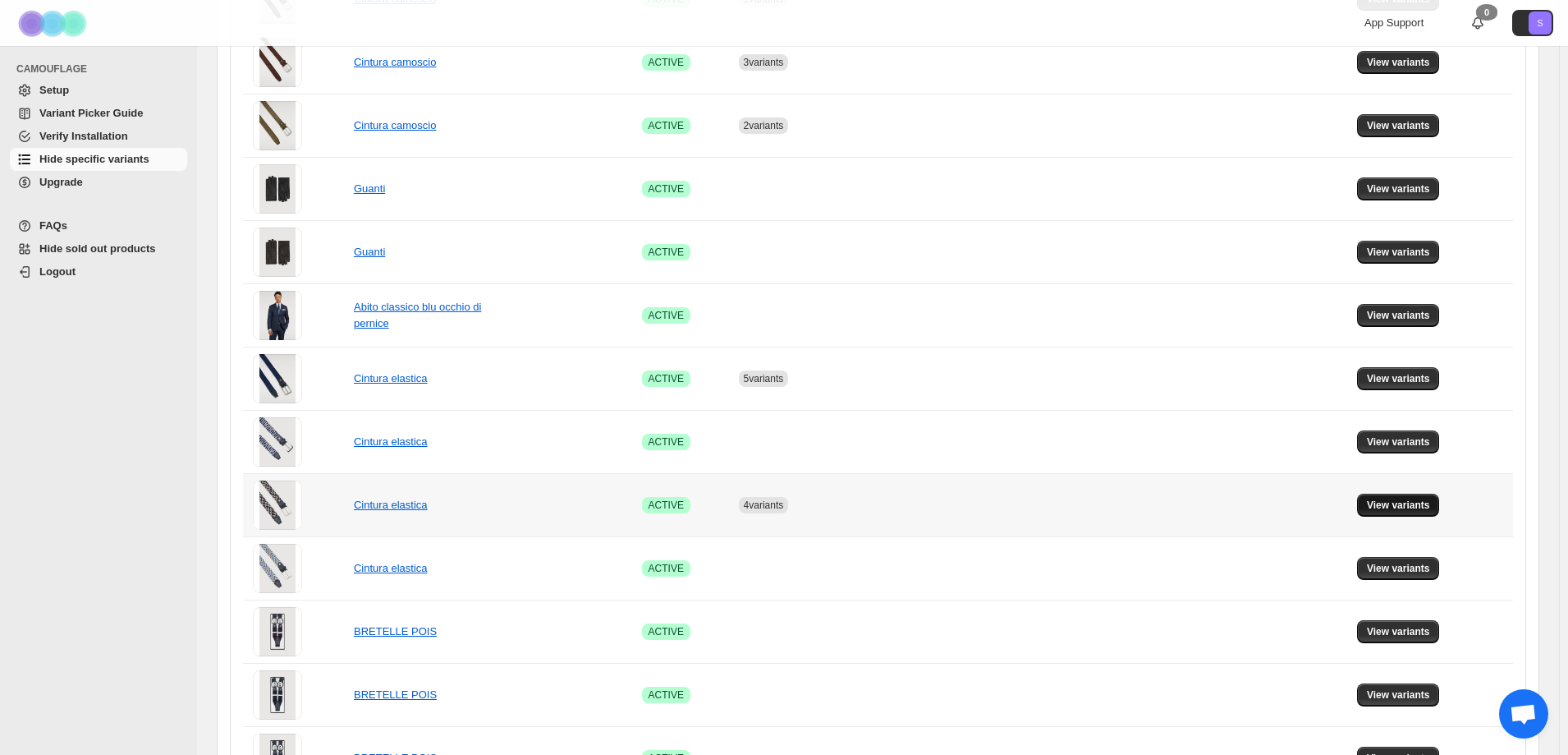
click at [1410, 510] on span "View variants" at bounding box center [1398, 505] width 63 height 13
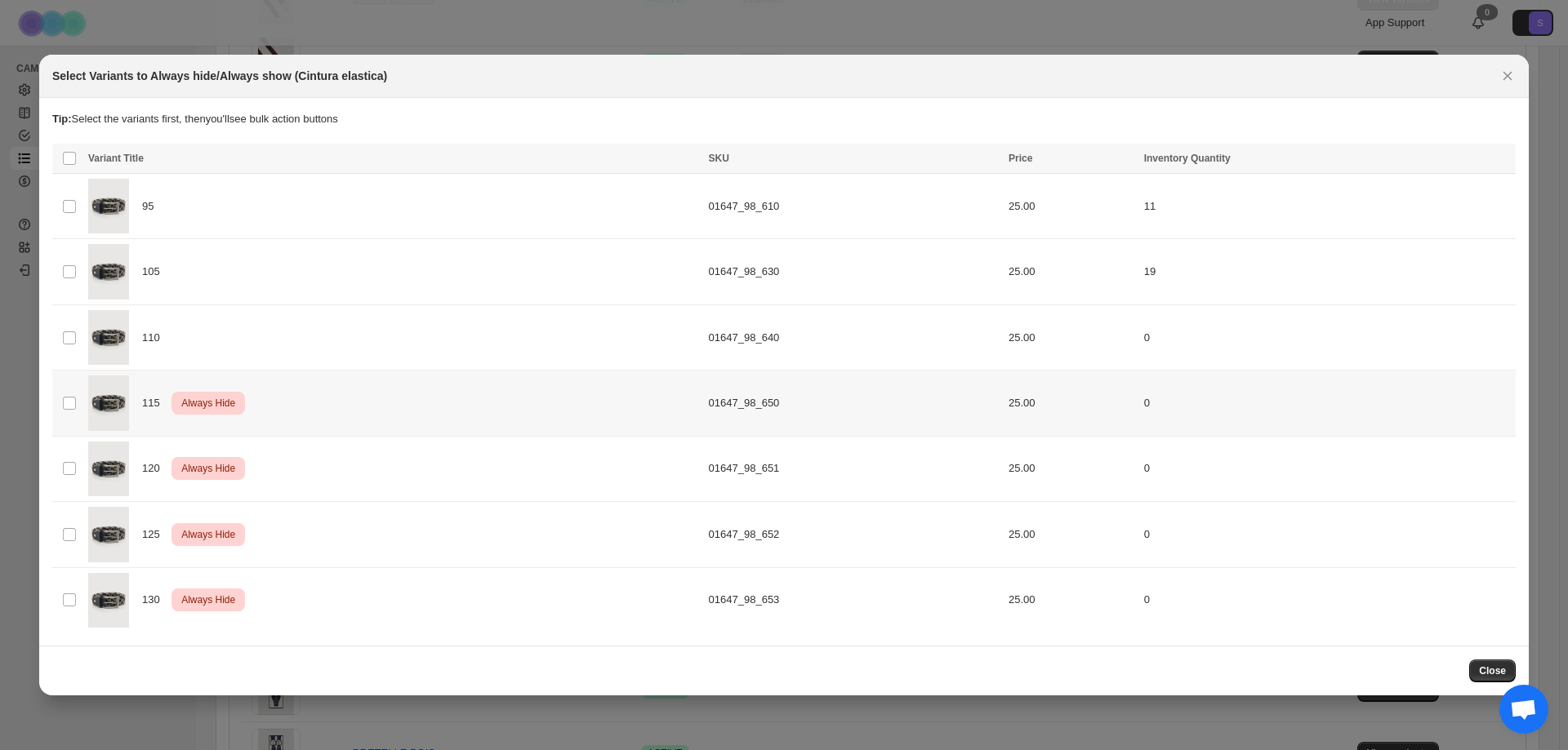
click at [61, 402] on td "Select product variant" at bounding box center [68, 403] width 31 height 65
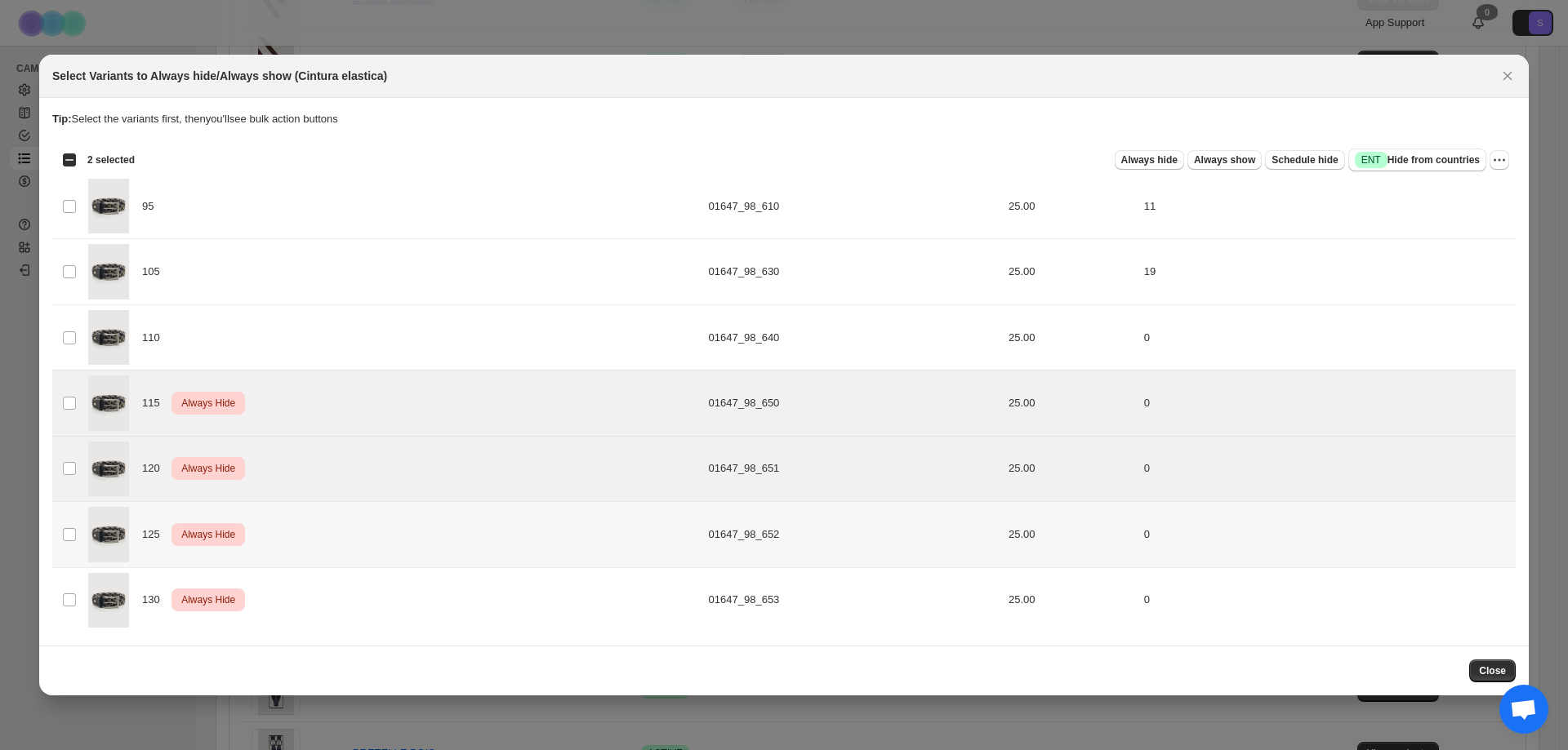
click at [72, 526] on td "Select product variant" at bounding box center [68, 534] width 31 height 65
click at [68, 623] on td "Select product variant" at bounding box center [68, 600] width 31 height 65
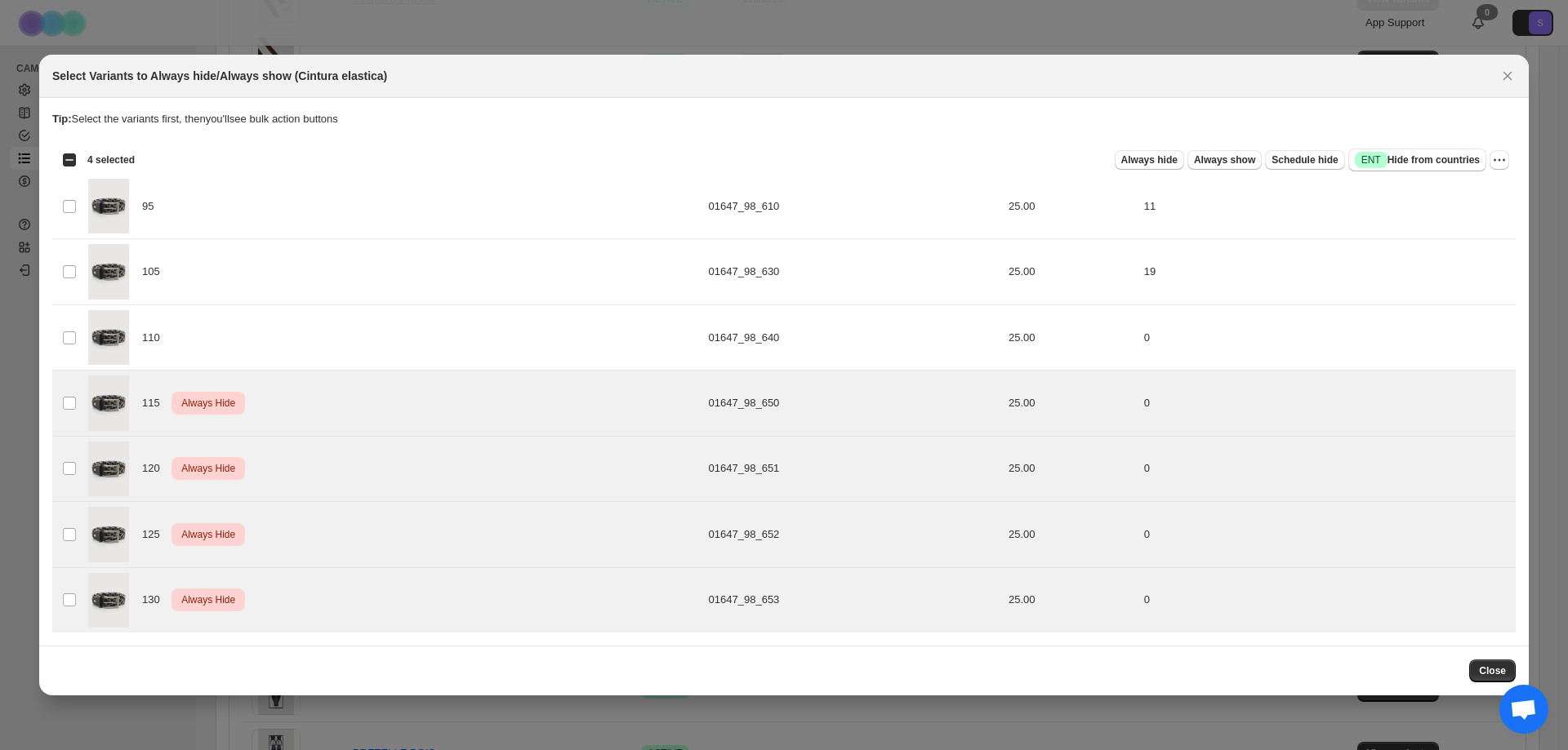
click at [1516, 157] on section "Tip: Select the variants first, then you'll see bulk action buttons Loading pro…" at bounding box center [784, 371] width 1489 height 547
click at [1501, 161] on icon "More actions" at bounding box center [1499, 160] width 17 height 17
click at [1457, 197] on span "Undo always hide" at bounding box center [1423, 191] width 84 height 12
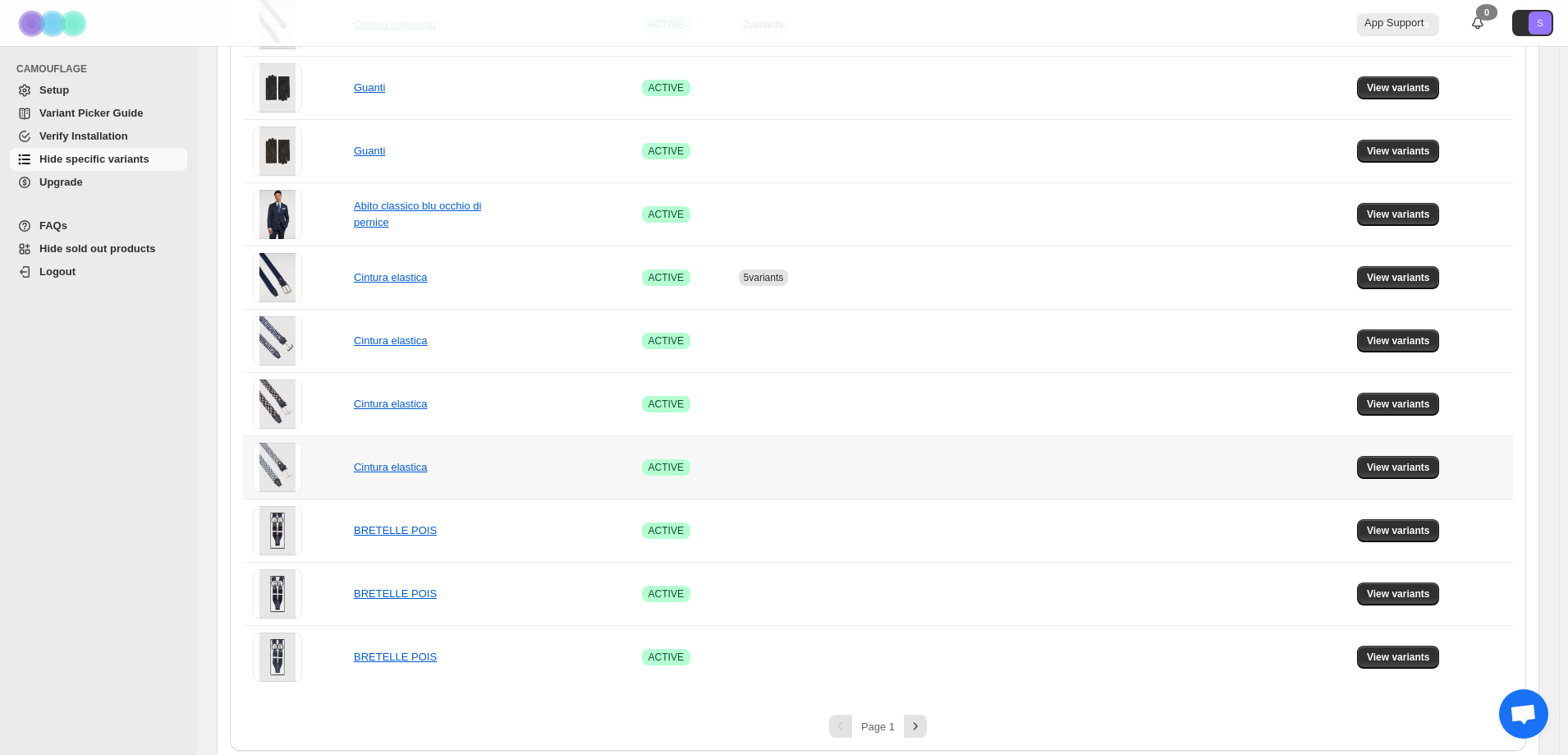
scroll to position [1013, 0]
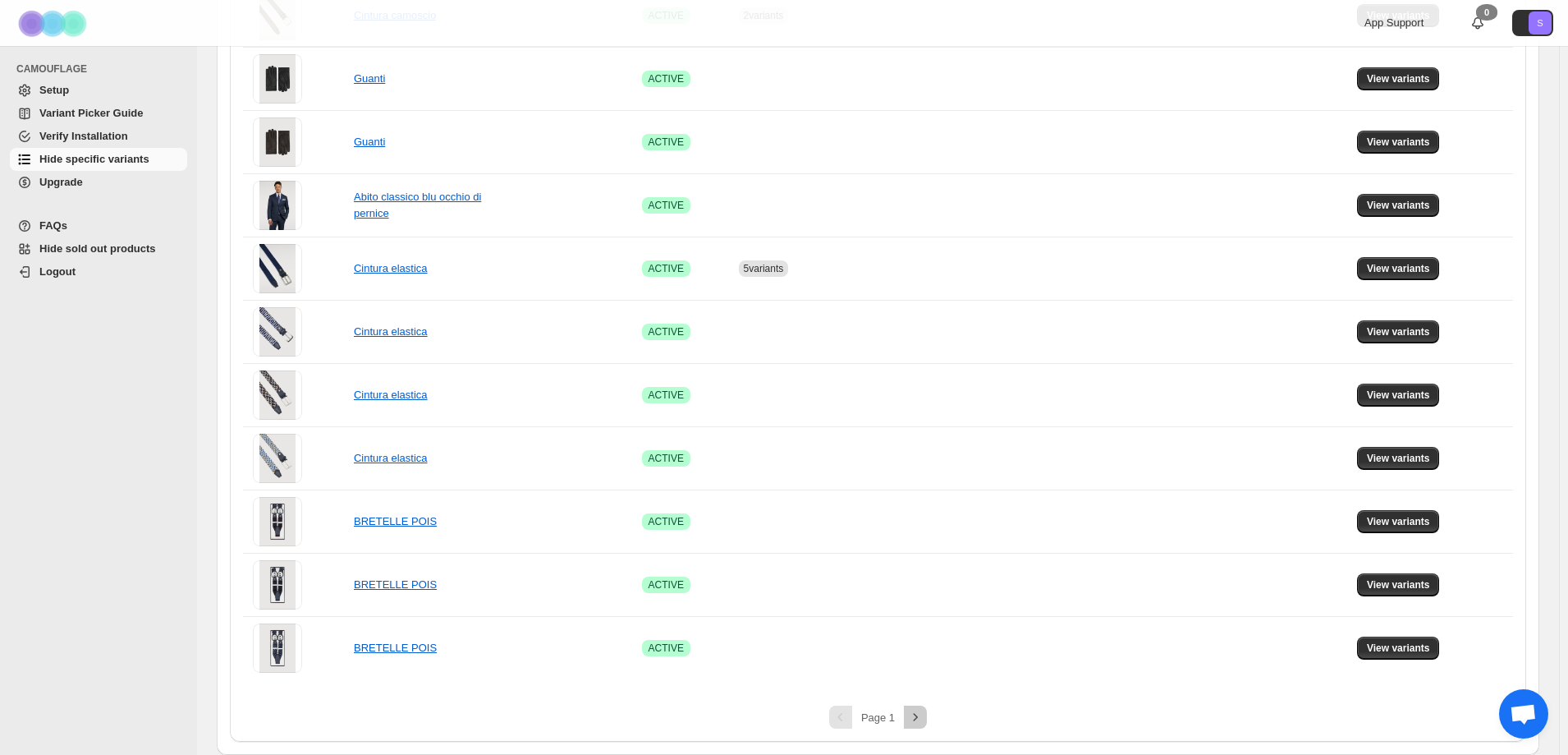
click at [915, 715] on icon "Next" at bounding box center [915, 717] width 17 height 17
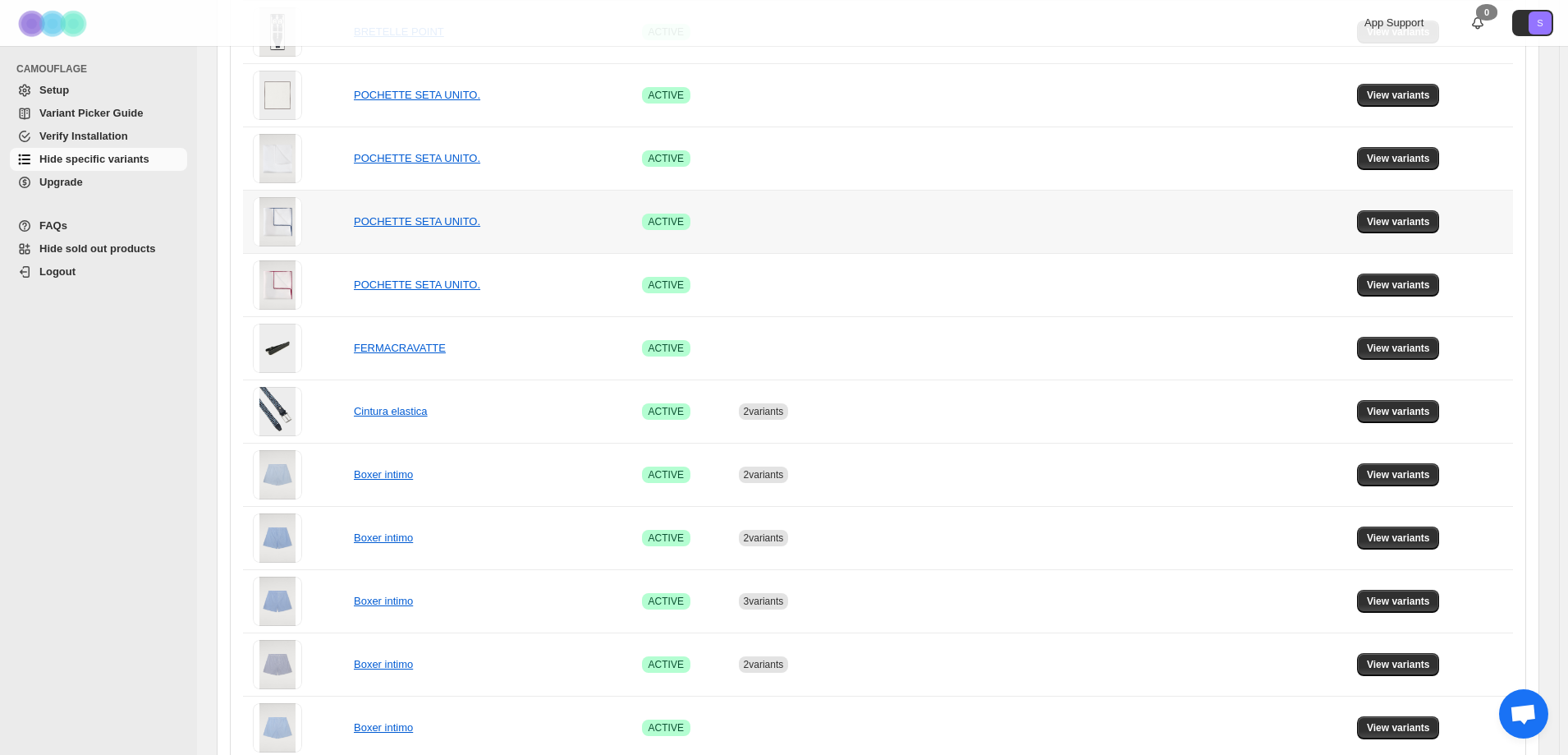
scroll to position [439, 0]
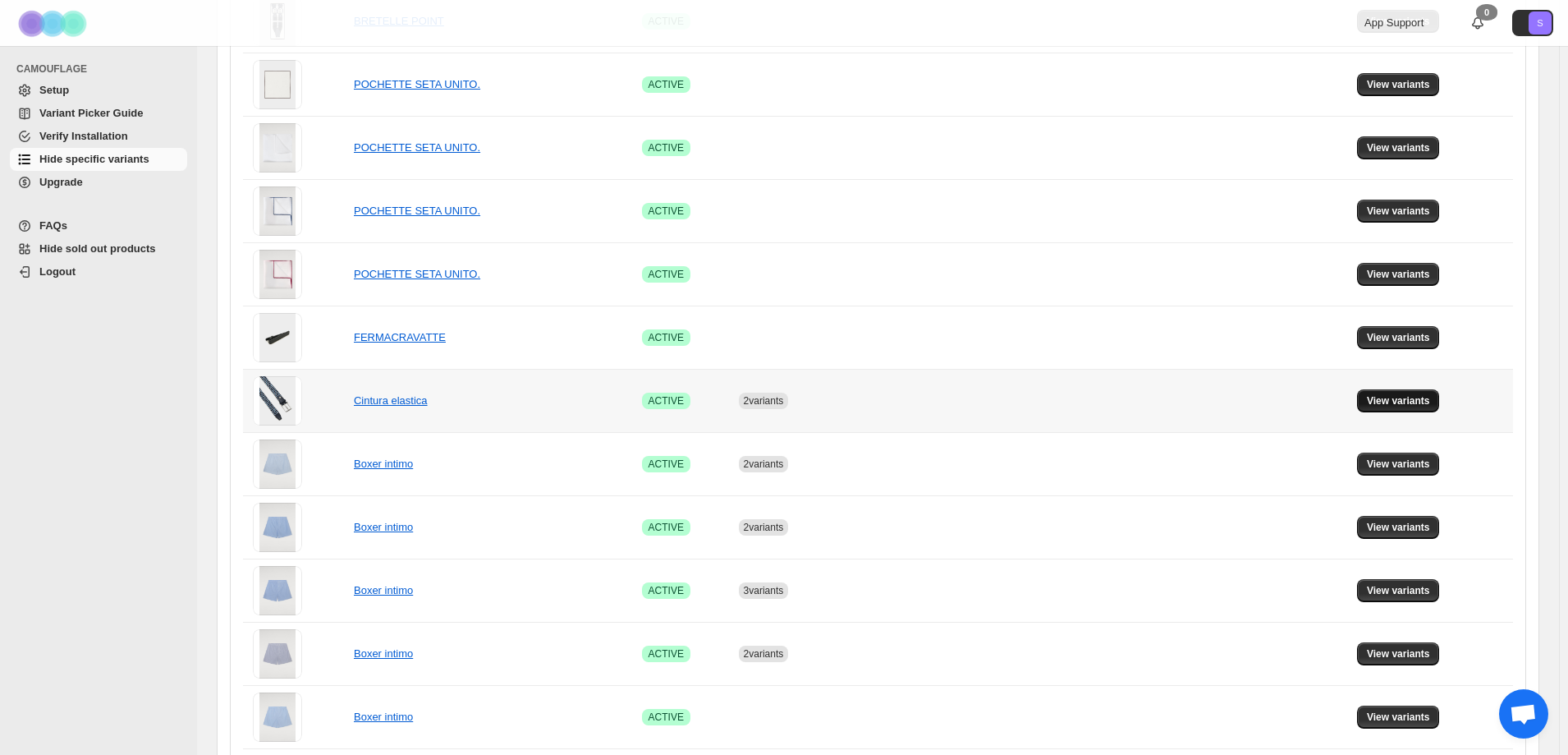
click at [1405, 401] on span "View variants" at bounding box center [1398, 401] width 63 height 13
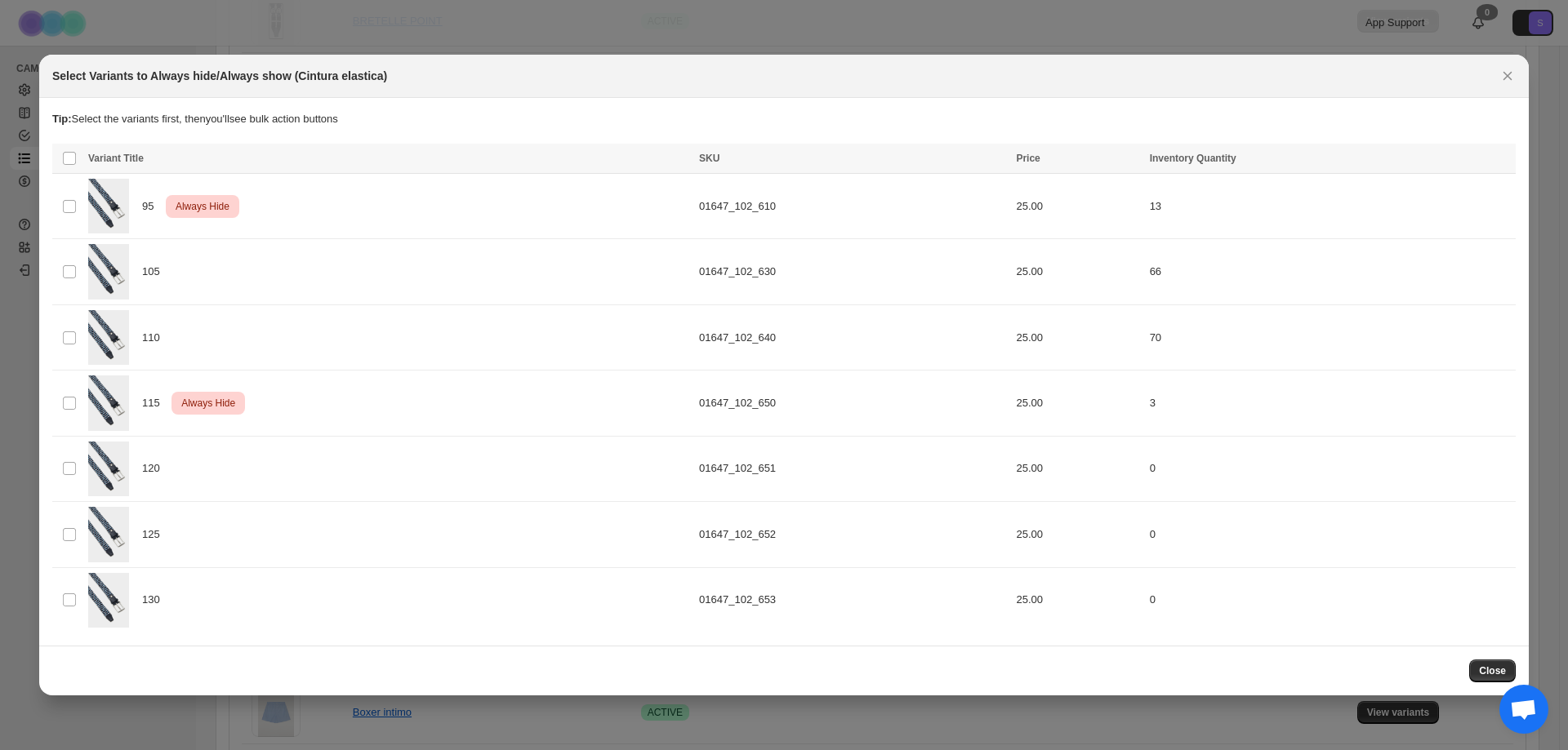
click at [1499, 82] on icon "Close" at bounding box center [1507, 76] width 17 height 17
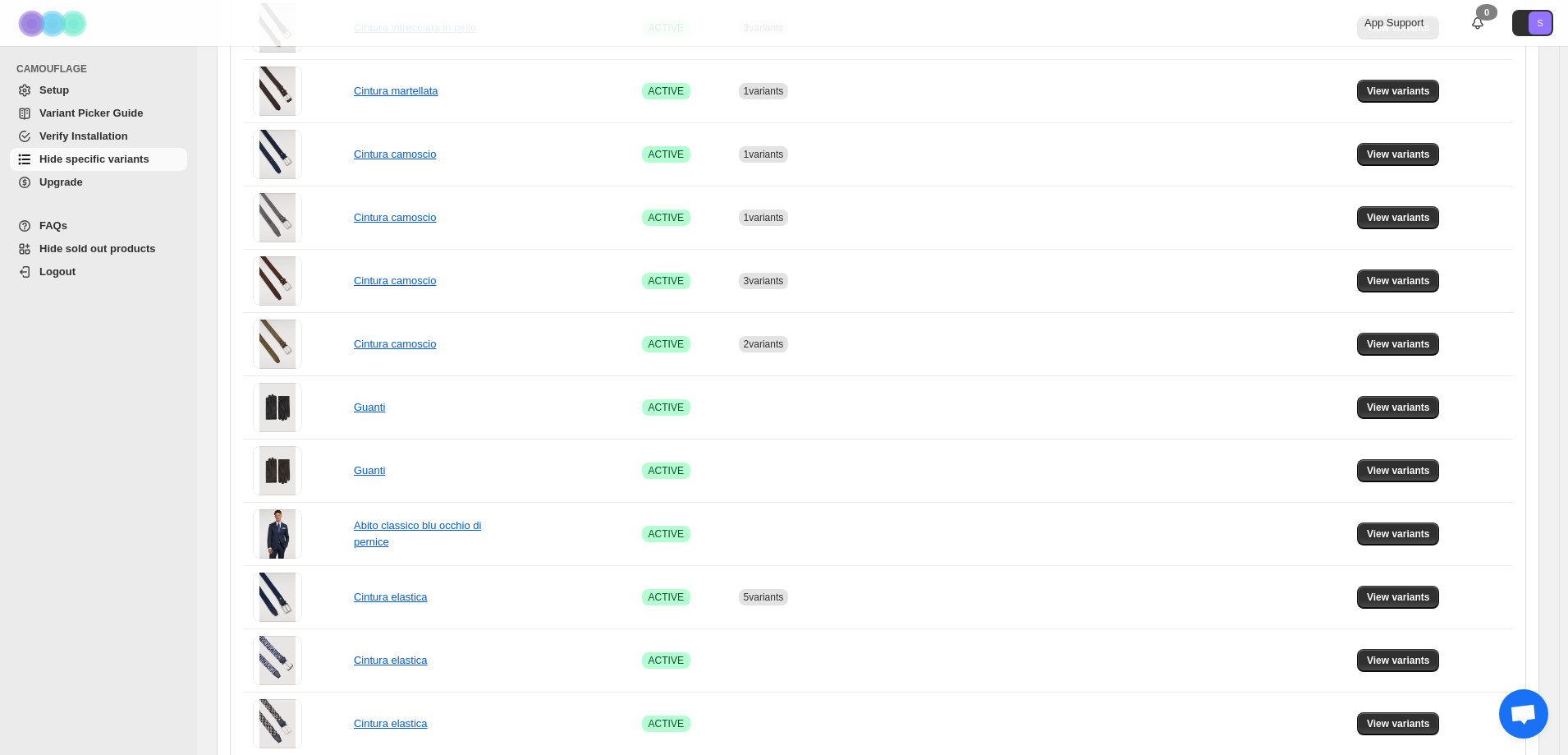
scroll to position [1013, 0]
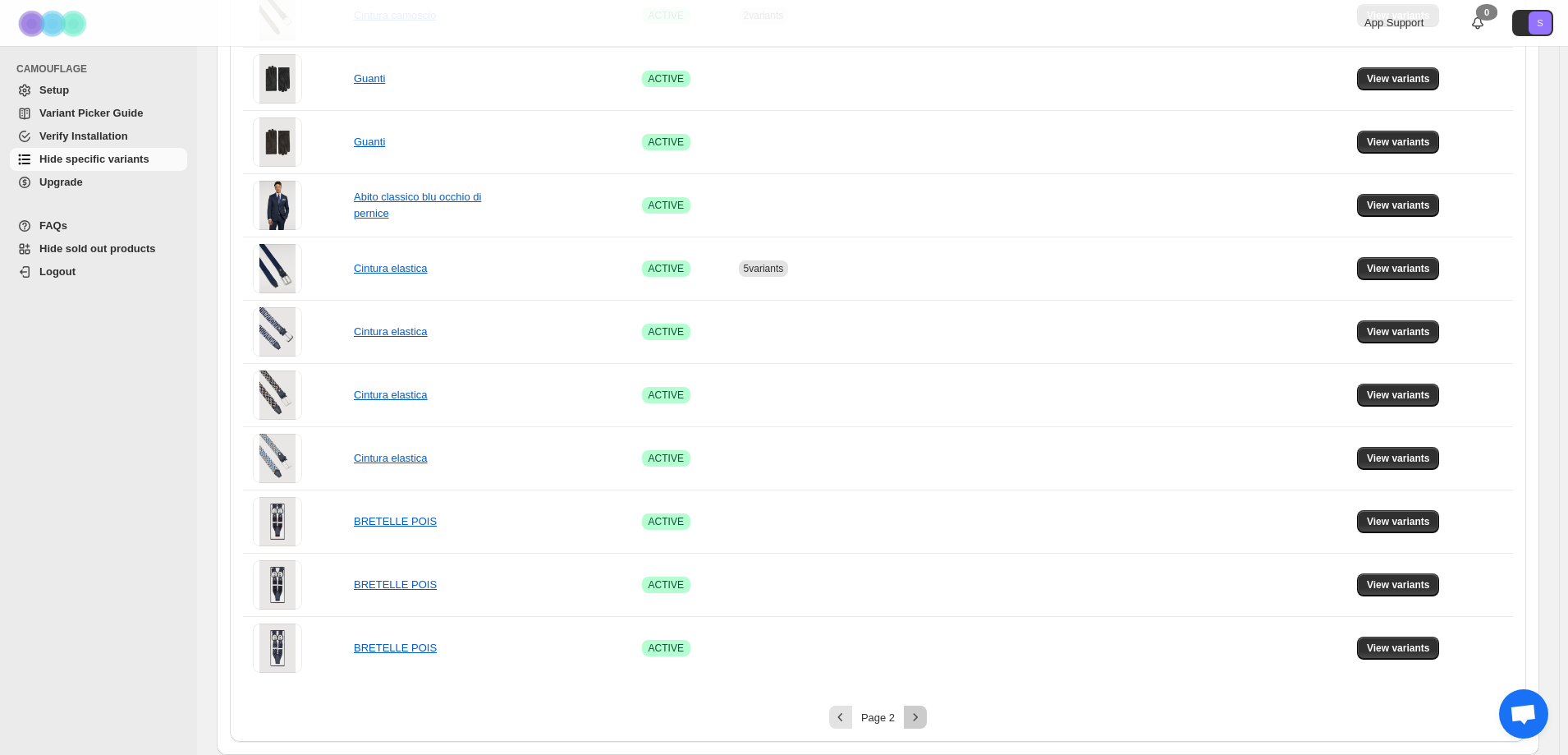
click at [917, 714] on icon "Next" at bounding box center [915, 717] width 17 height 17
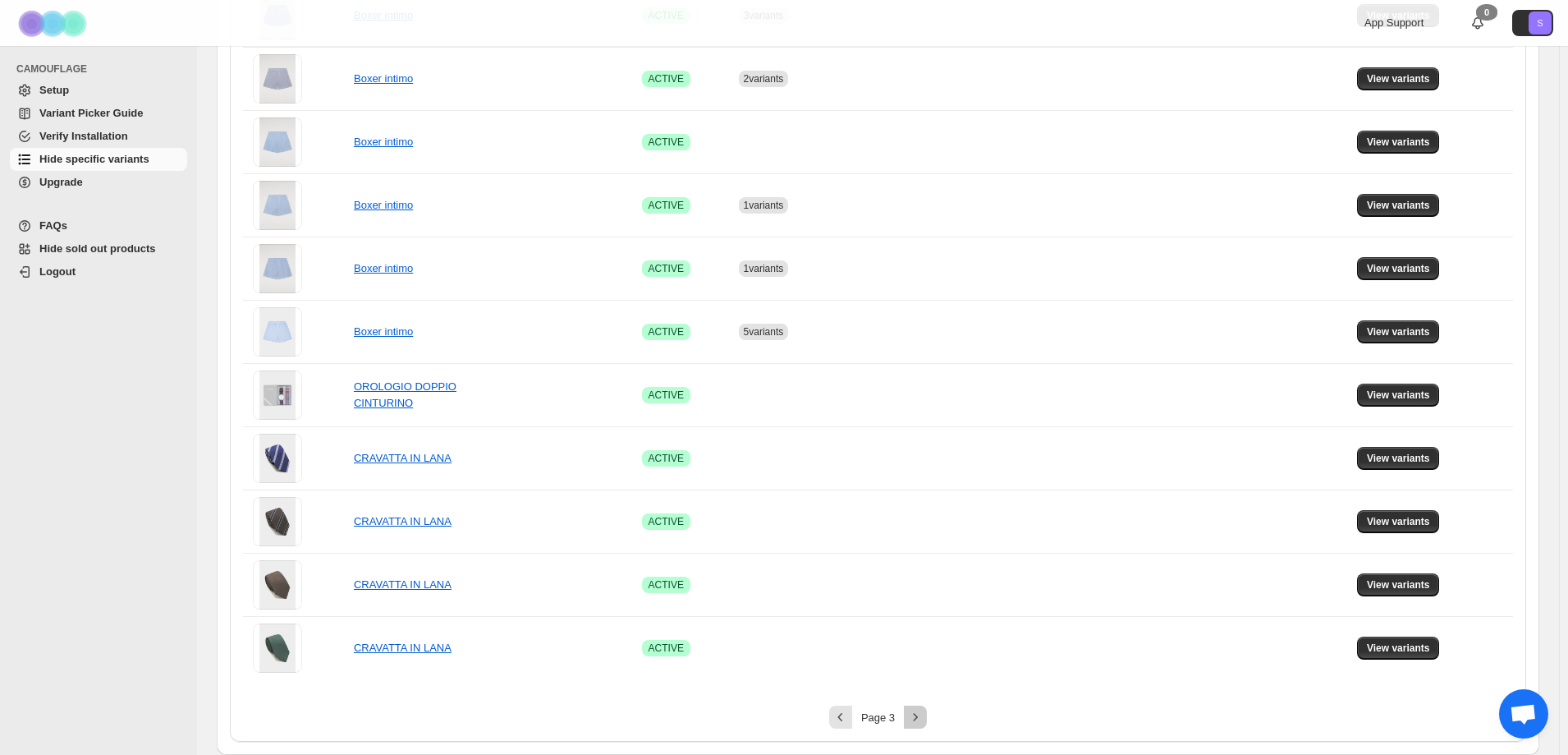
click at [921, 717] on icon "Next" at bounding box center [915, 717] width 17 height 17
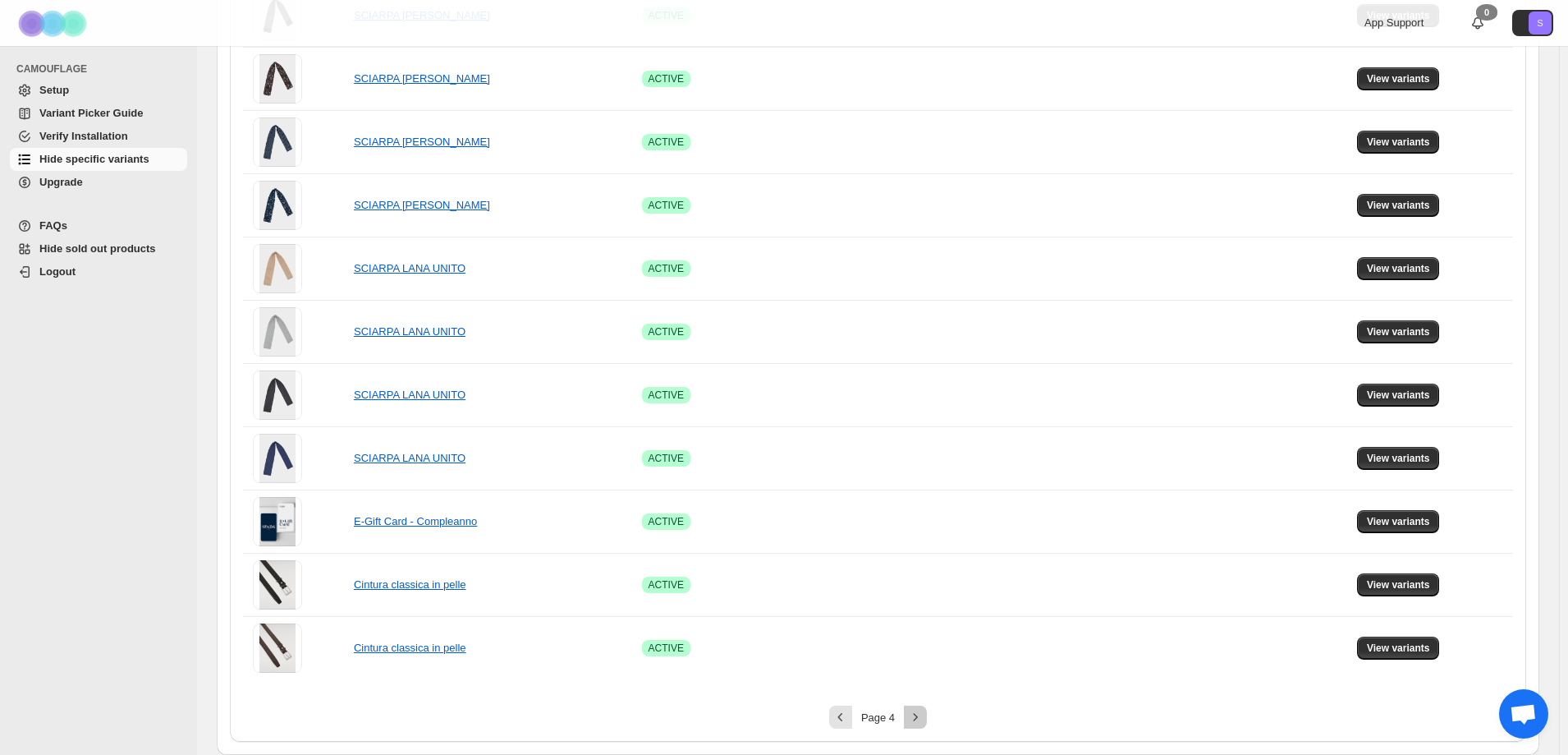
click at [924, 722] on icon "Next" at bounding box center [915, 717] width 17 height 17
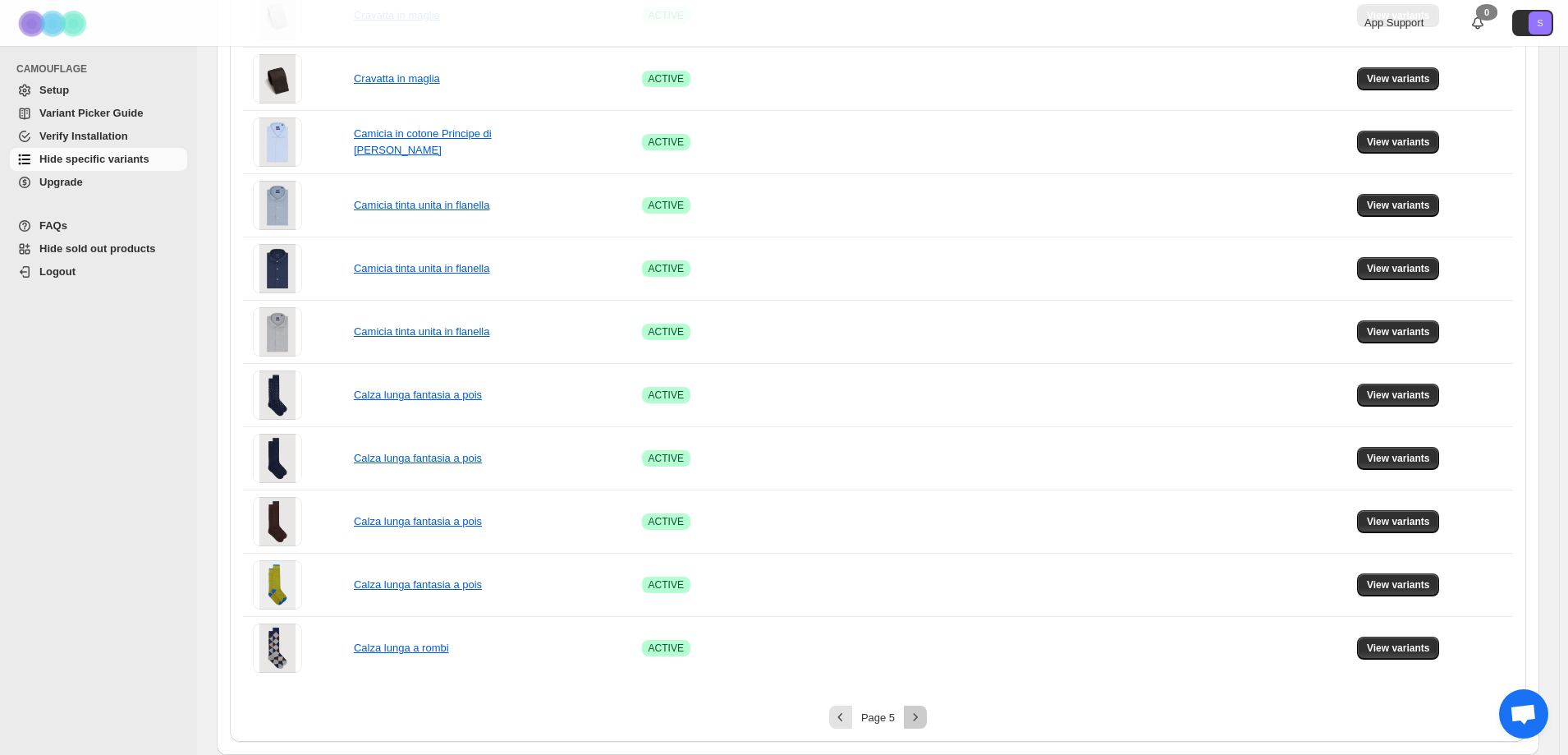
click at [921, 727] on button "Next" at bounding box center [915, 717] width 23 height 23
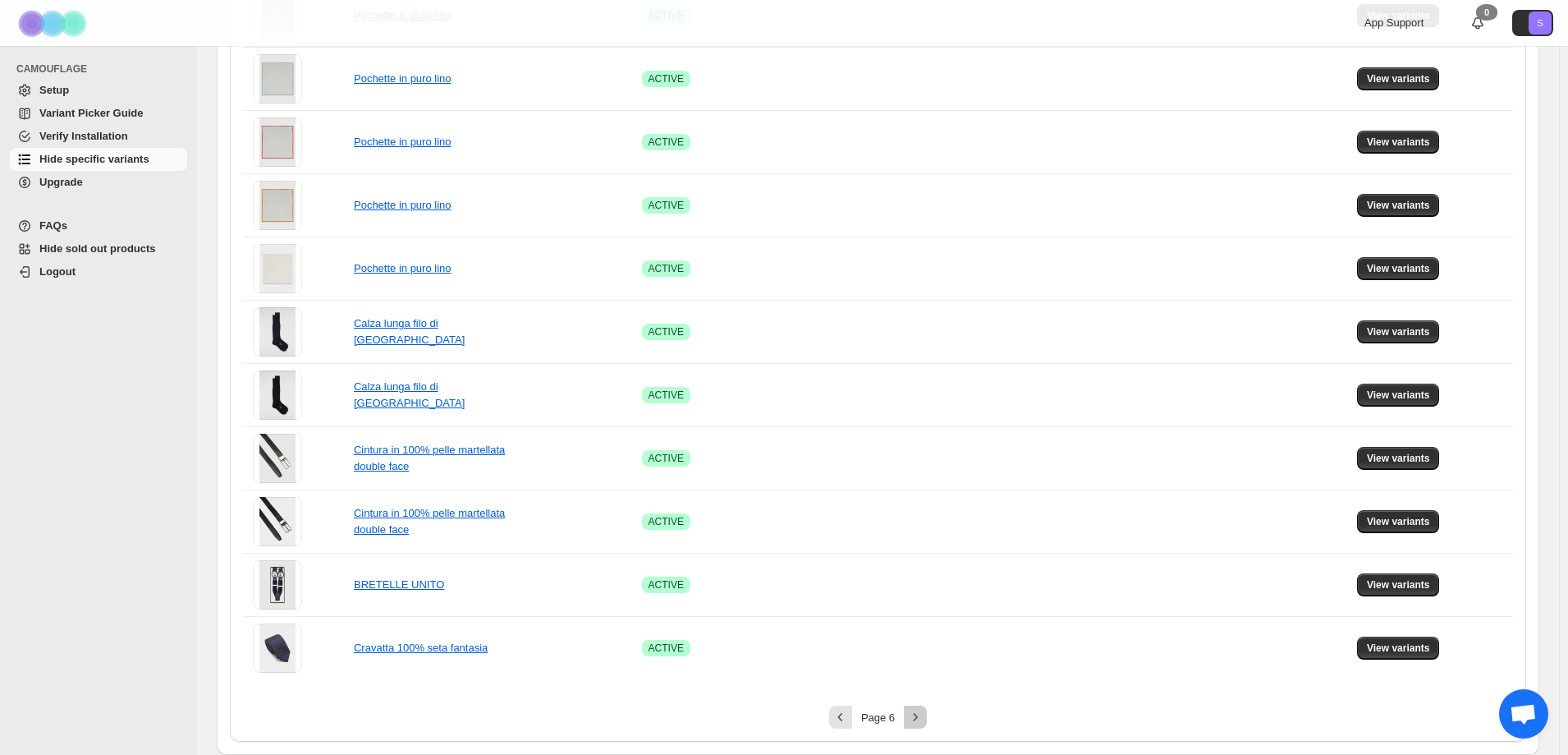
click at [924, 722] on icon "Next" at bounding box center [915, 717] width 17 height 17
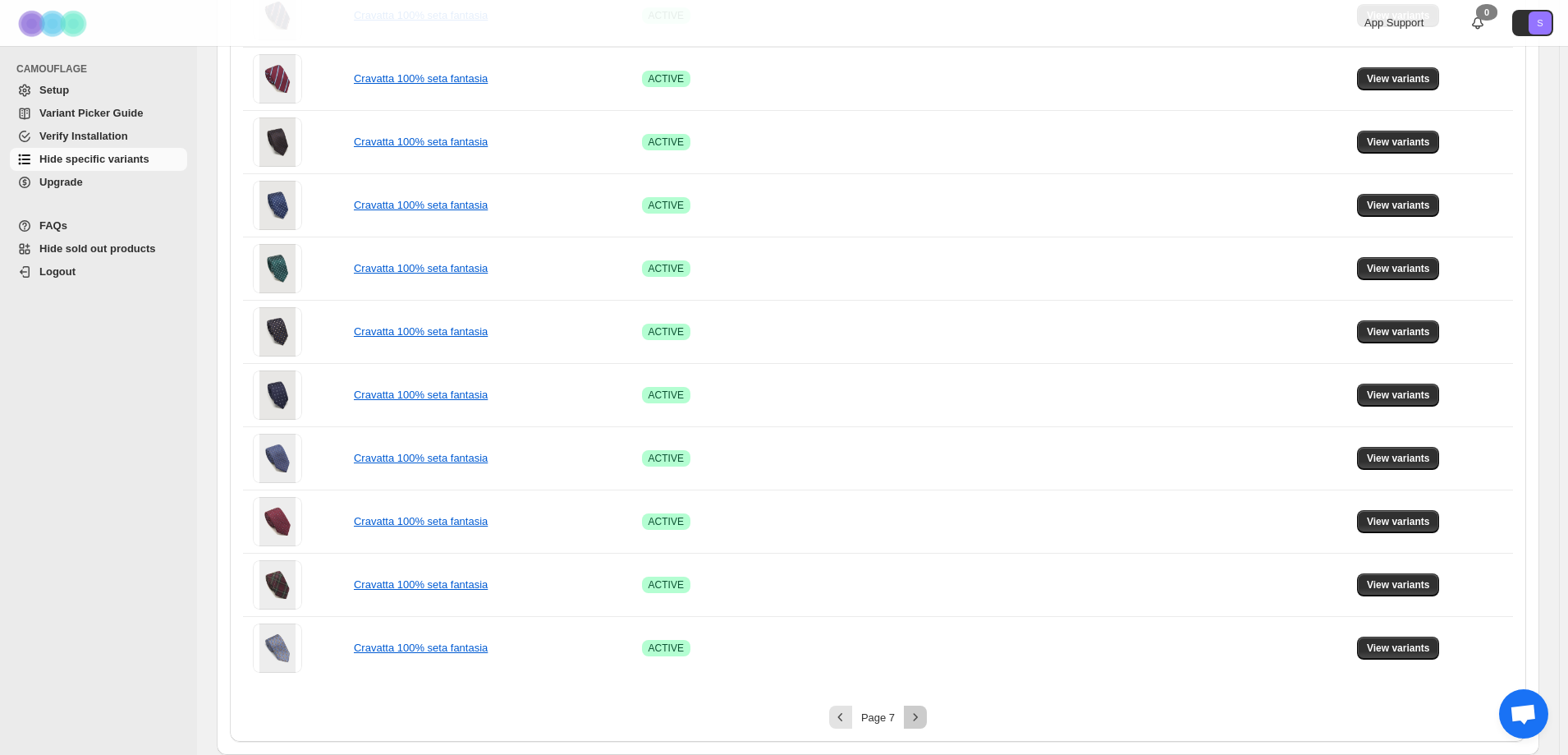
click at [921, 714] on icon "Next" at bounding box center [915, 717] width 17 height 17
click at [914, 716] on icon "Next" at bounding box center [915, 717] width 17 height 17
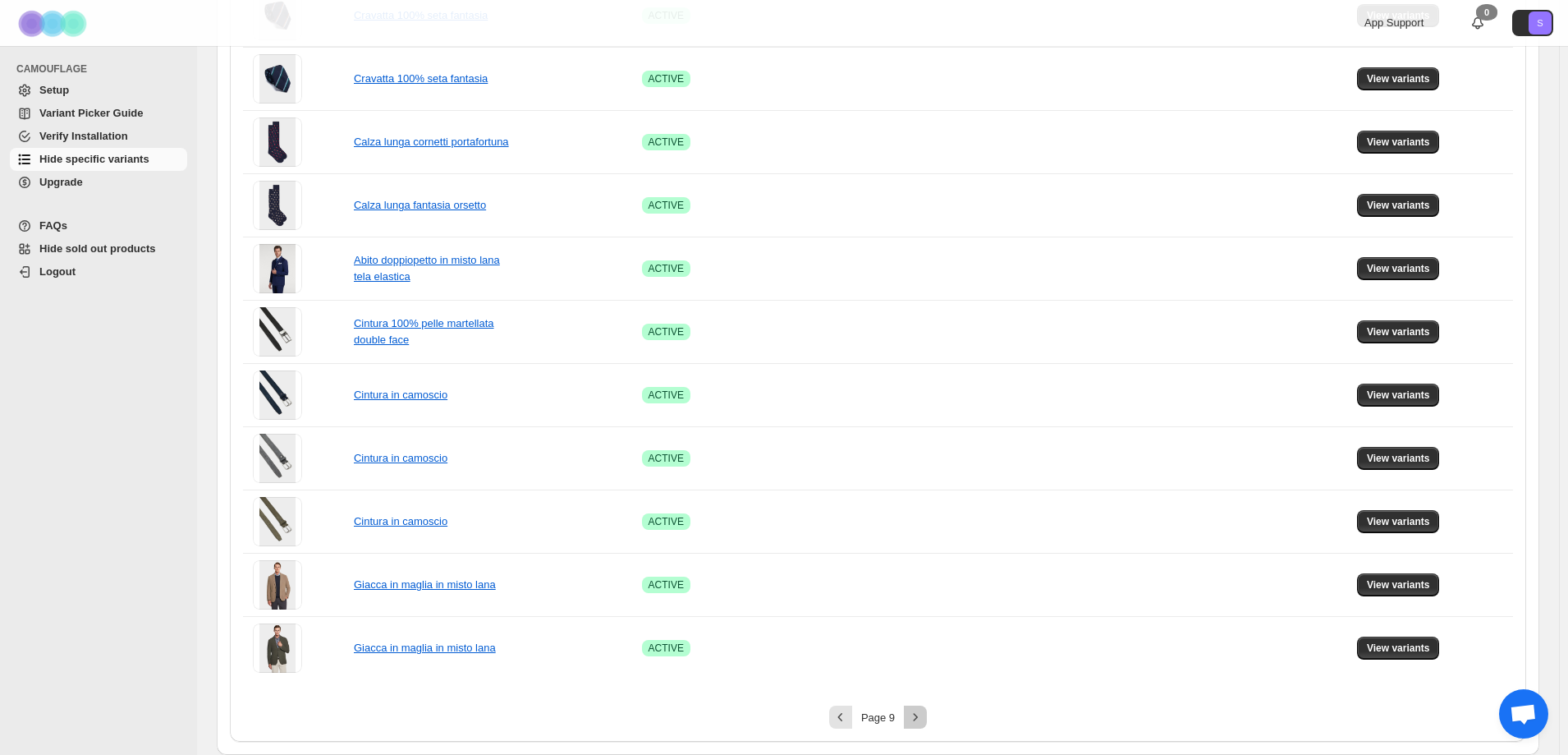
click at [909, 722] on button "Next" at bounding box center [915, 717] width 23 height 23
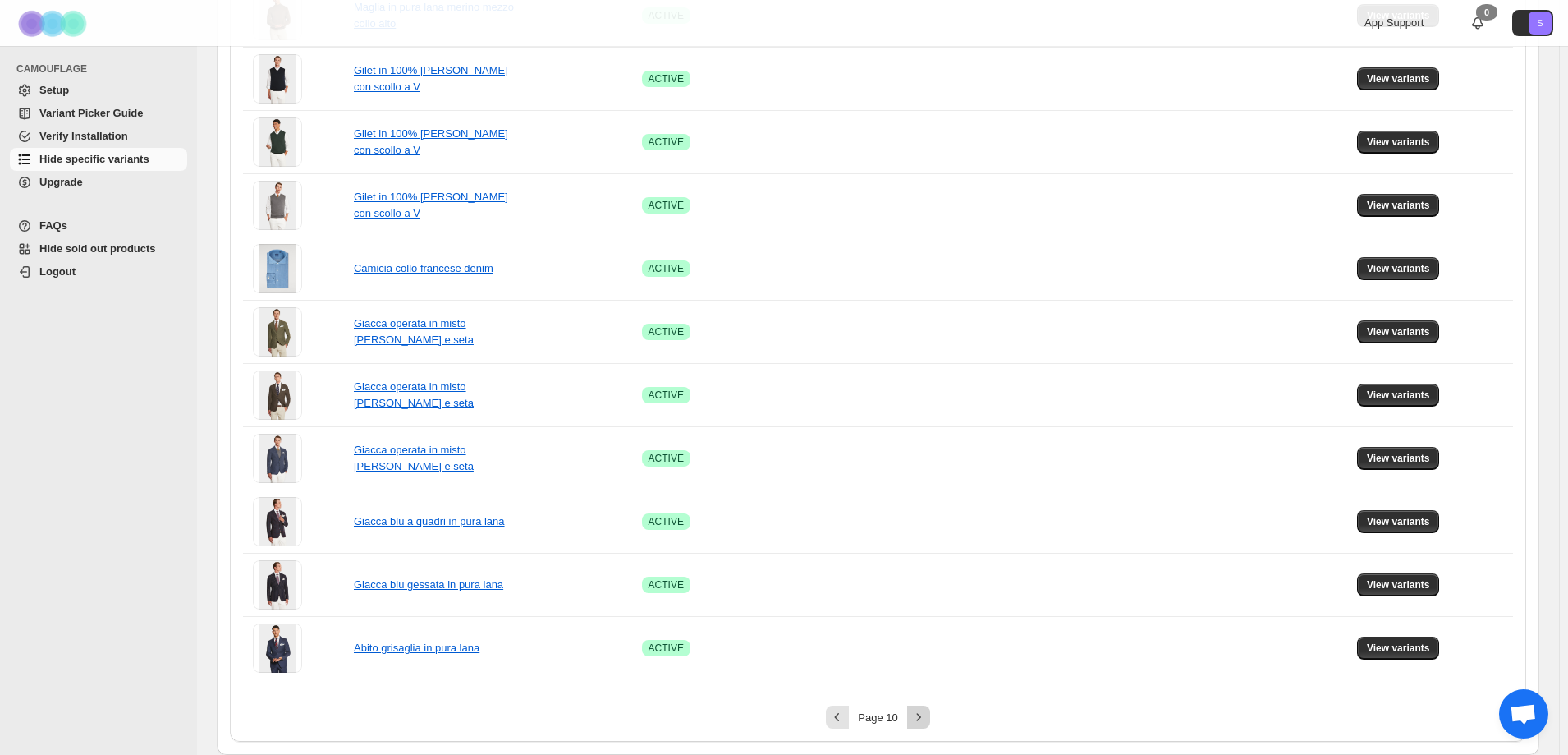
click at [925, 709] on button "Next" at bounding box center [919, 717] width 23 height 23
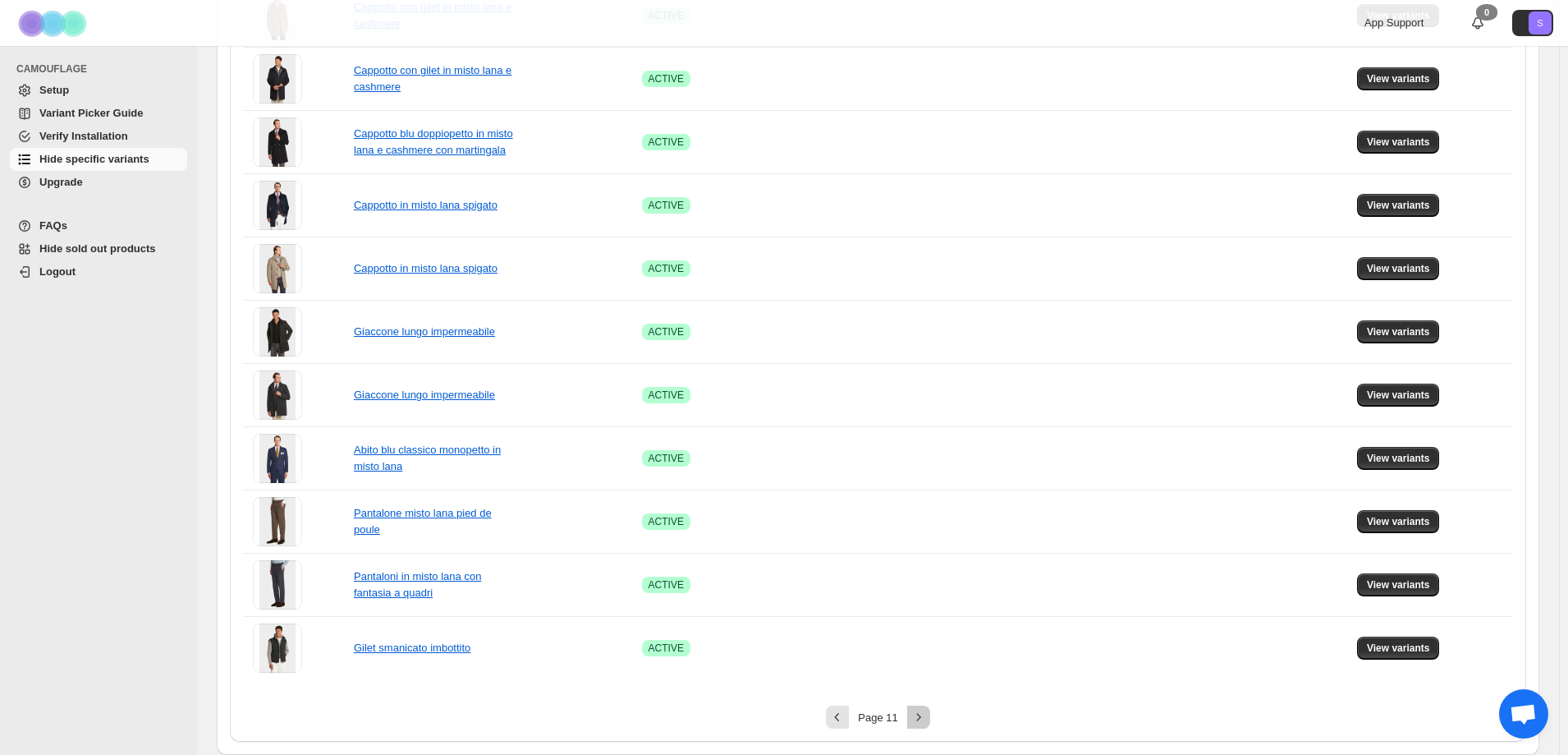
click at [920, 720] on icon "Next" at bounding box center [919, 717] width 17 height 17
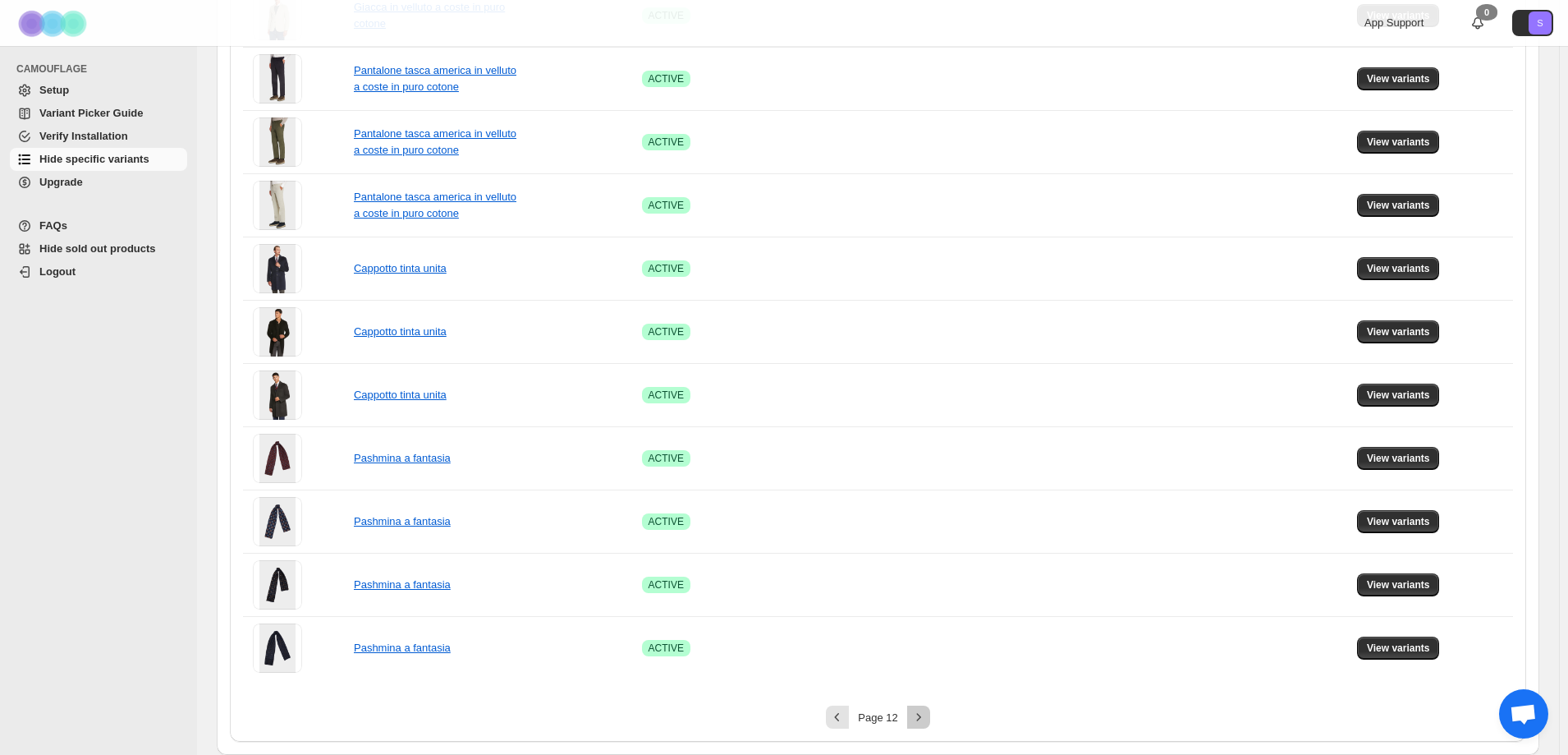
click at [916, 720] on icon "Next" at bounding box center [919, 717] width 17 height 17
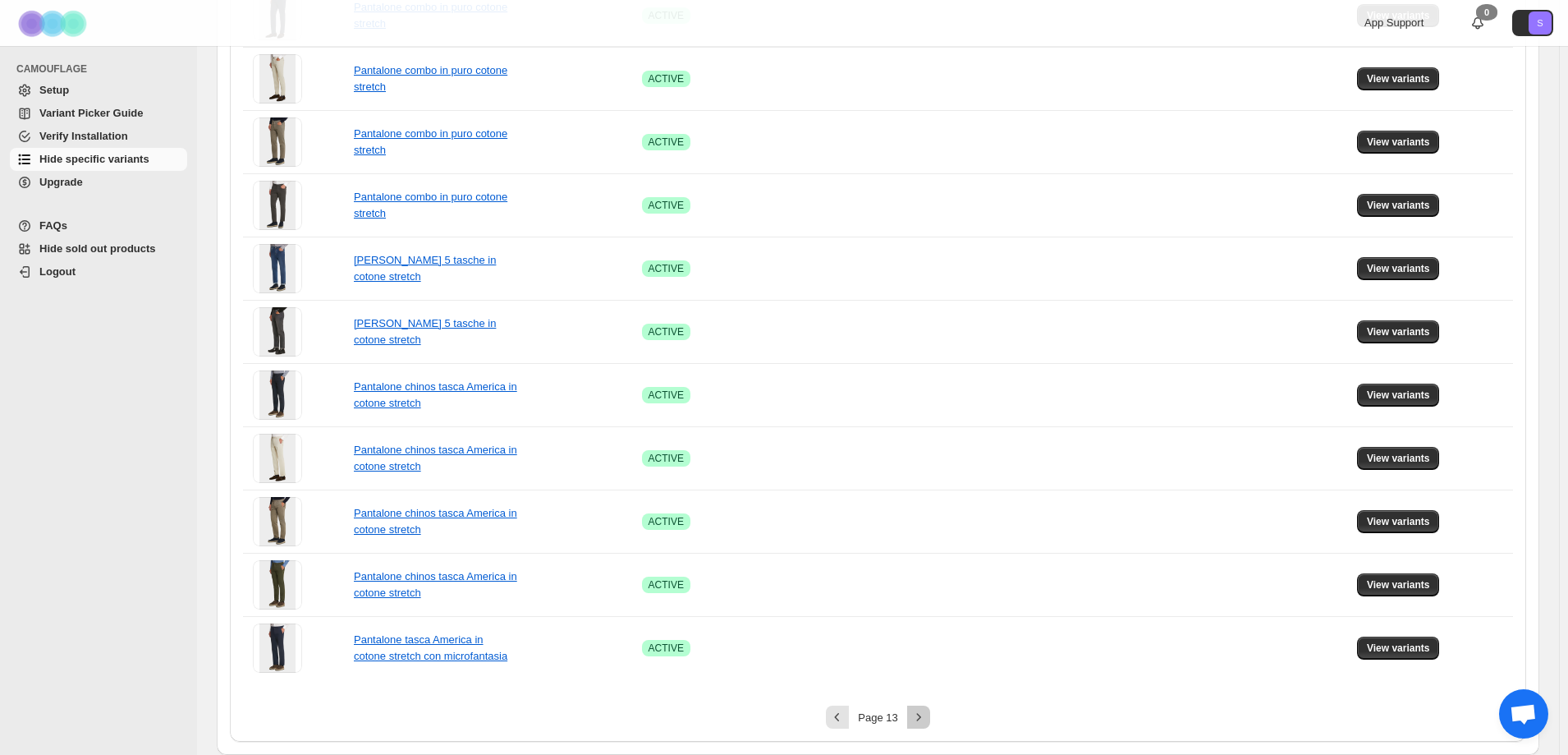
click at [915, 720] on icon "Next" at bounding box center [919, 717] width 17 height 17
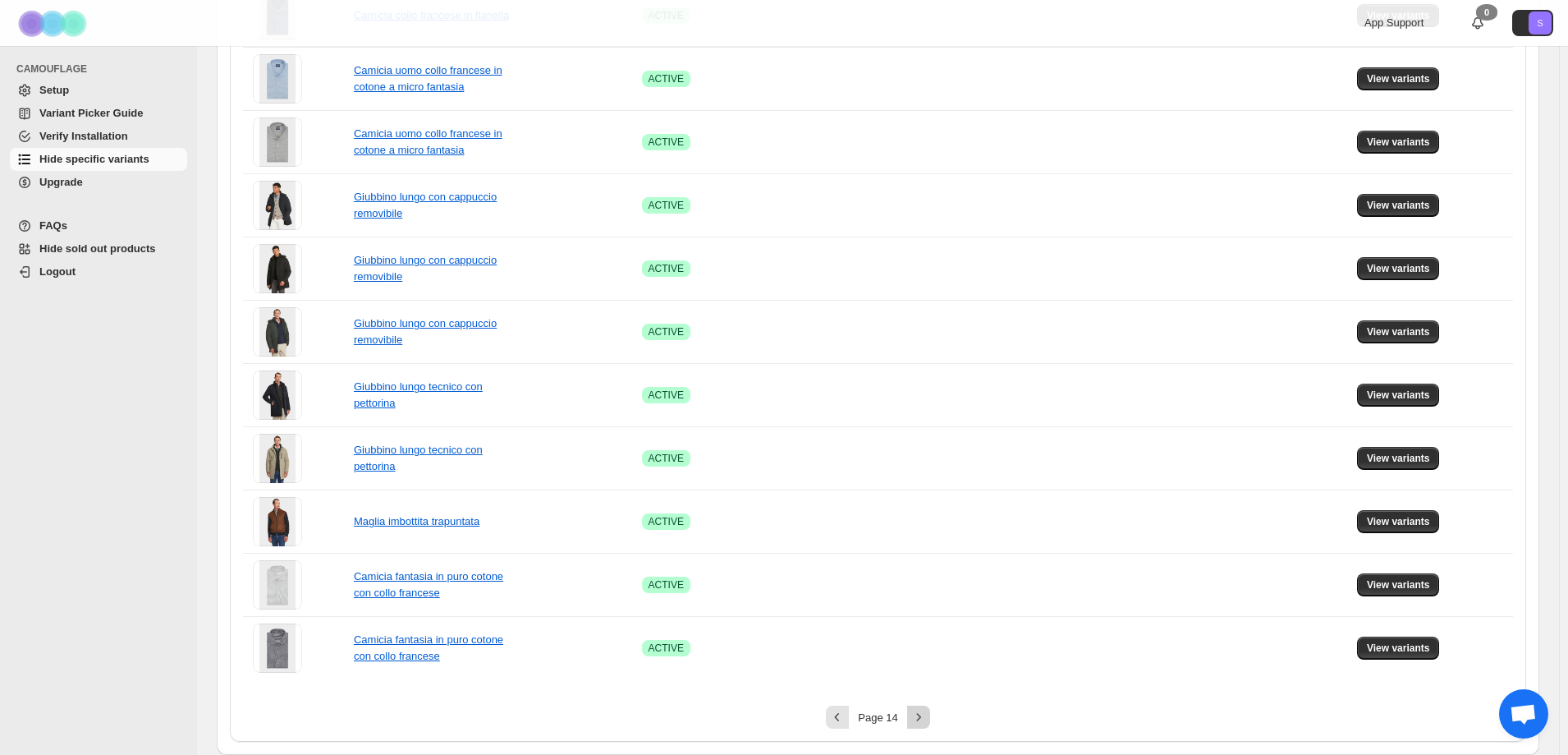
click at [917, 722] on icon "Next" at bounding box center [919, 717] width 17 height 17
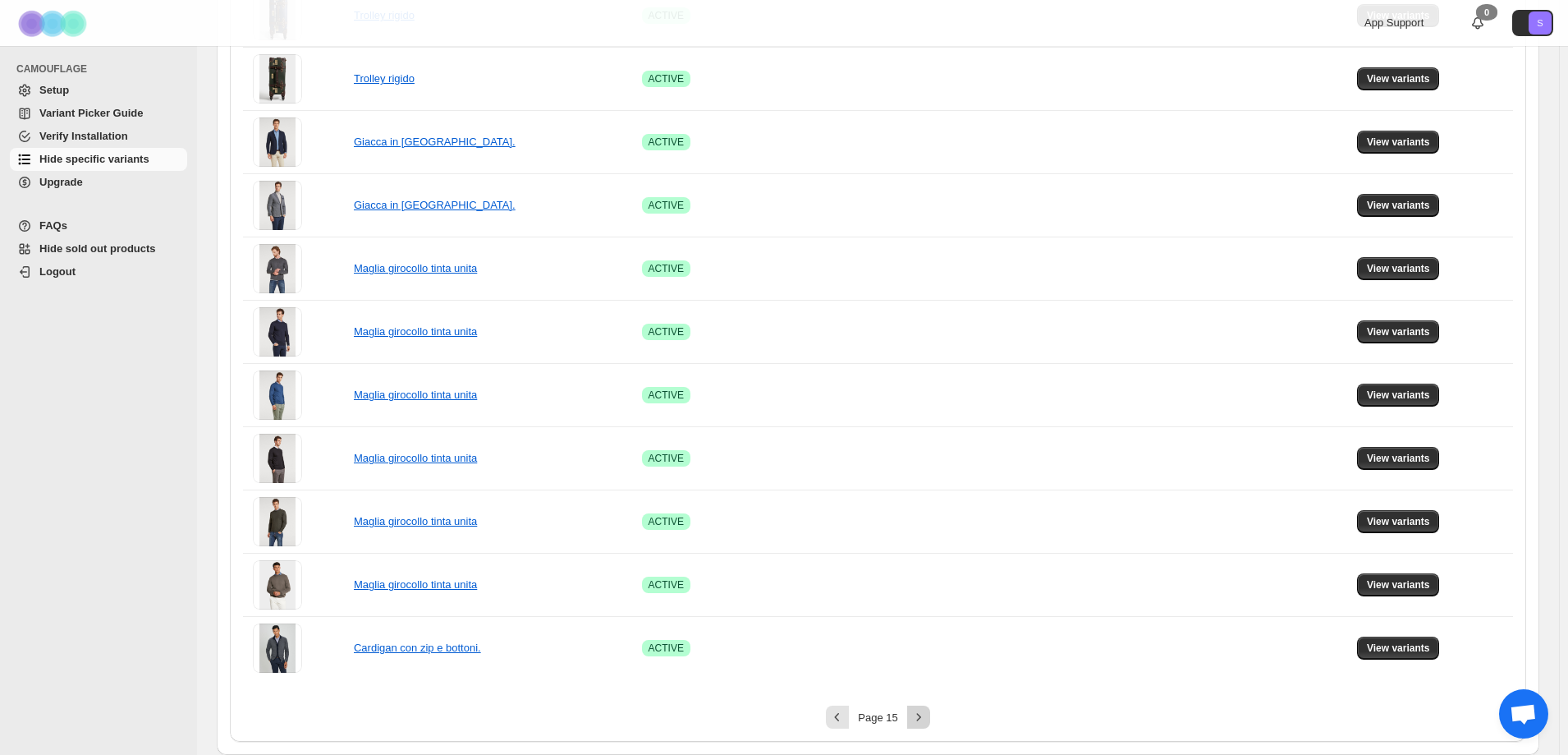
click at [921, 719] on icon "Next" at bounding box center [919, 717] width 17 height 17
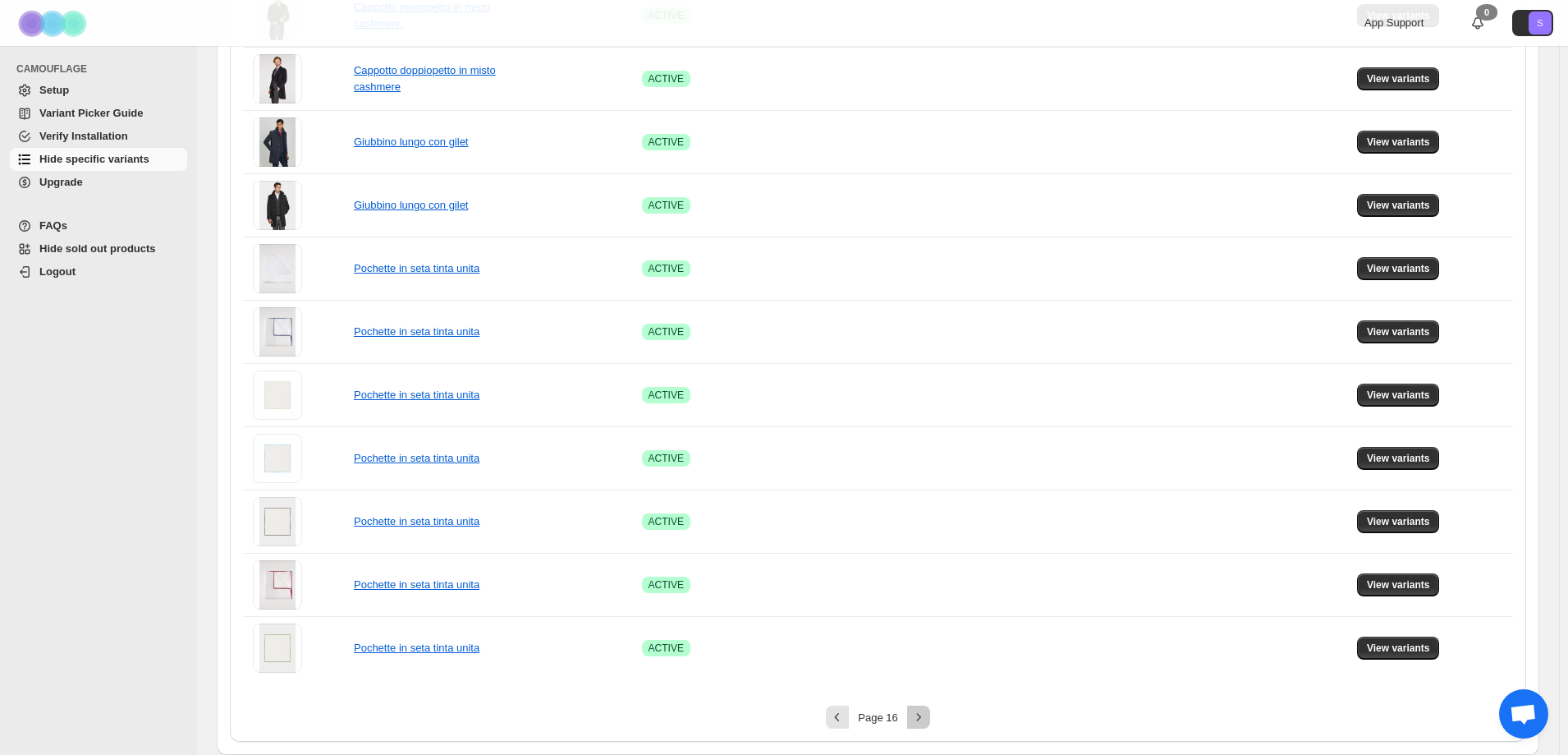
click at [919, 717] on icon "Next" at bounding box center [919, 717] width 17 height 17
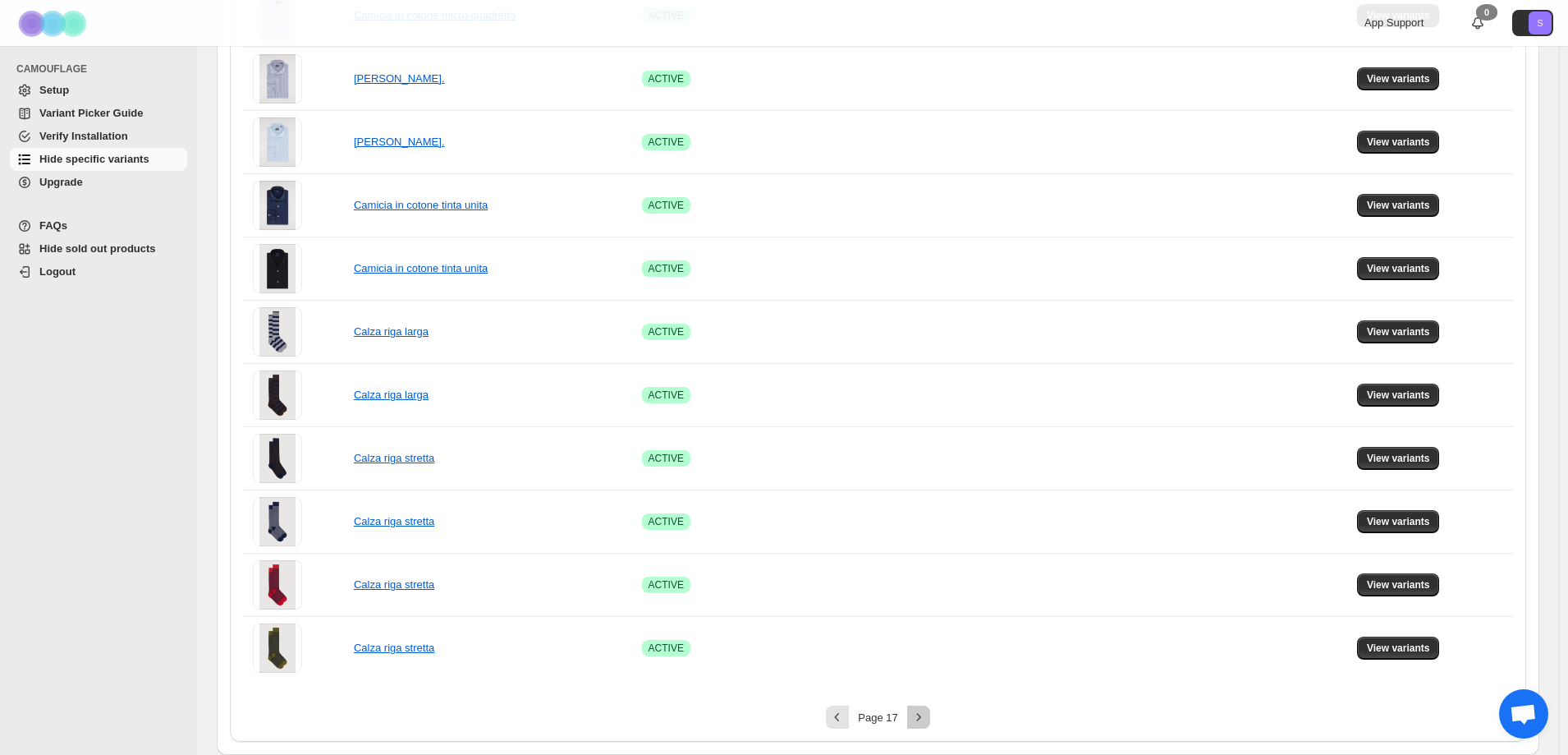
click at [914, 715] on icon "Next" at bounding box center [919, 717] width 17 height 17
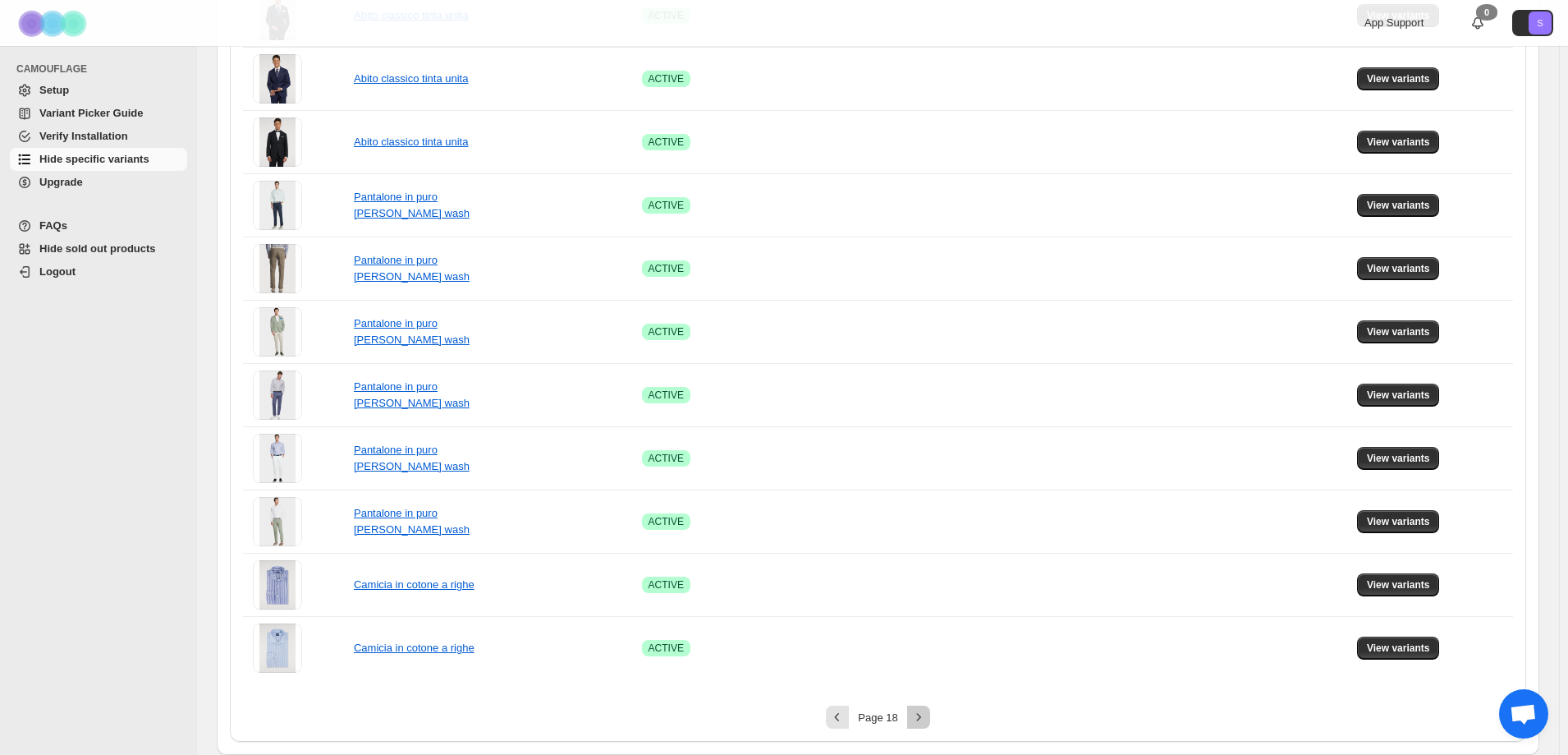
click at [930, 721] on button "Next" at bounding box center [919, 717] width 23 height 23
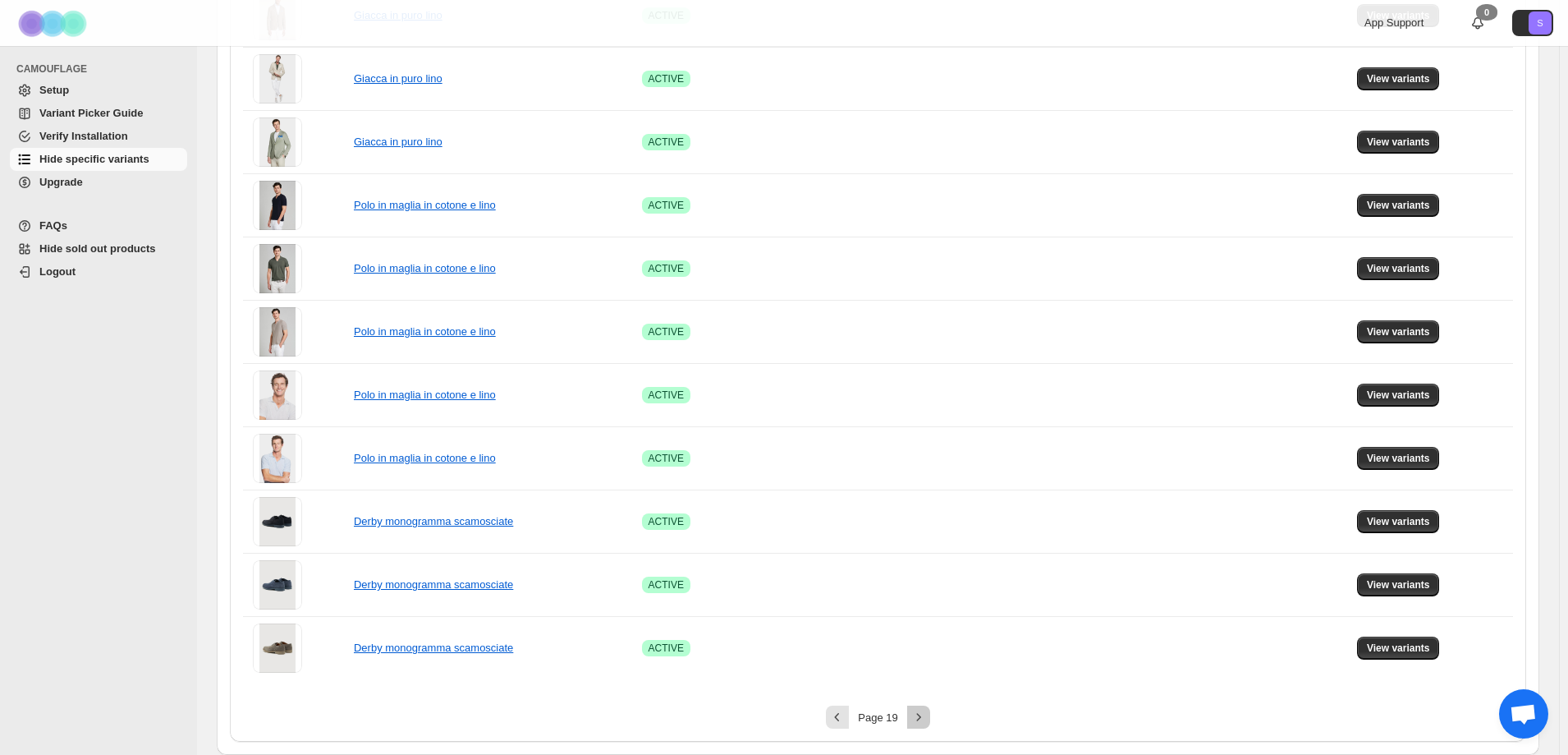
click at [922, 715] on icon "Next" at bounding box center [919, 717] width 17 height 17
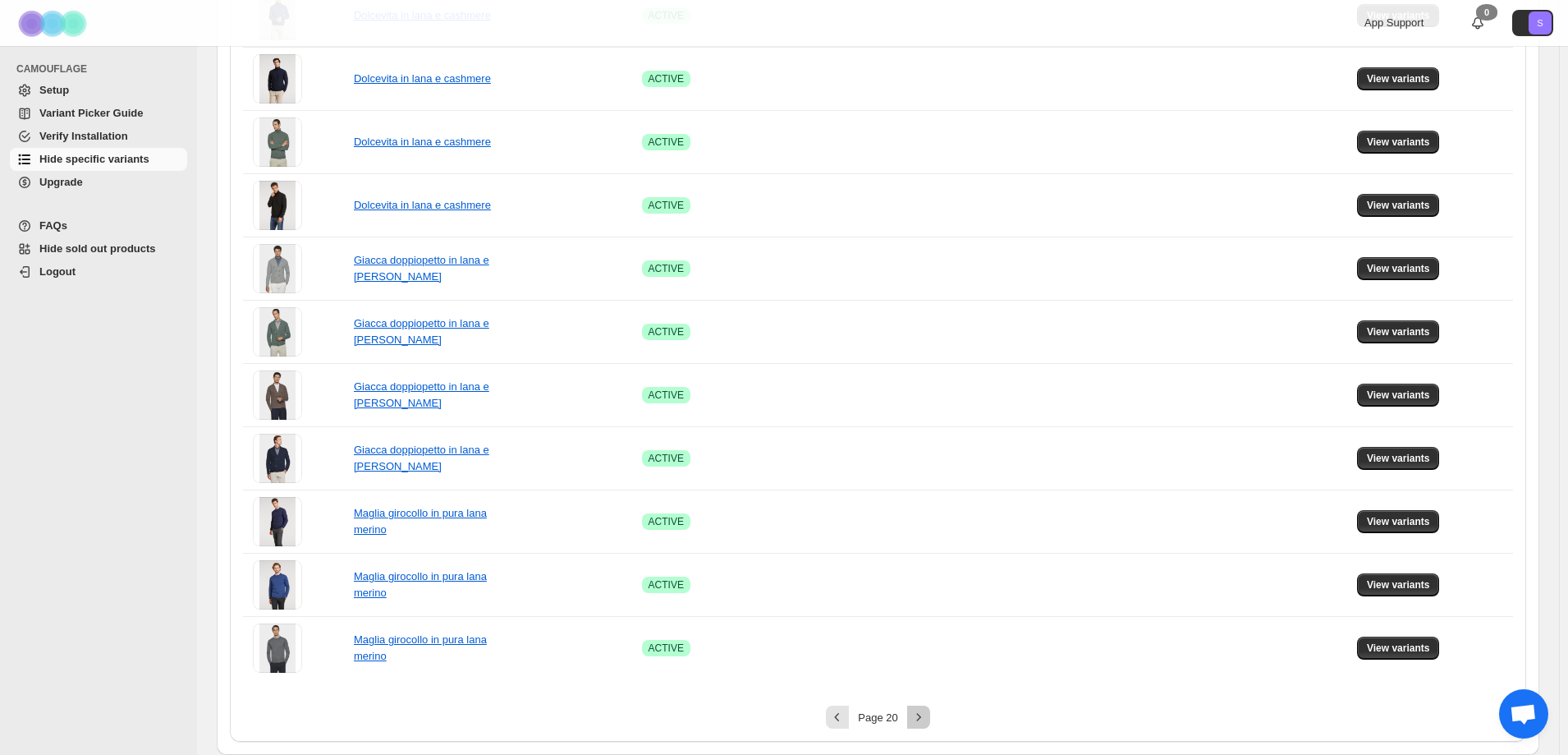
click at [927, 716] on icon "Next" at bounding box center [919, 717] width 17 height 17
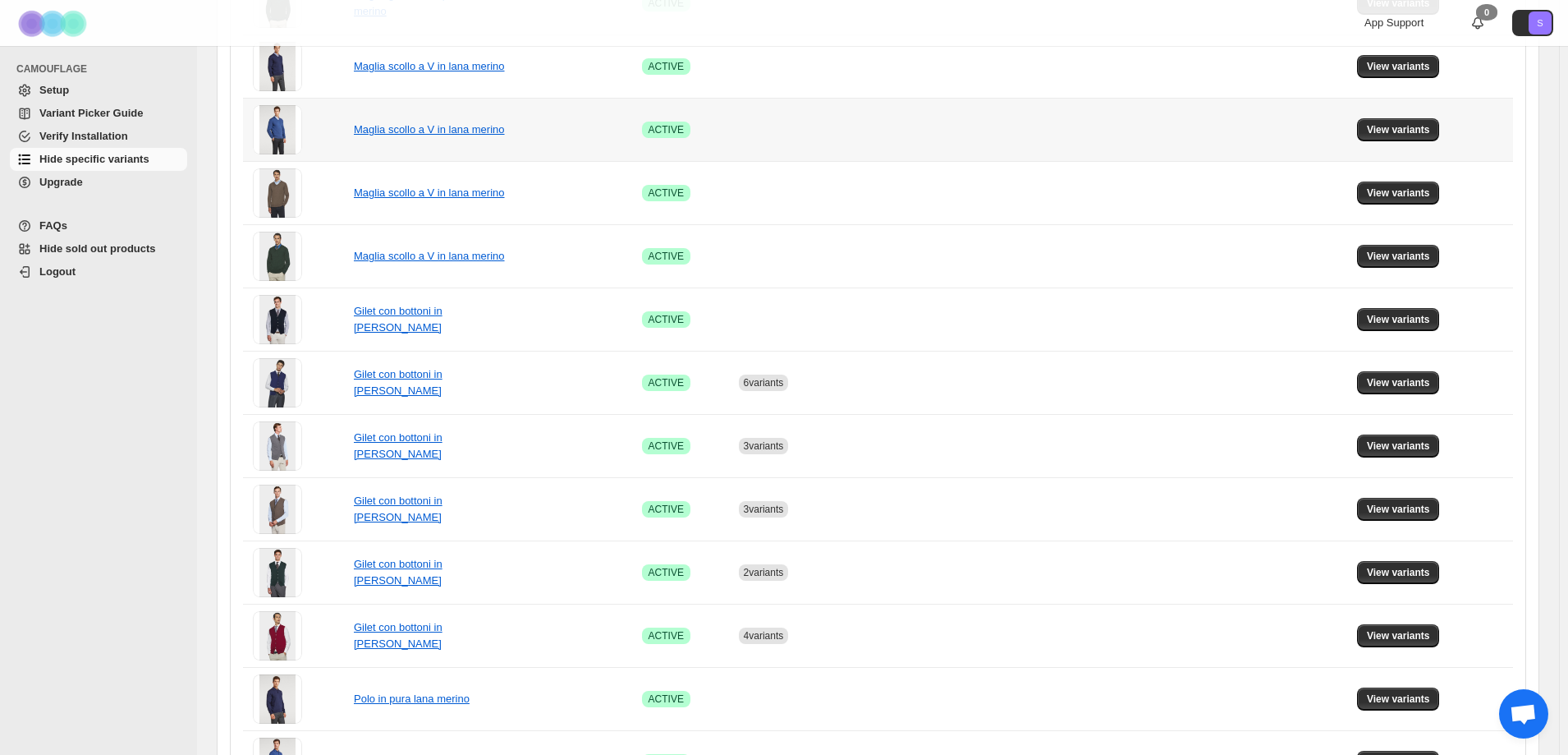
scroll to position [521, 0]
click at [1411, 384] on span "View variants" at bounding box center [1398, 381] width 63 height 13
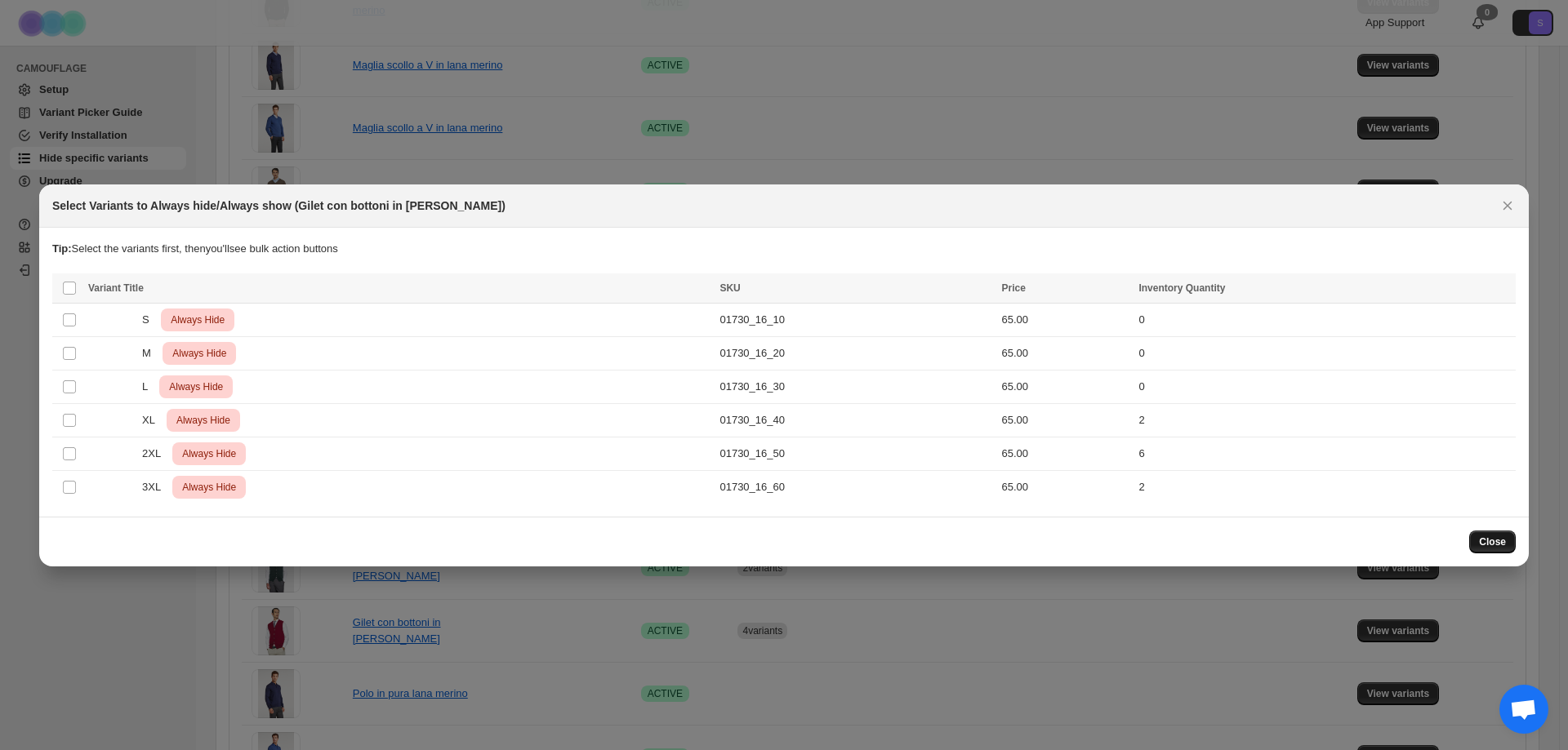
click at [1482, 542] on span "Close" at bounding box center [1492, 541] width 27 height 13
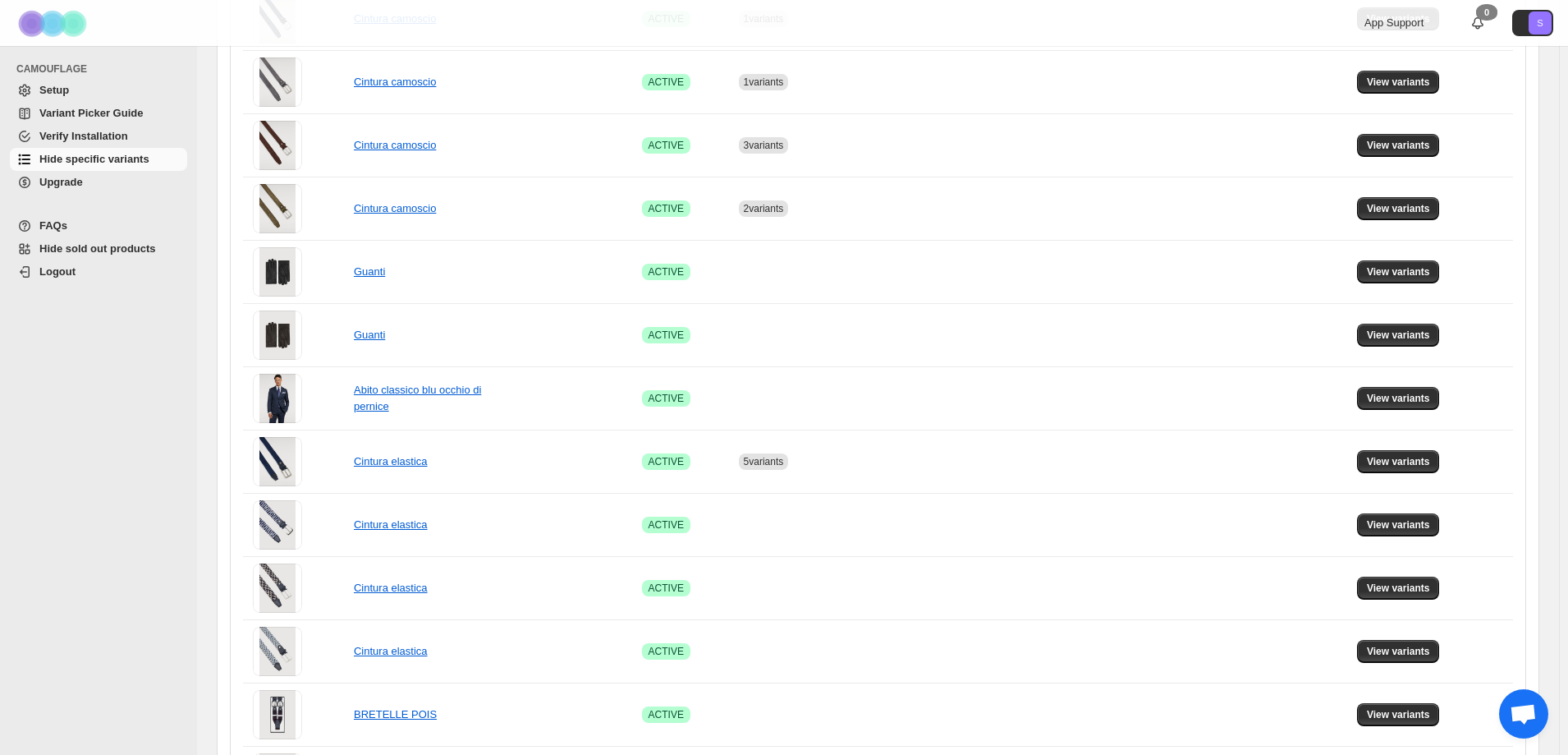
scroll to position [1013, 0]
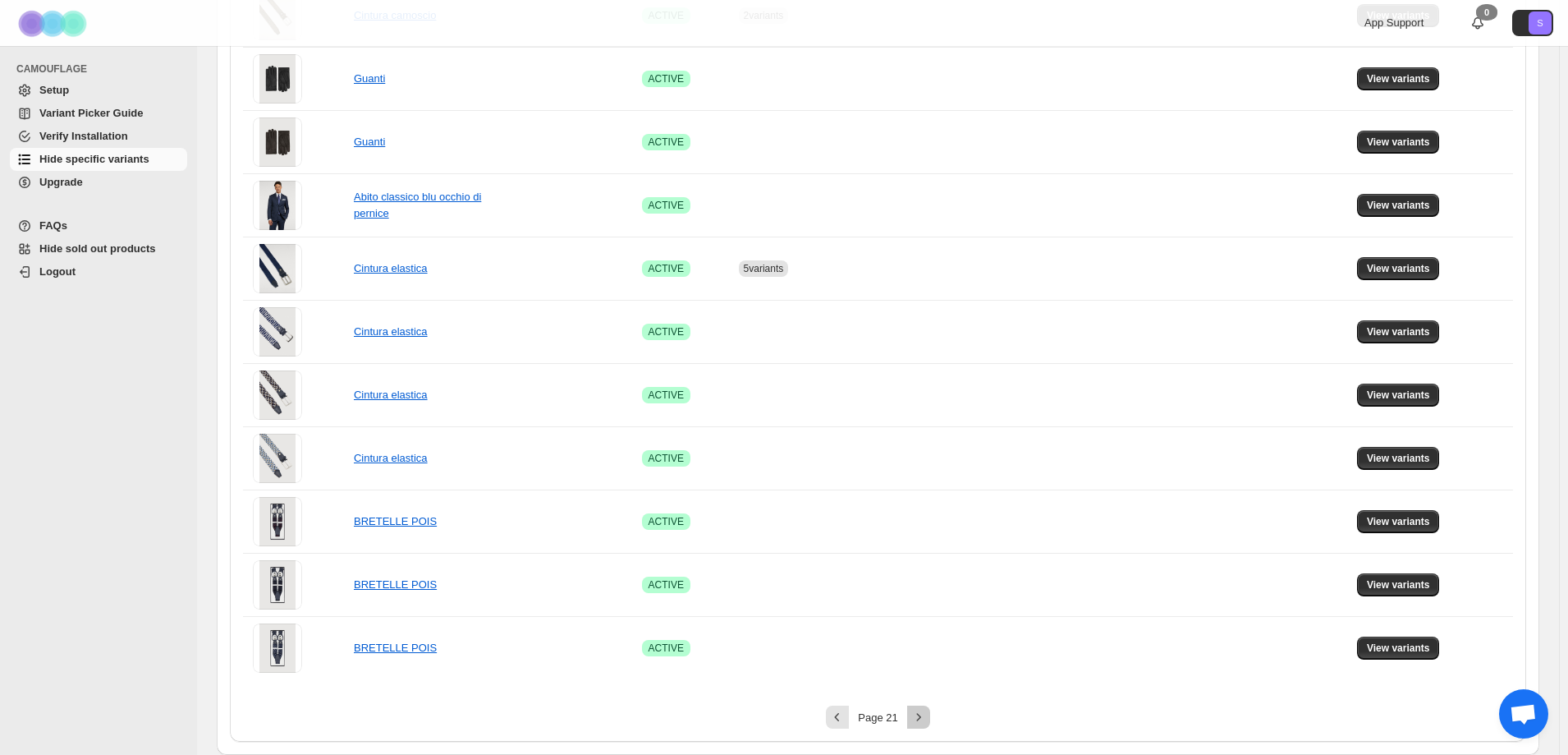
click at [927, 721] on icon "Next" at bounding box center [919, 717] width 17 height 17
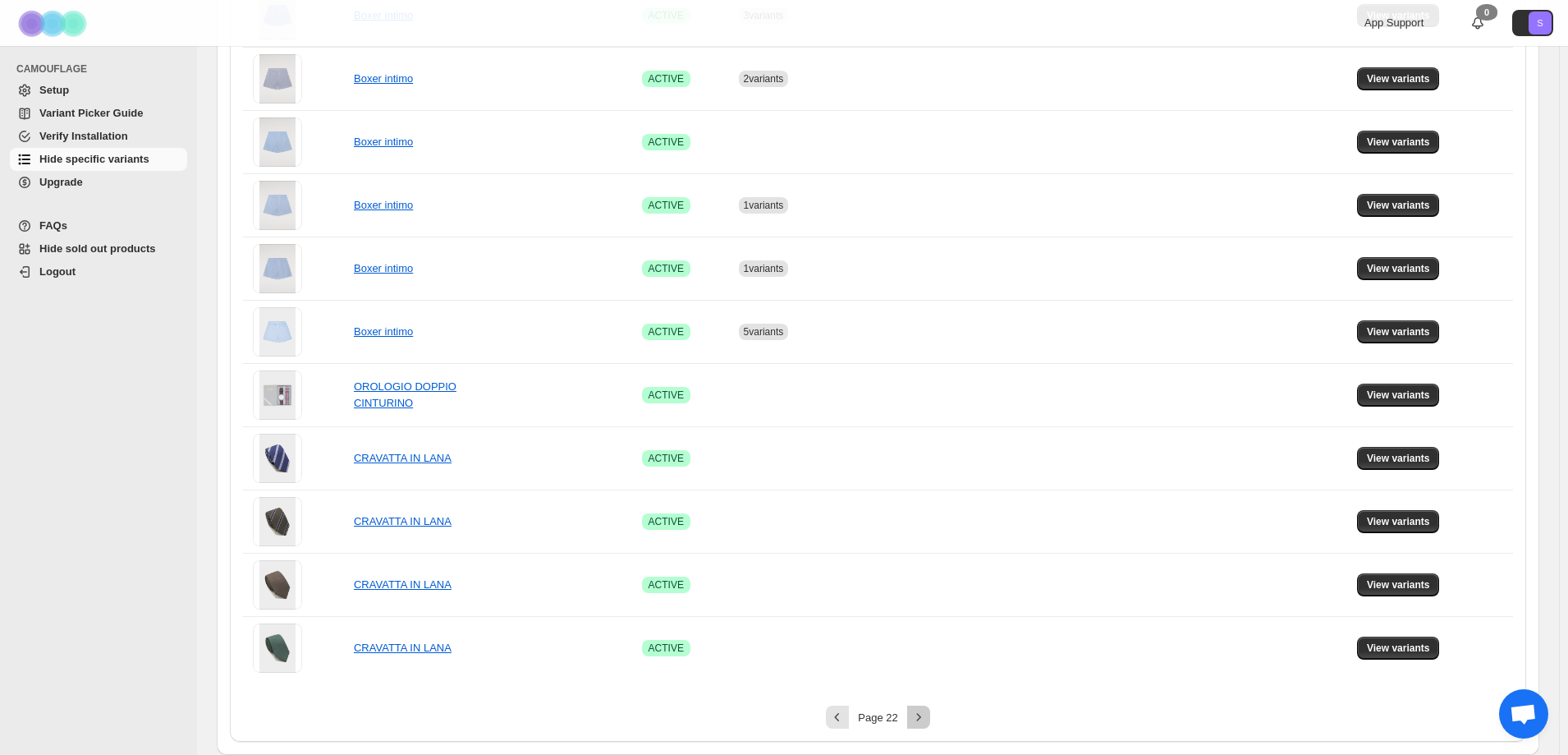
click at [922, 715] on icon "Next" at bounding box center [919, 717] width 17 height 17
click at [917, 720] on icon "Next" at bounding box center [919, 717] width 17 height 17
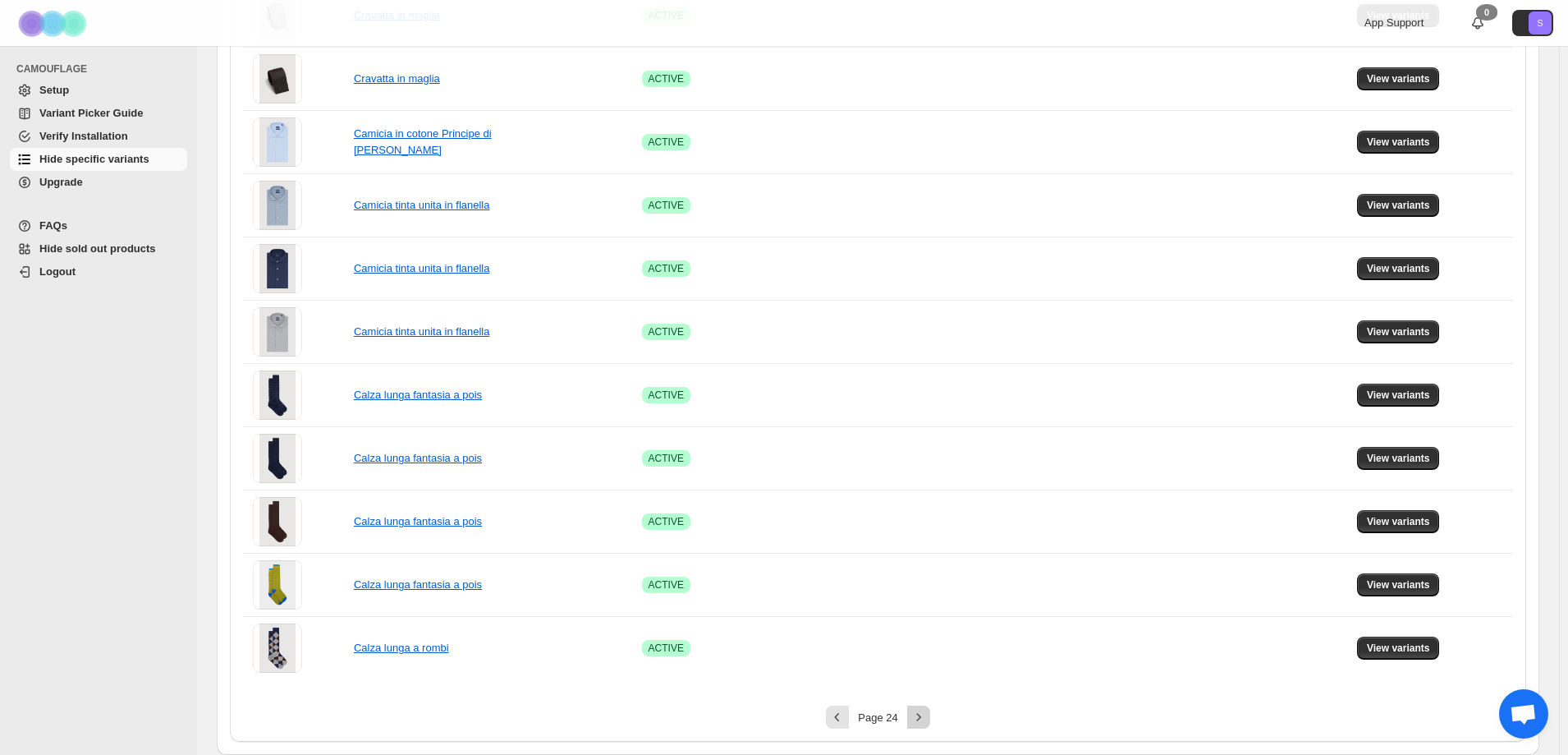
click at [917, 720] on icon "Next" at bounding box center [919, 717] width 17 height 17
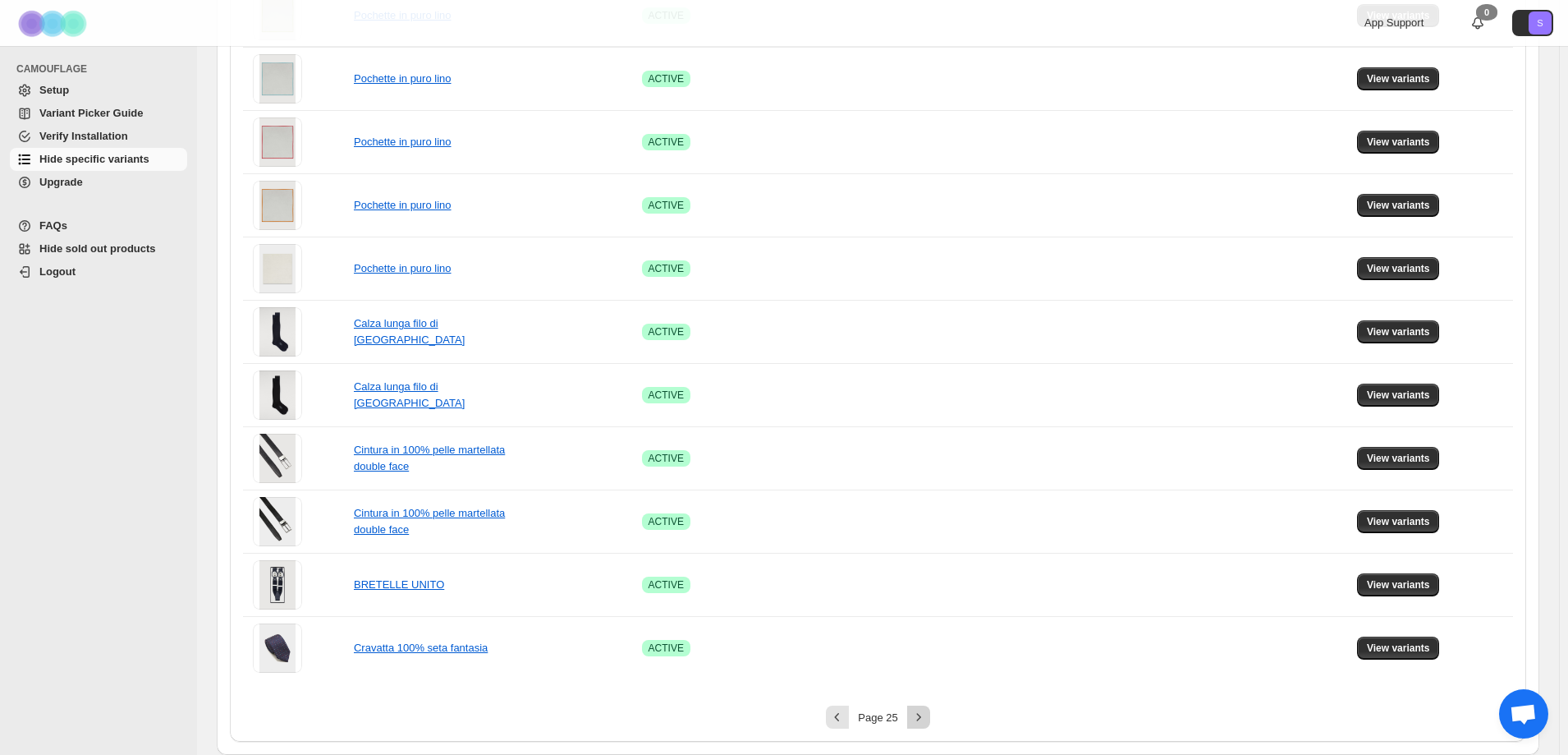
click at [917, 720] on icon "Next" at bounding box center [919, 717] width 17 height 17
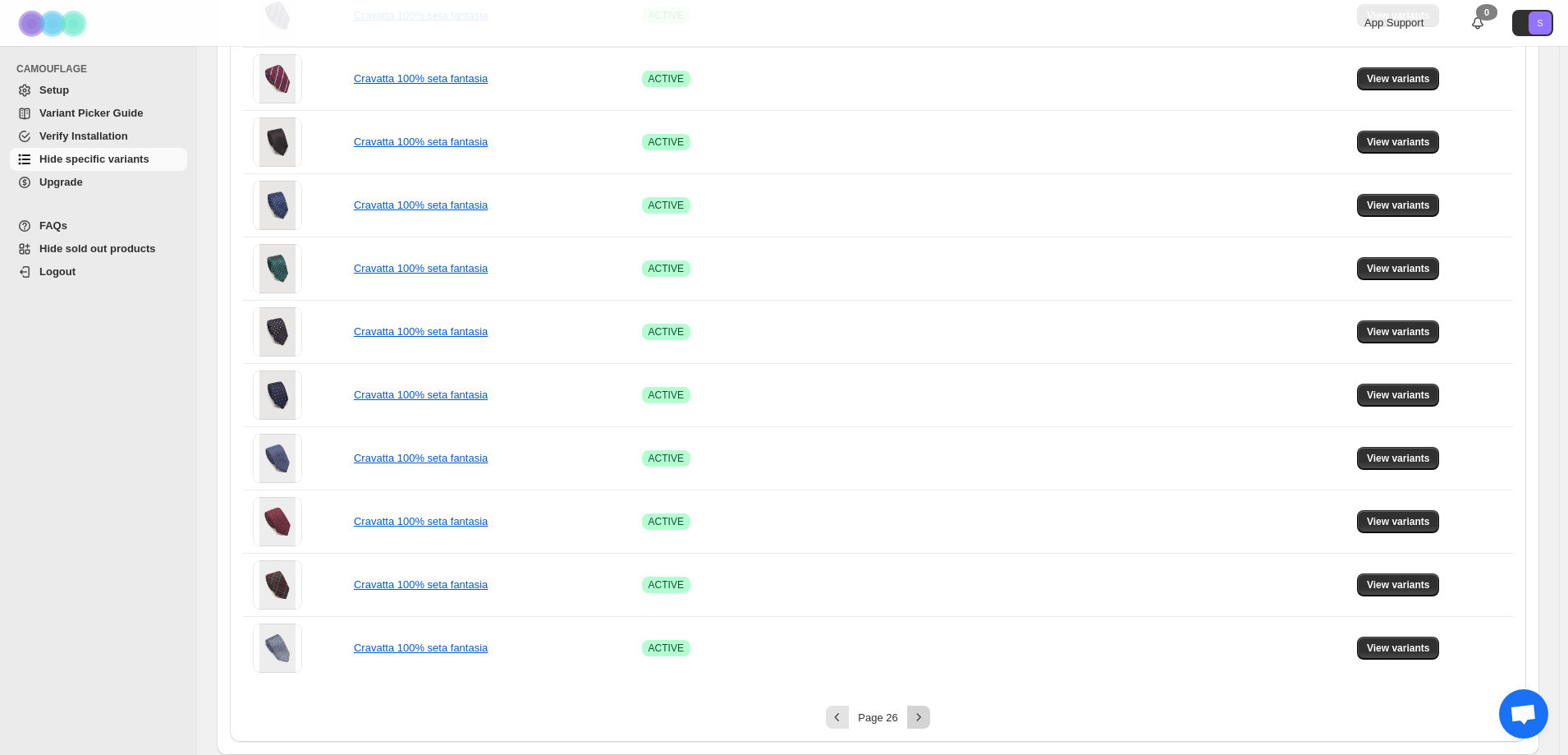
click at [917, 720] on icon "Next" at bounding box center [919, 717] width 17 height 17
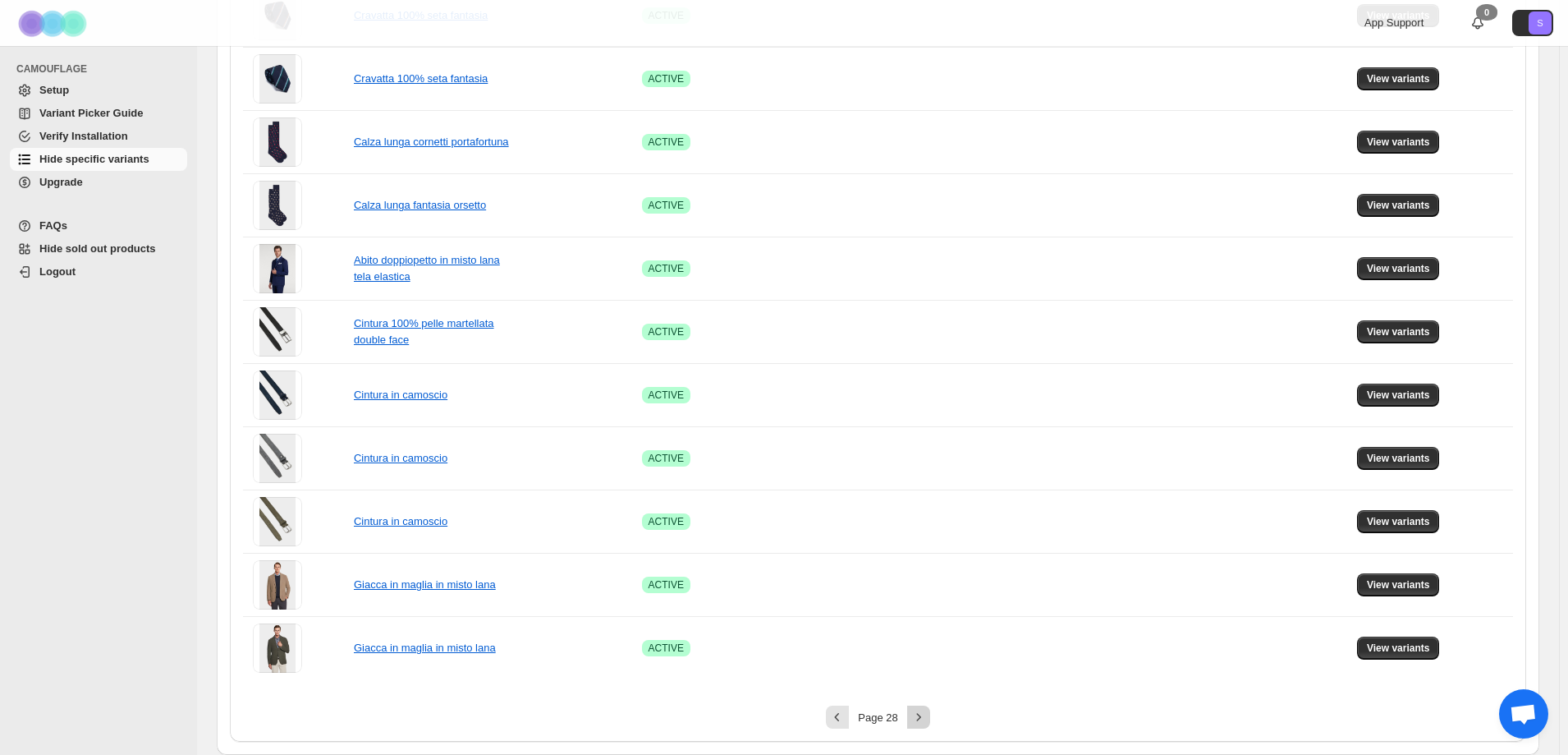
click at [917, 720] on icon "Next" at bounding box center [919, 717] width 17 height 17
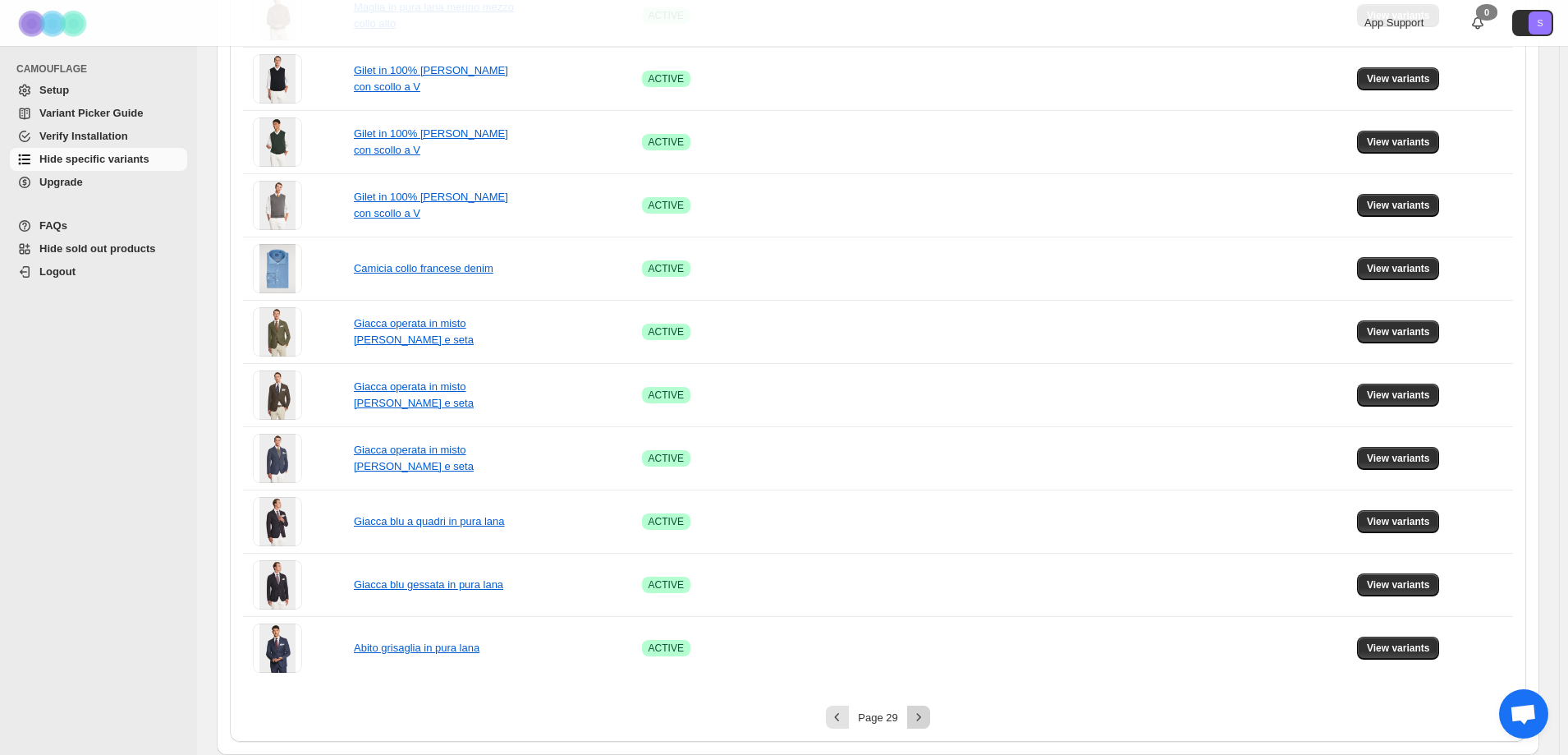
click at [917, 720] on icon "Next" at bounding box center [919, 717] width 17 height 17
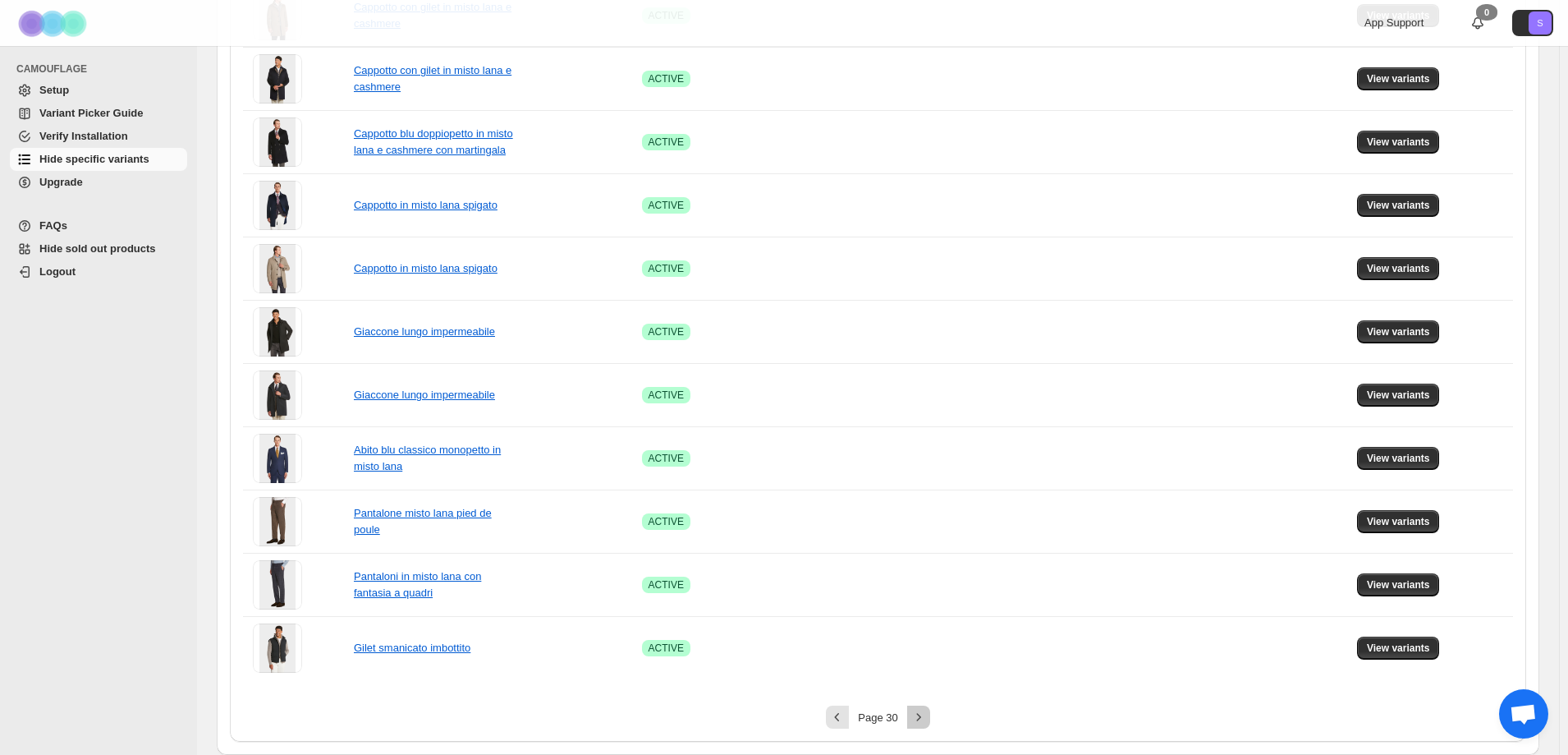
click at [917, 720] on icon "Next" at bounding box center [919, 717] width 17 height 17
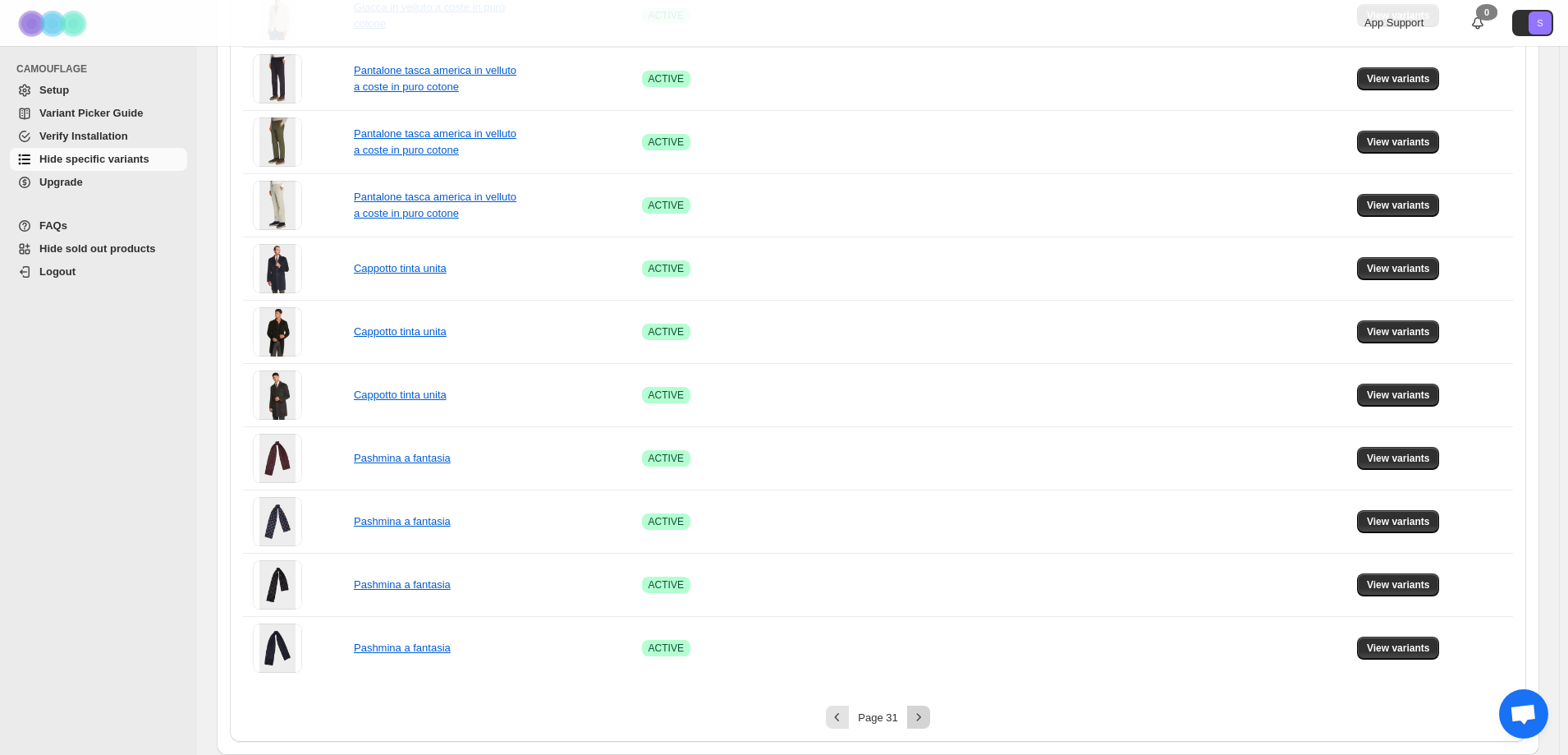
click at [918, 713] on icon "Next" at bounding box center [919, 717] width 17 height 17
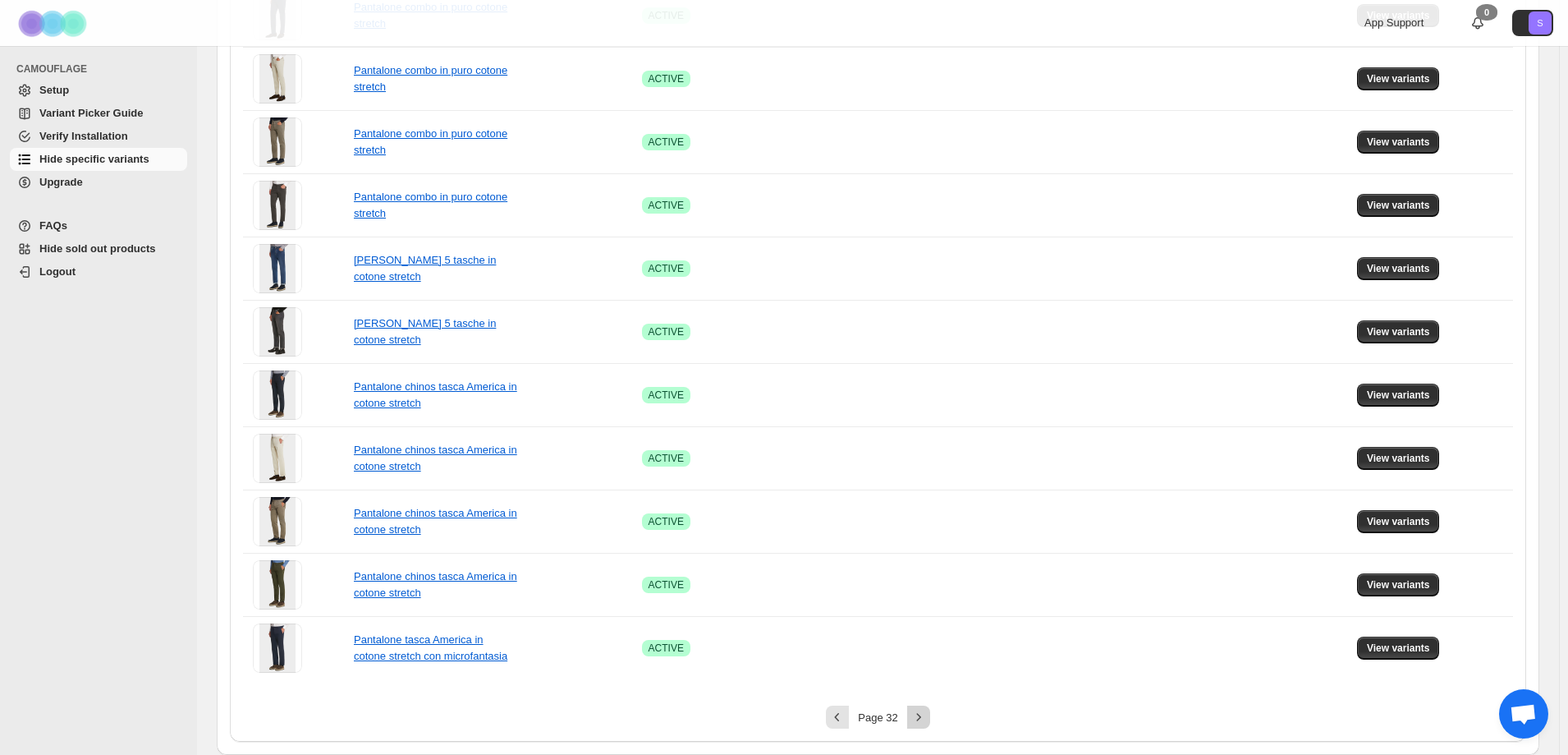
click at [927, 718] on icon "Next" at bounding box center [919, 717] width 17 height 17
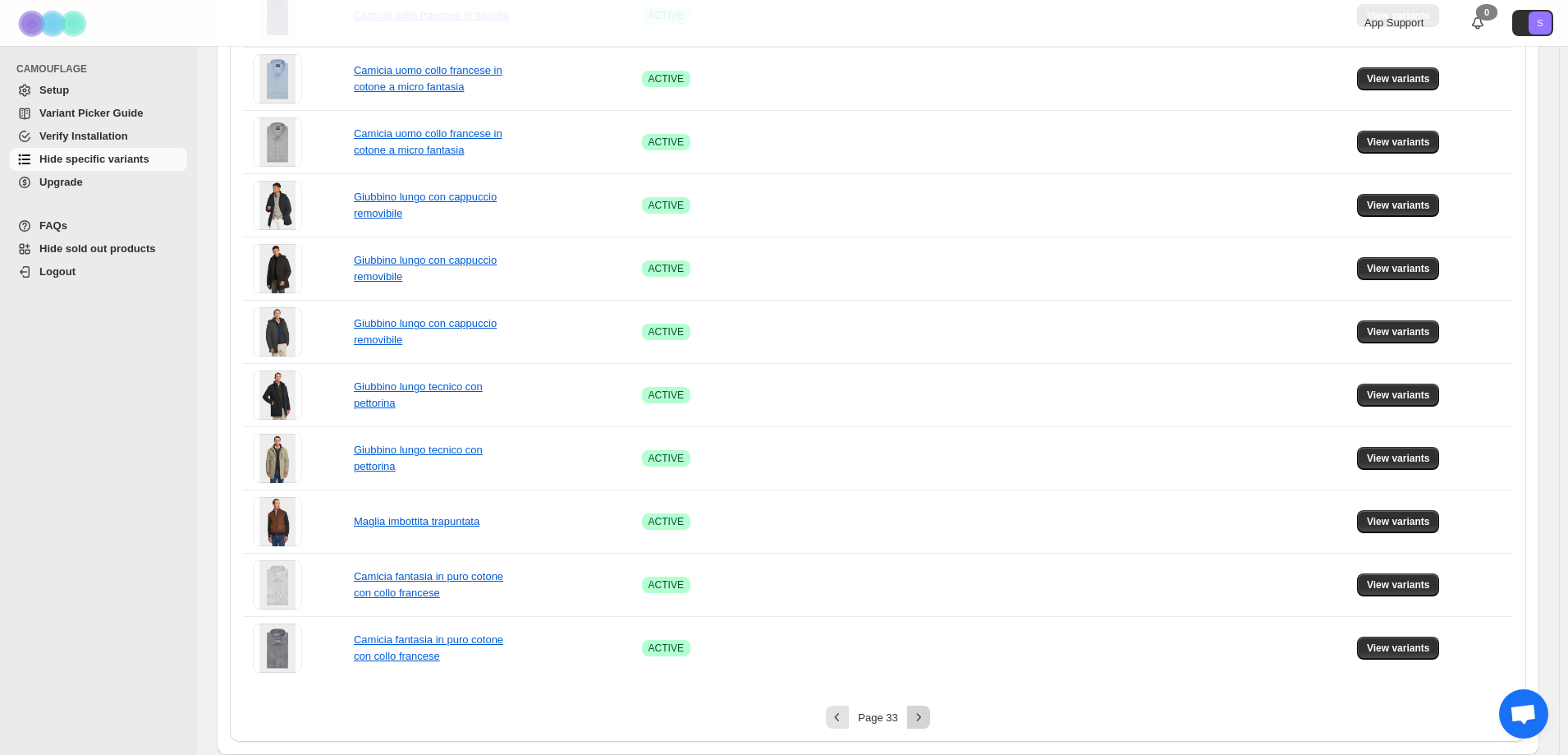
click at [925, 717] on icon "Next" at bounding box center [919, 717] width 17 height 17
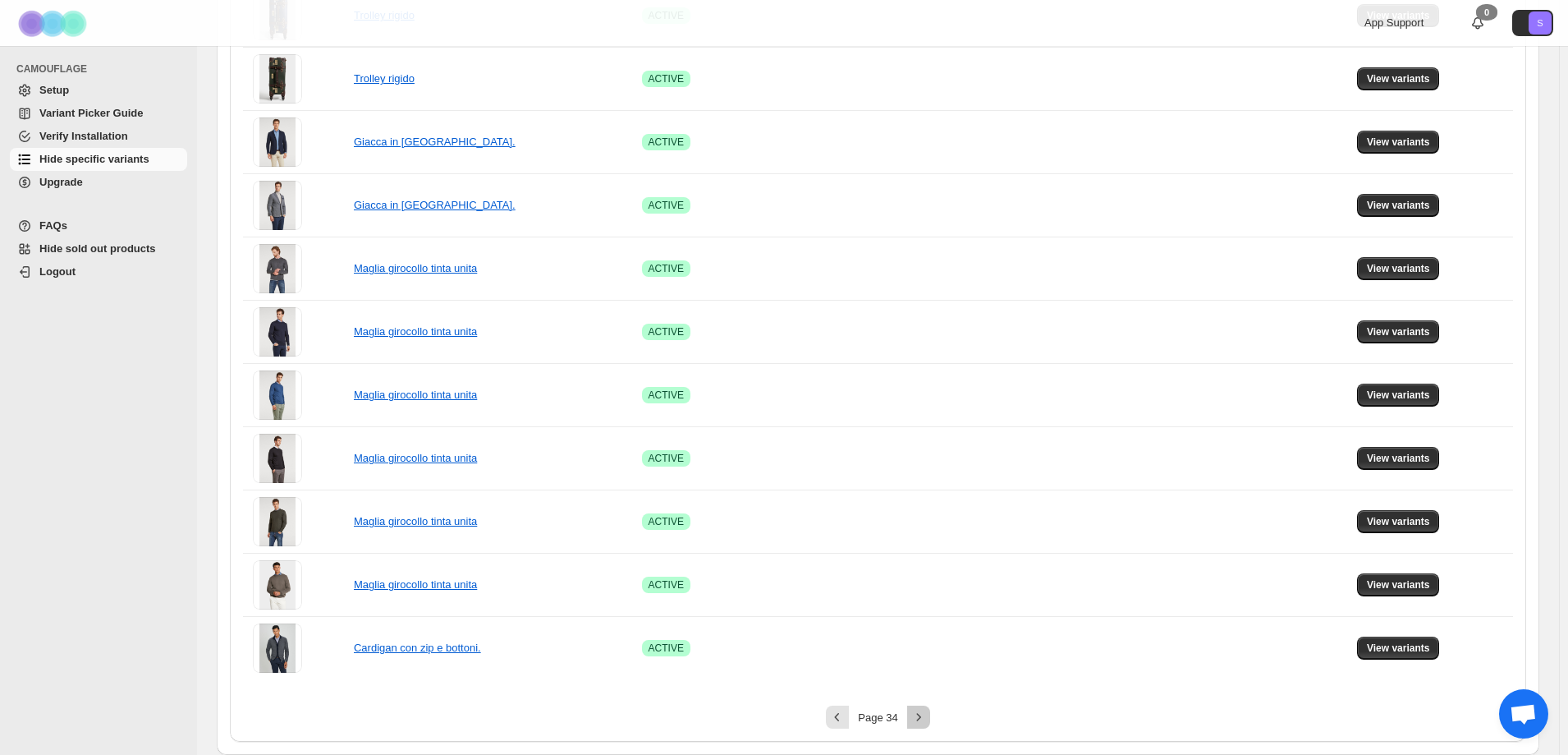
click at [926, 715] on icon "Next" at bounding box center [919, 717] width 17 height 17
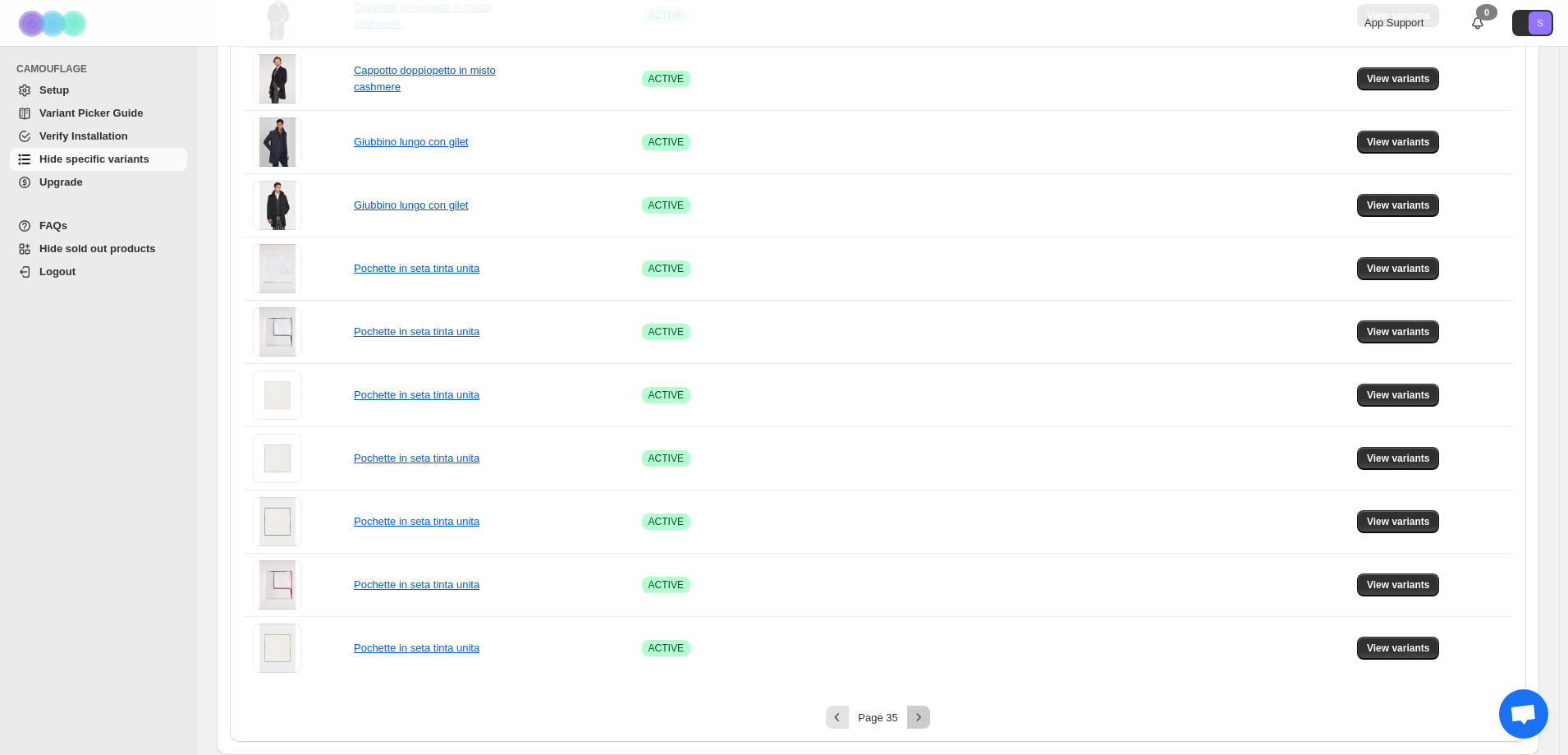
click at [914, 717] on icon "Next" at bounding box center [919, 717] width 17 height 17
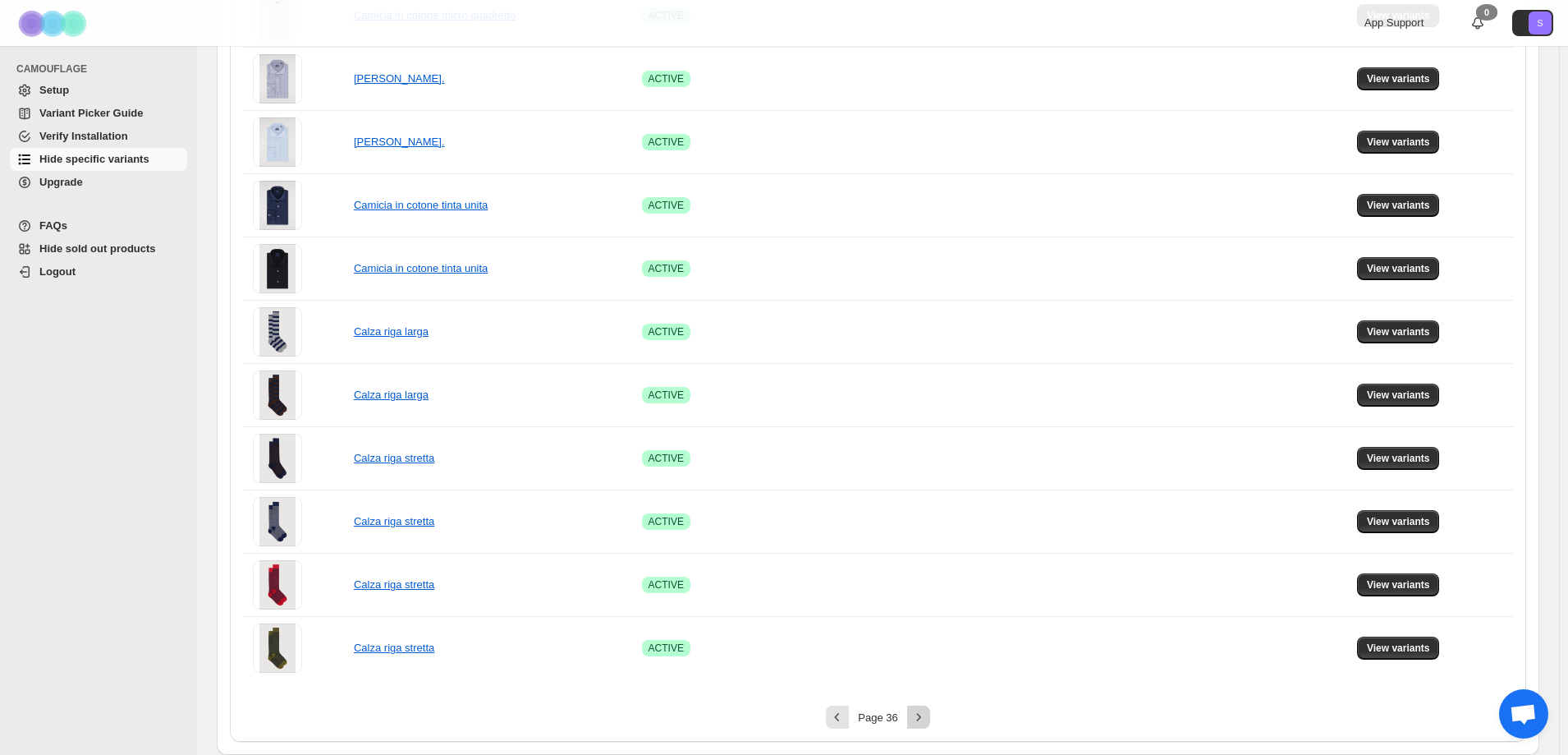
click at [921, 720] on icon "Next" at bounding box center [919, 717] width 17 height 17
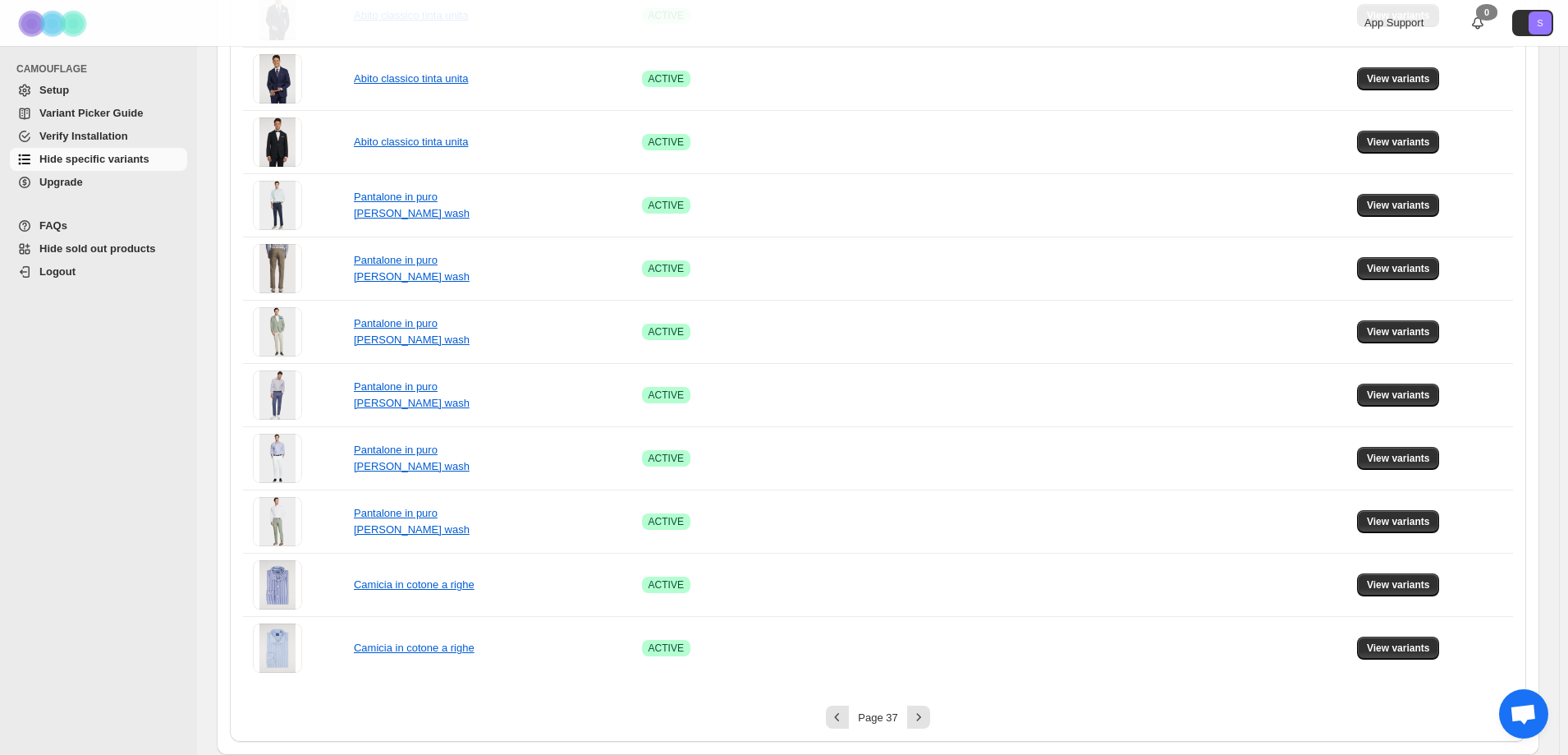
click at [919, 730] on div "**********" at bounding box center [878, 20] width 1297 height 1443
click at [921, 724] on icon "Next" at bounding box center [919, 717] width 17 height 17
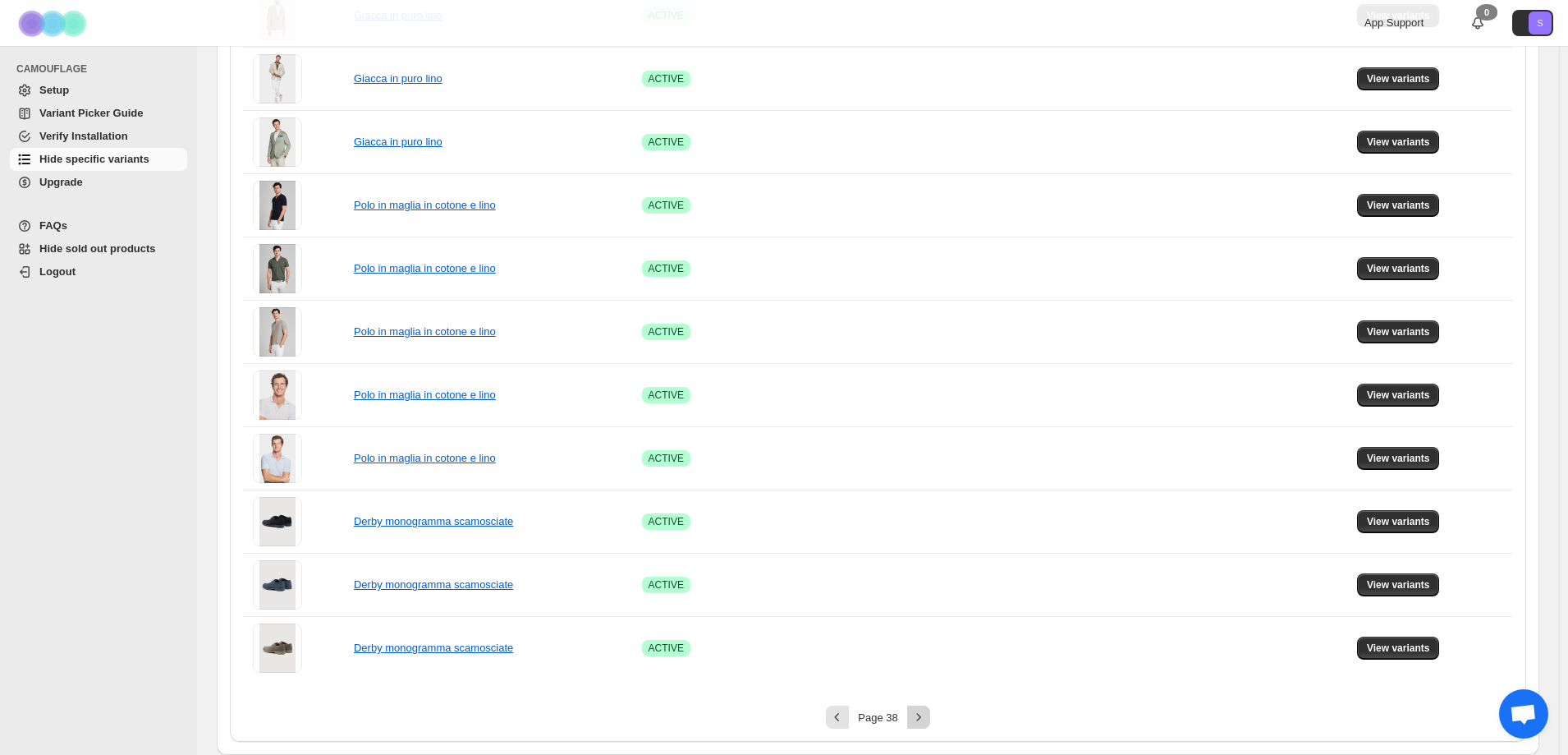
click at [916, 715] on icon "Next" at bounding box center [919, 717] width 17 height 17
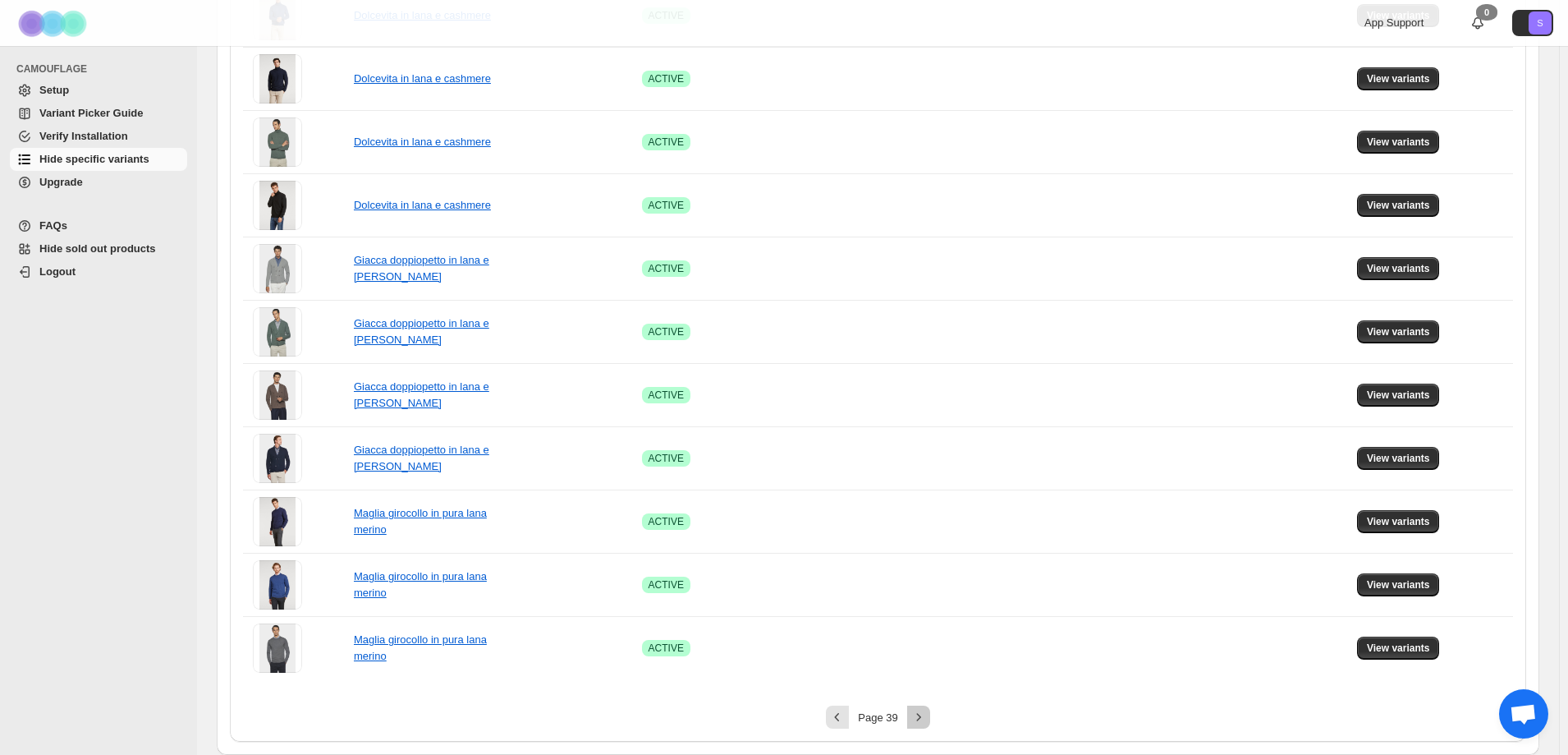
click at [925, 711] on icon "Next" at bounding box center [919, 717] width 17 height 17
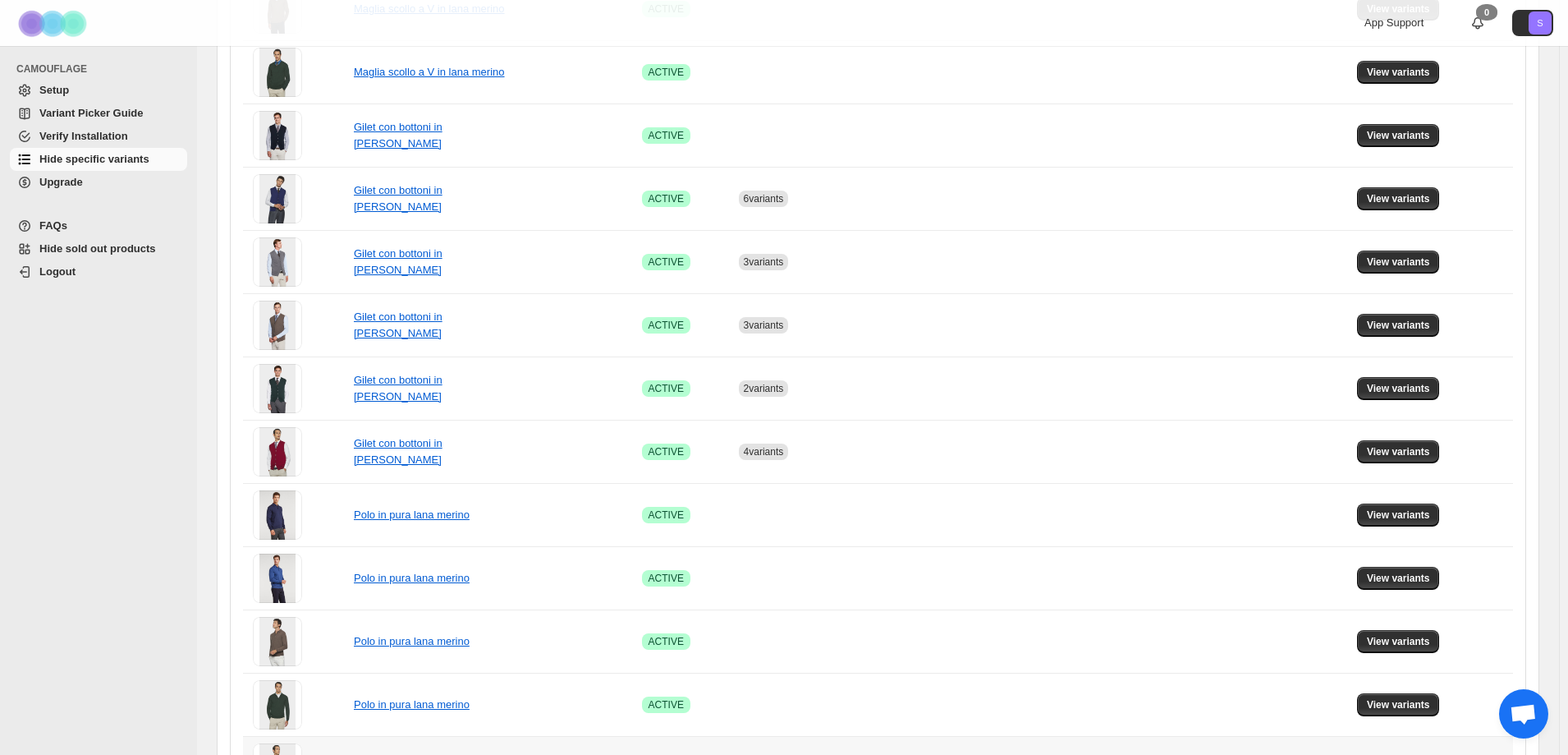
scroll to position [686, 0]
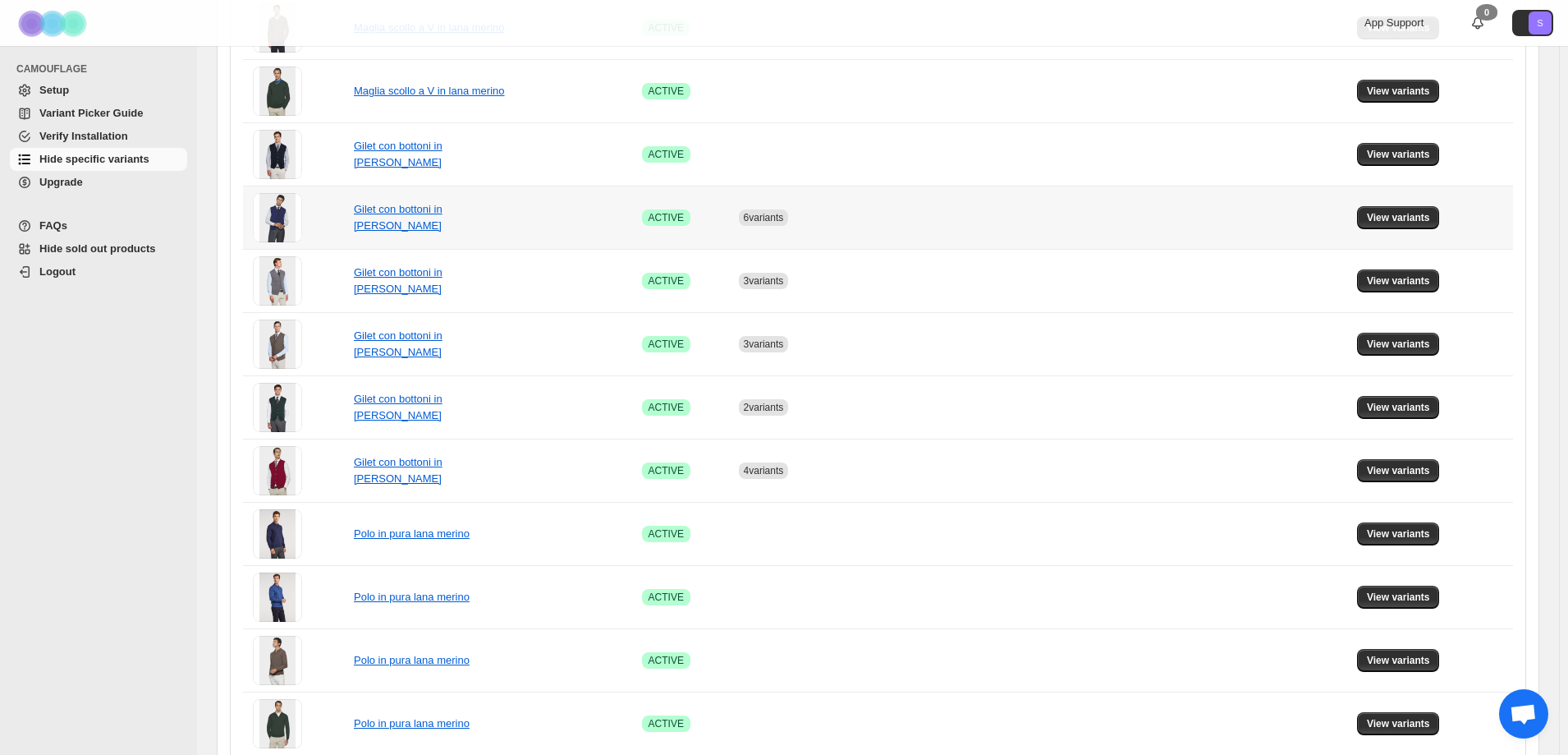
drag, startPoint x: 1386, startPoint y: 218, endPoint x: 567, endPoint y: 218, distance: 819.0
click at [567, 218] on td "Gilet con bottoni in lana Merino" at bounding box center [493, 217] width 288 height 63
click at [1407, 220] on span "View variants" at bounding box center [1398, 217] width 63 height 13
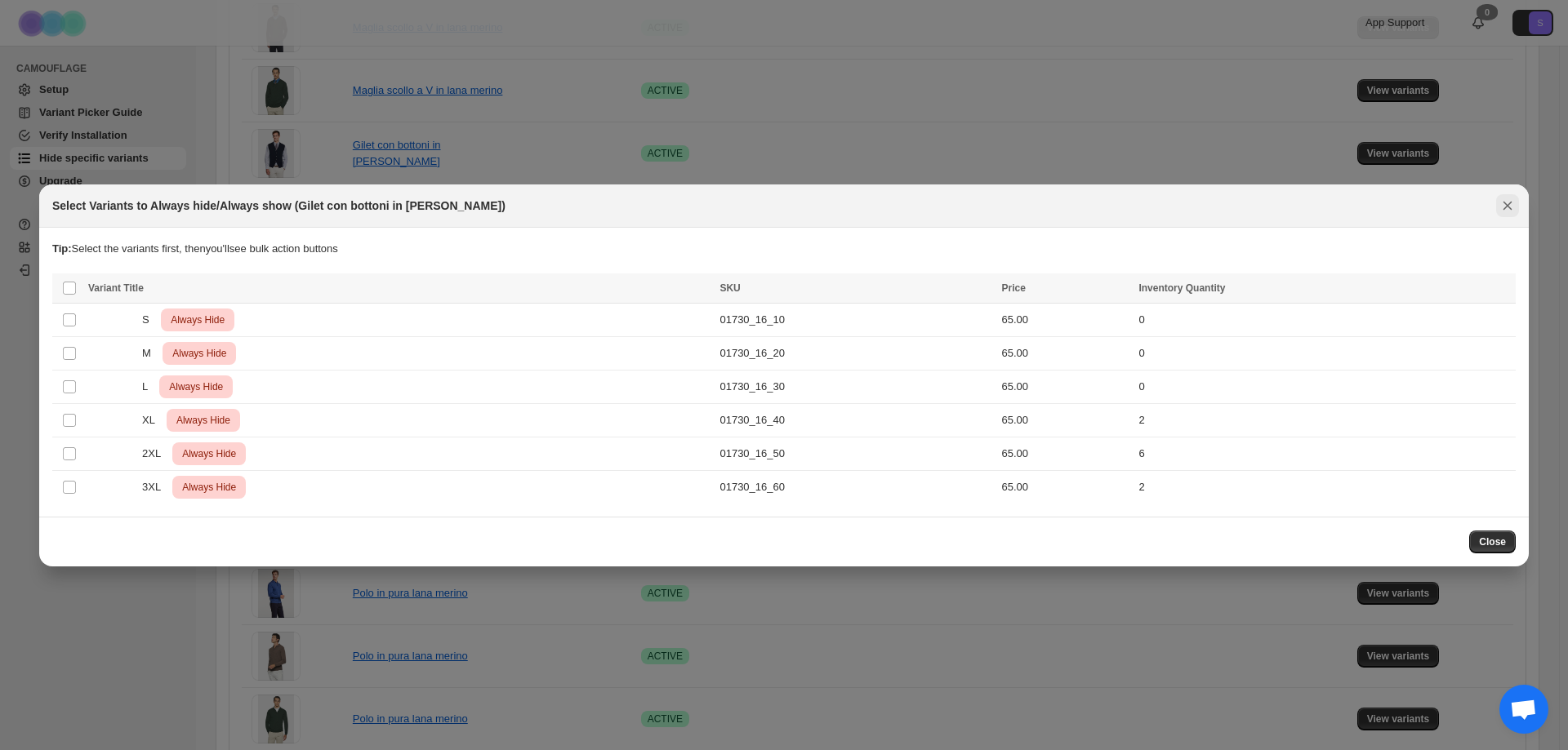
click at [1507, 202] on icon "Close" at bounding box center [1507, 205] width 17 height 17
